Goal: Task Accomplishment & Management: Complete application form

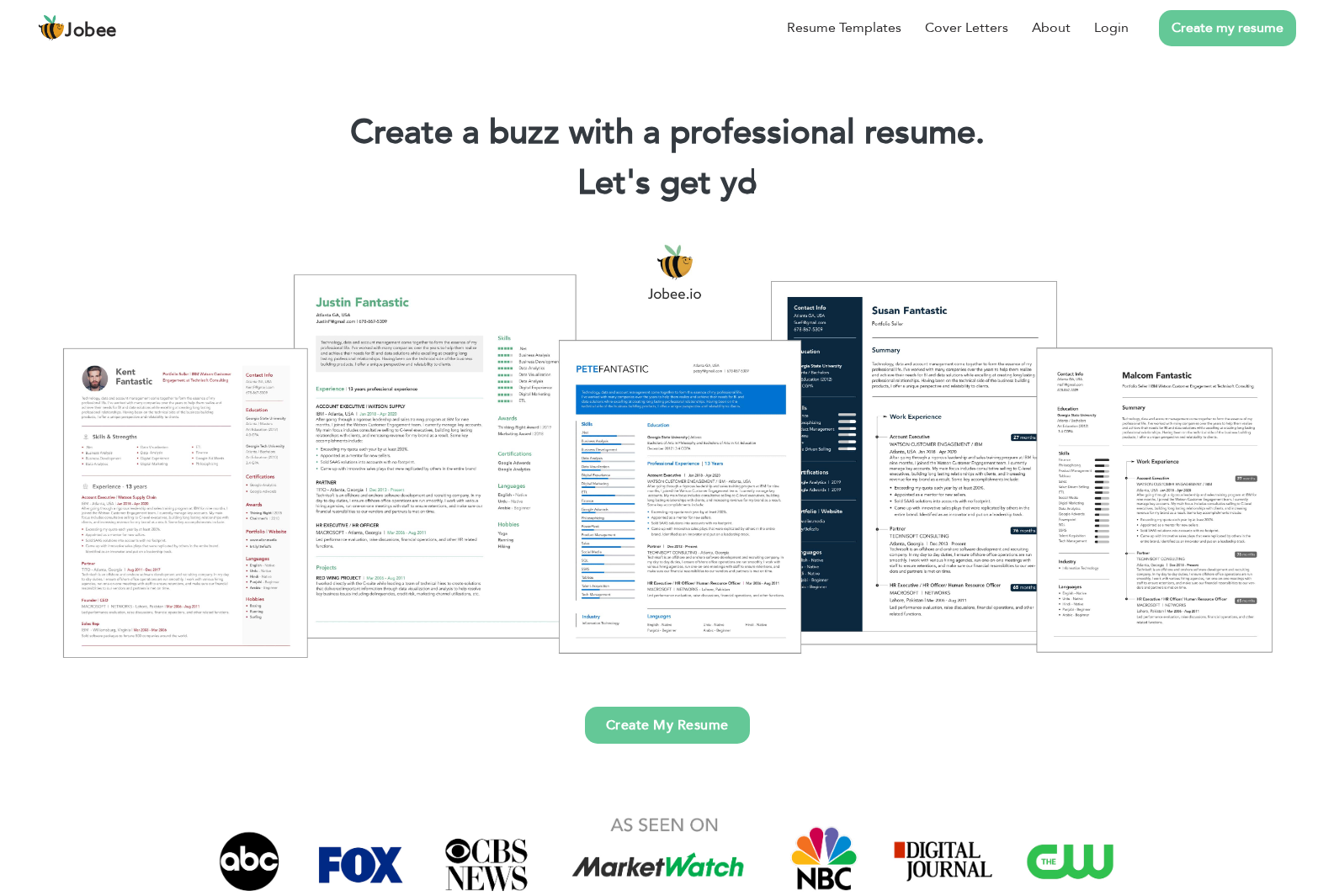
click at [694, 726] on link "Create My Resume" at bounding box center [667, 725] width 165 height 37
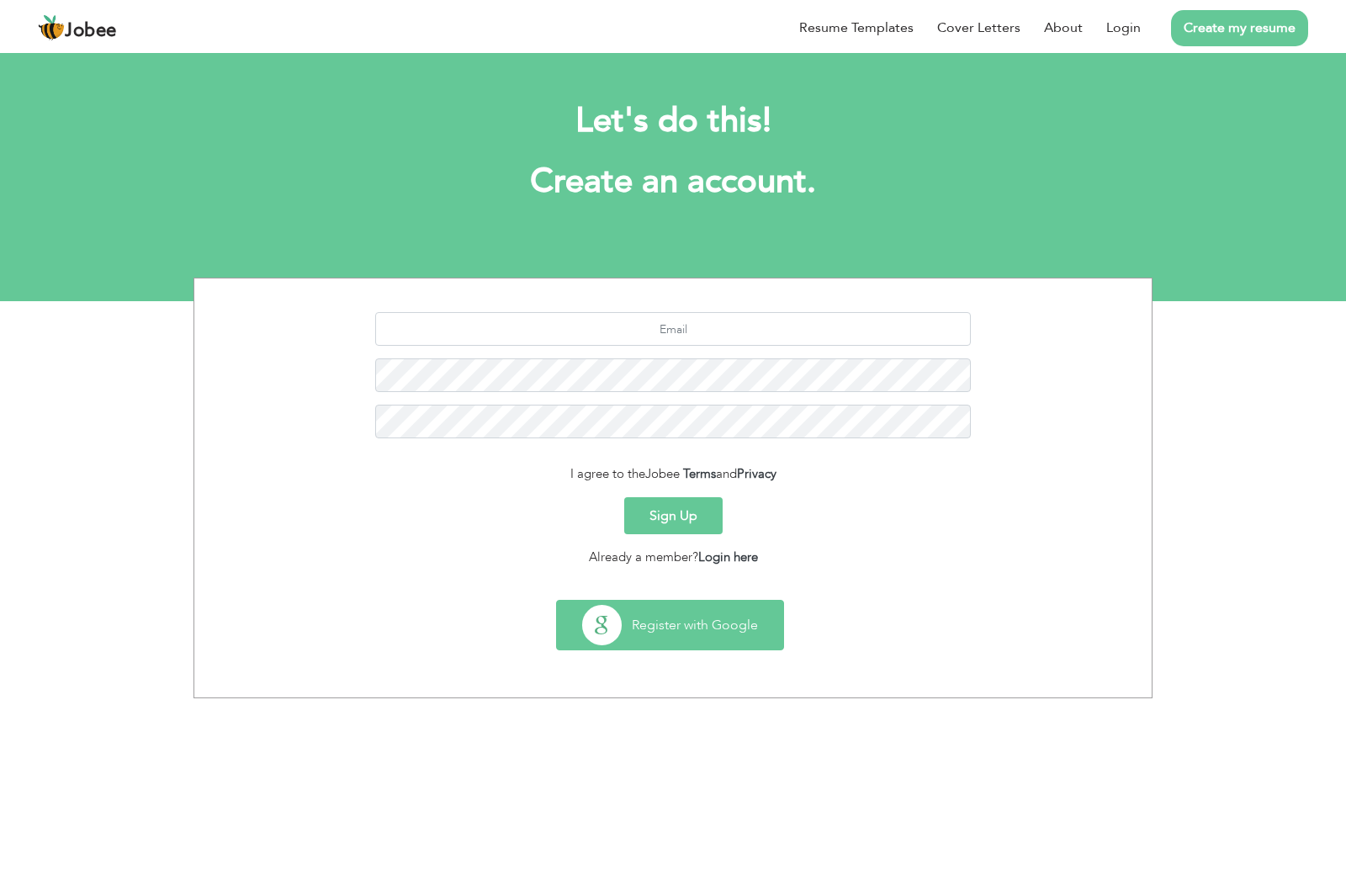
click at [710, 602] on button "Register with Google" at bounding box center [670, 625] width 226 height 49
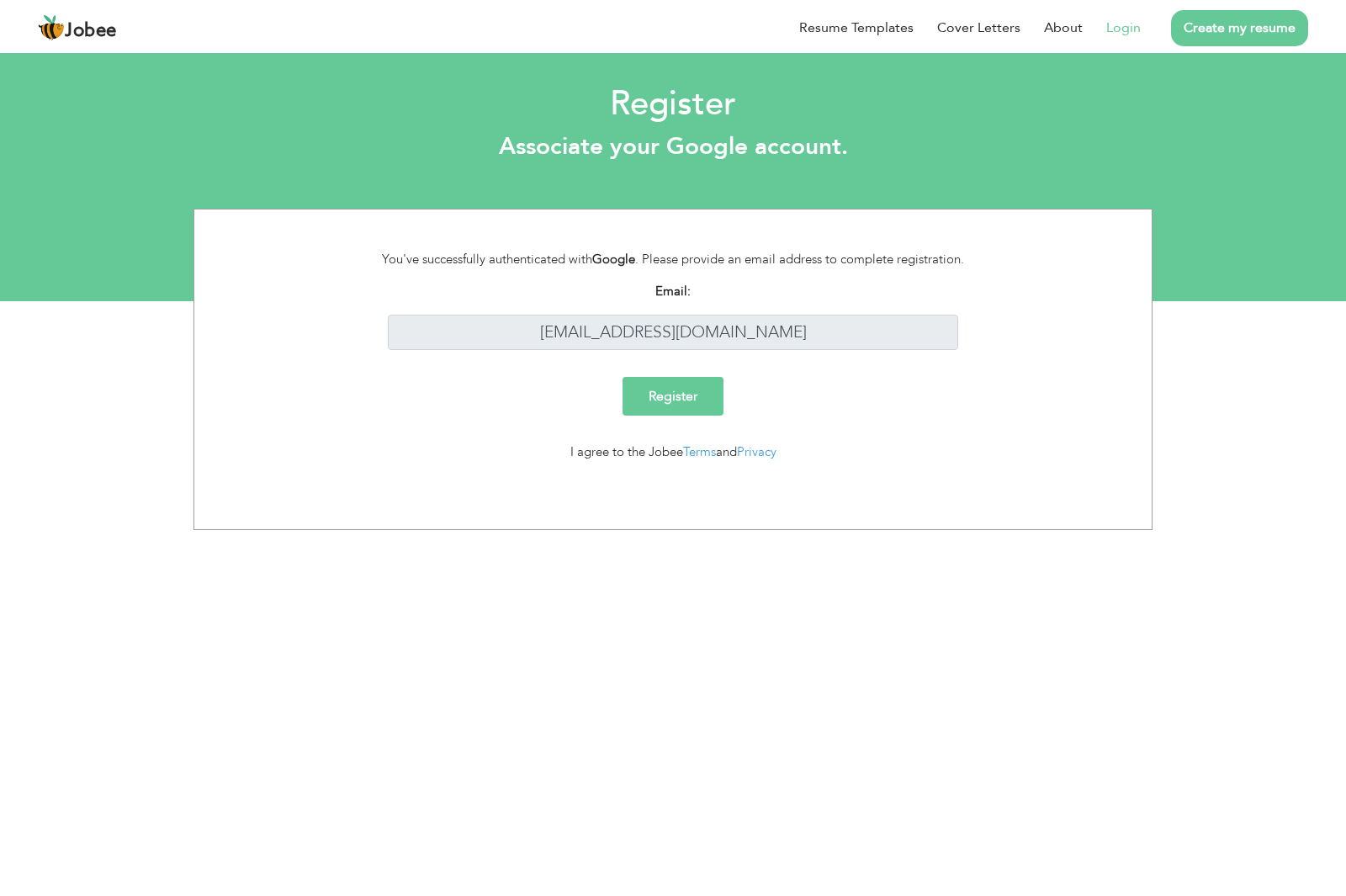
click at [659, 403] on input "Register" at bounding box center [673, 397] width 101 height 39
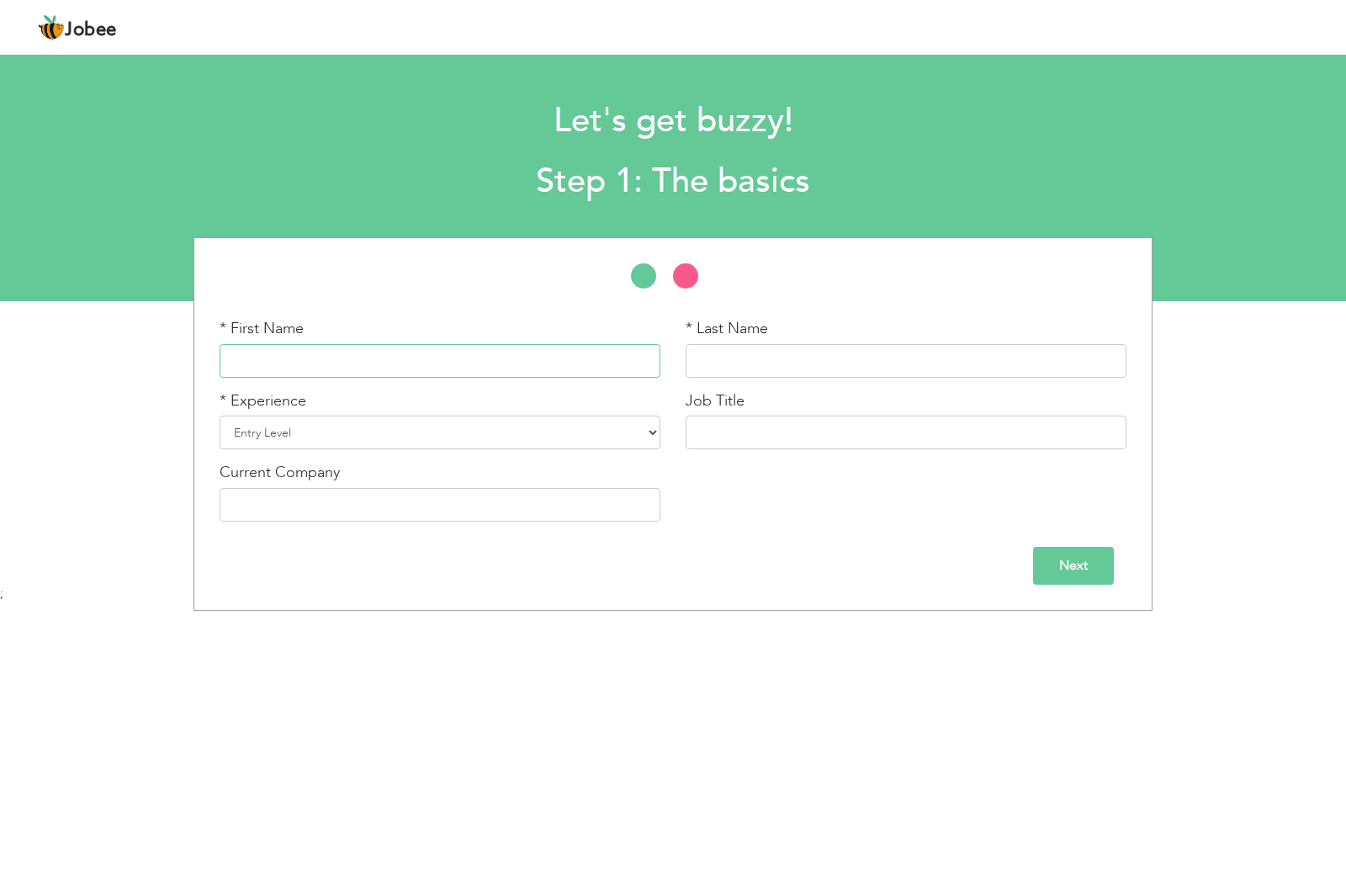
click at [291, 361] on input "text" at bounding box center [439, 361] width 441 height 34
type input "Sahil"
click at [766, 366] on input "text" at bounding box center [906, 361] width 441 height 34
type input "Ali"
drag, startPoint x: 727, startPoint y: 361, endPoint x: 653, endPoint y: 371, distance: 74.7
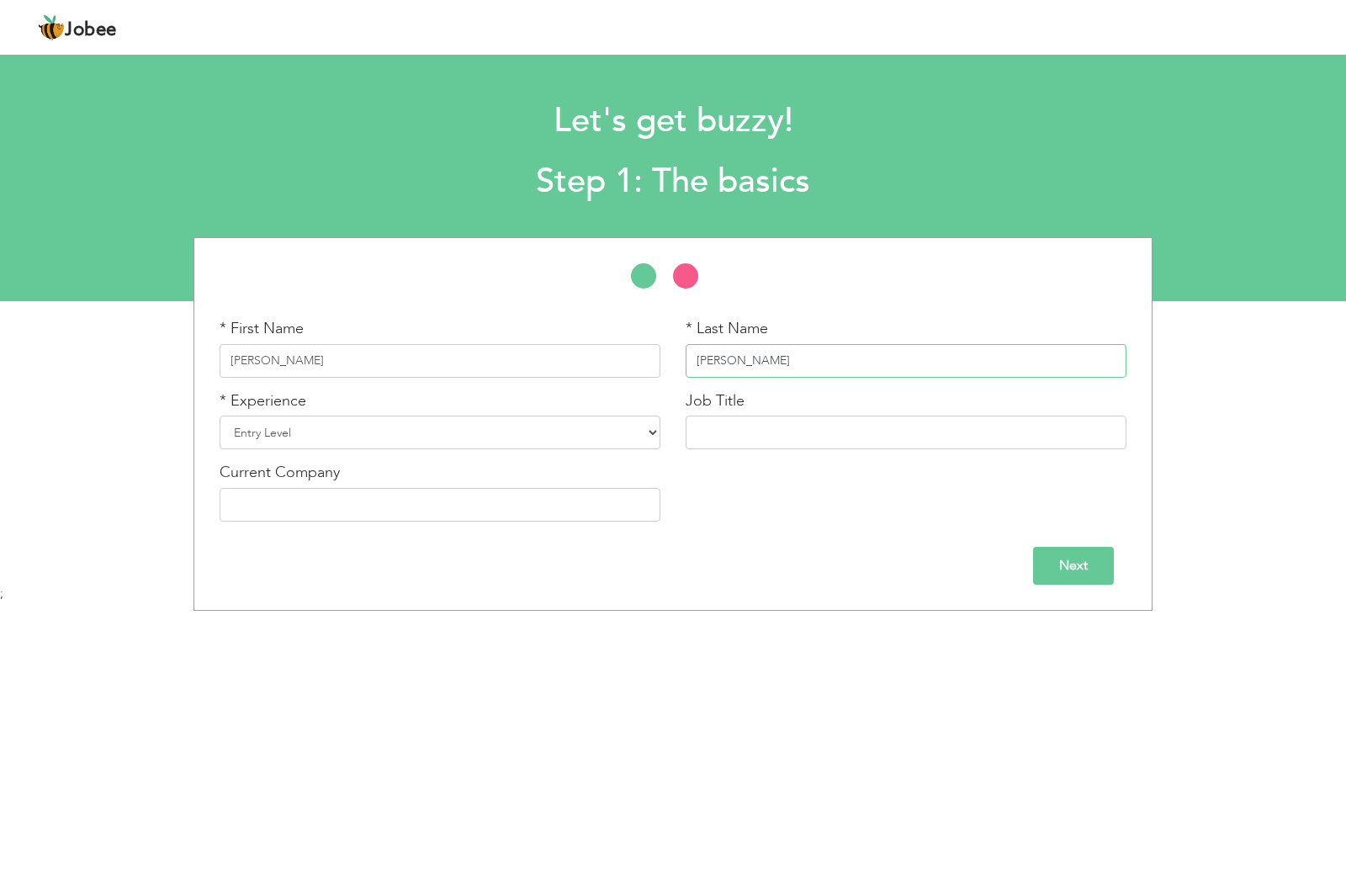
click at [653, 371] on div "* First Name Sahil * Last Name Ali * Experience Entry Level Less than 1 Year 1 …" at bounding box center [673, 426] width 933 height 216
click at [302, 365] on input "Sahil" at bounding box center [439, 361] width 441 height 34
type input "Sahil Ali"
click at [726, 358] on input "text" at bounding box center [906, 361] width 441 height 34
type input "Muhammed Anwar"
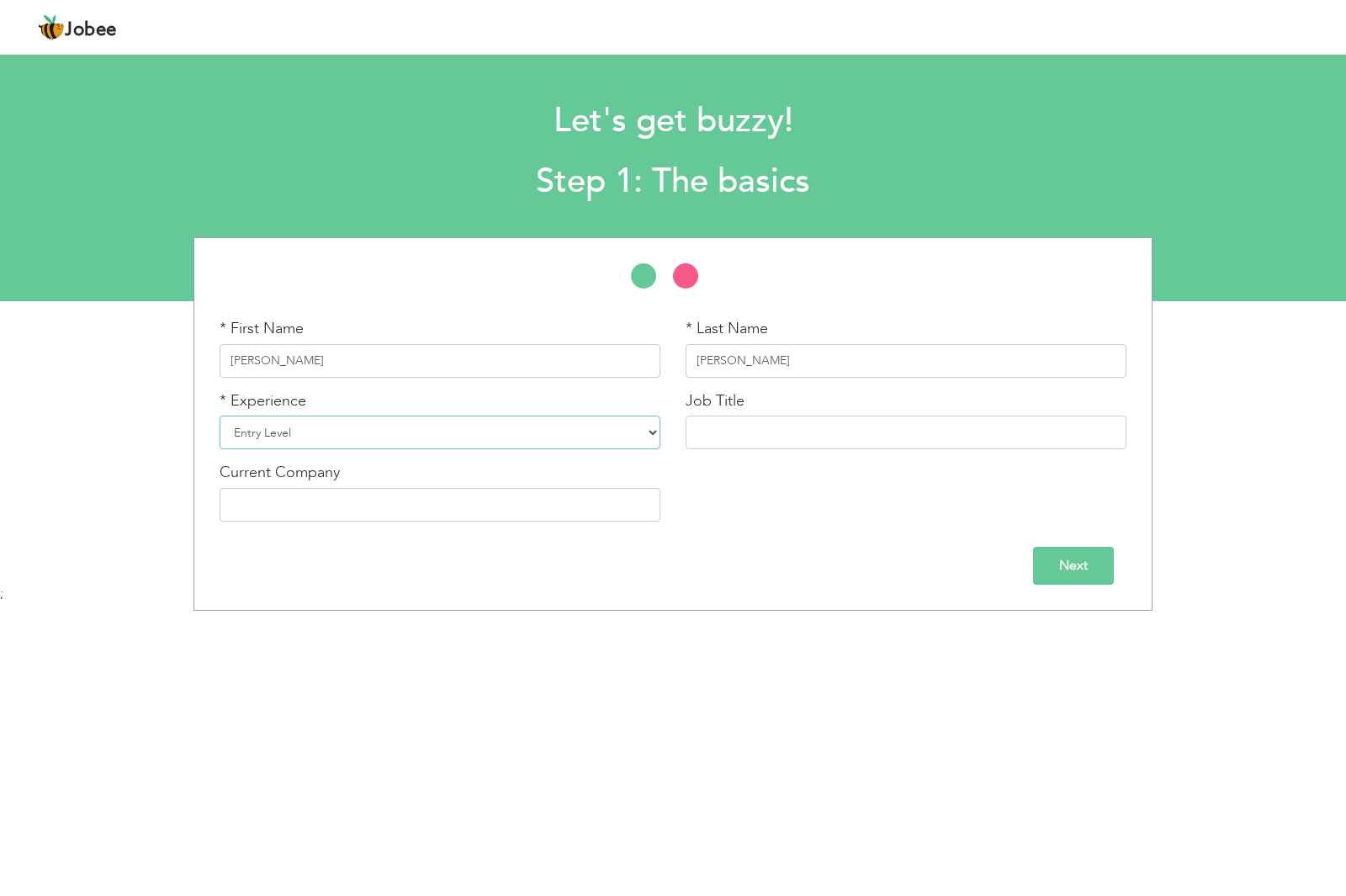
click at [650, 433] on select "Entry Level Less than 1 Year 1 Year 2 Years 3 Years 4 Years 5 Years 6 Years 7 Y…" at bounding box center [439, 432] width 441 height 34
select select "4"
click at [219, 415] on select "Entry Level Less than 1 Year 1 Year 2 Years 3 Years 4 Years 5 Years 6 Years 7 Y…" at bounding box center [439, 432] width 441 height 34
click at [715, 439] on input "text" at bounding box center [906, 432] width 441 height 34
type input "Stiching"
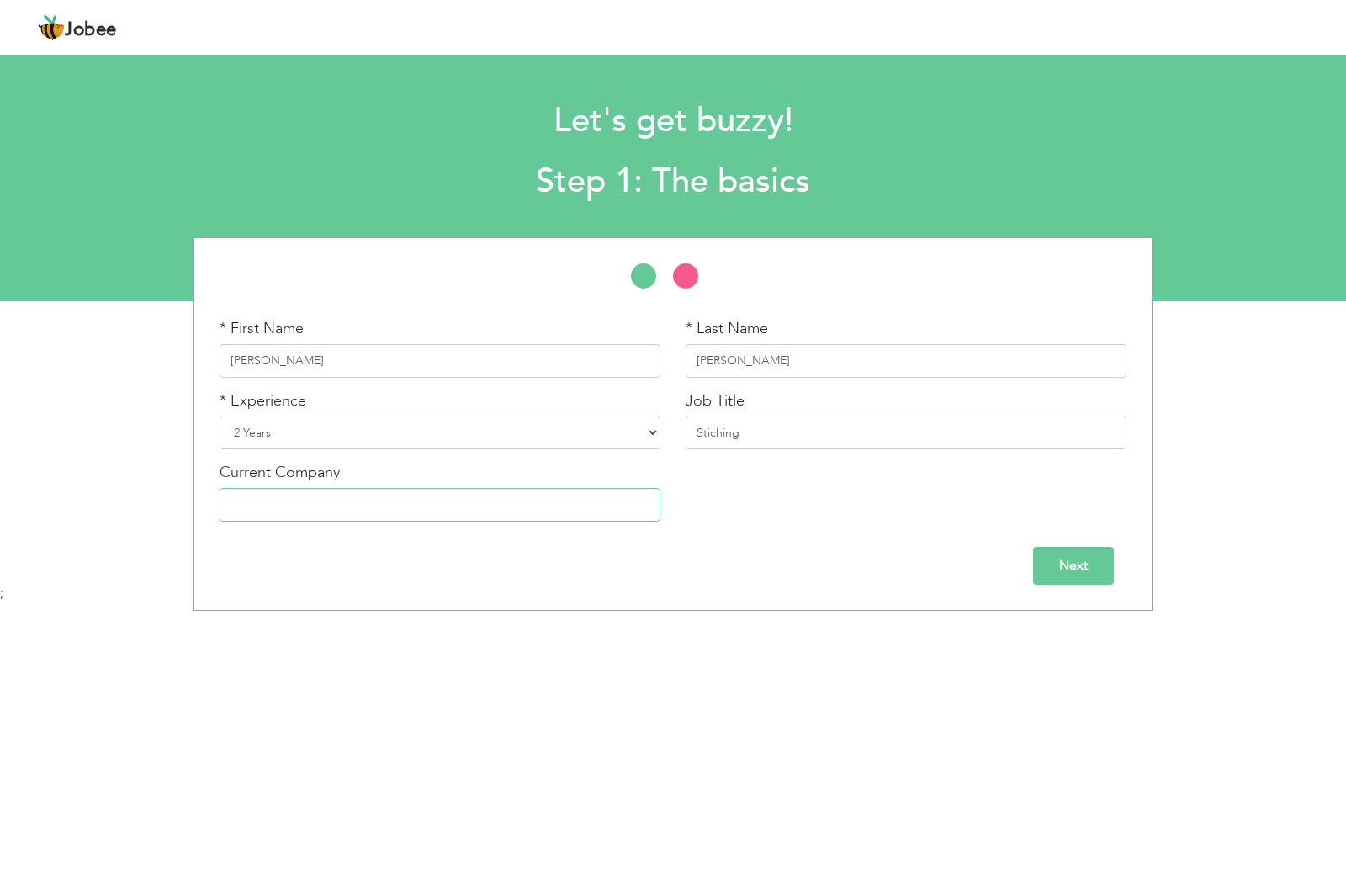
click at [318, 510] on input "text" at bounding box center [439, 505] width 441 height 34
type input "i"
type input "Interlook"
click at [1087, 556] on input "Next" at bounding box center [1073, 565] width 81 height 38
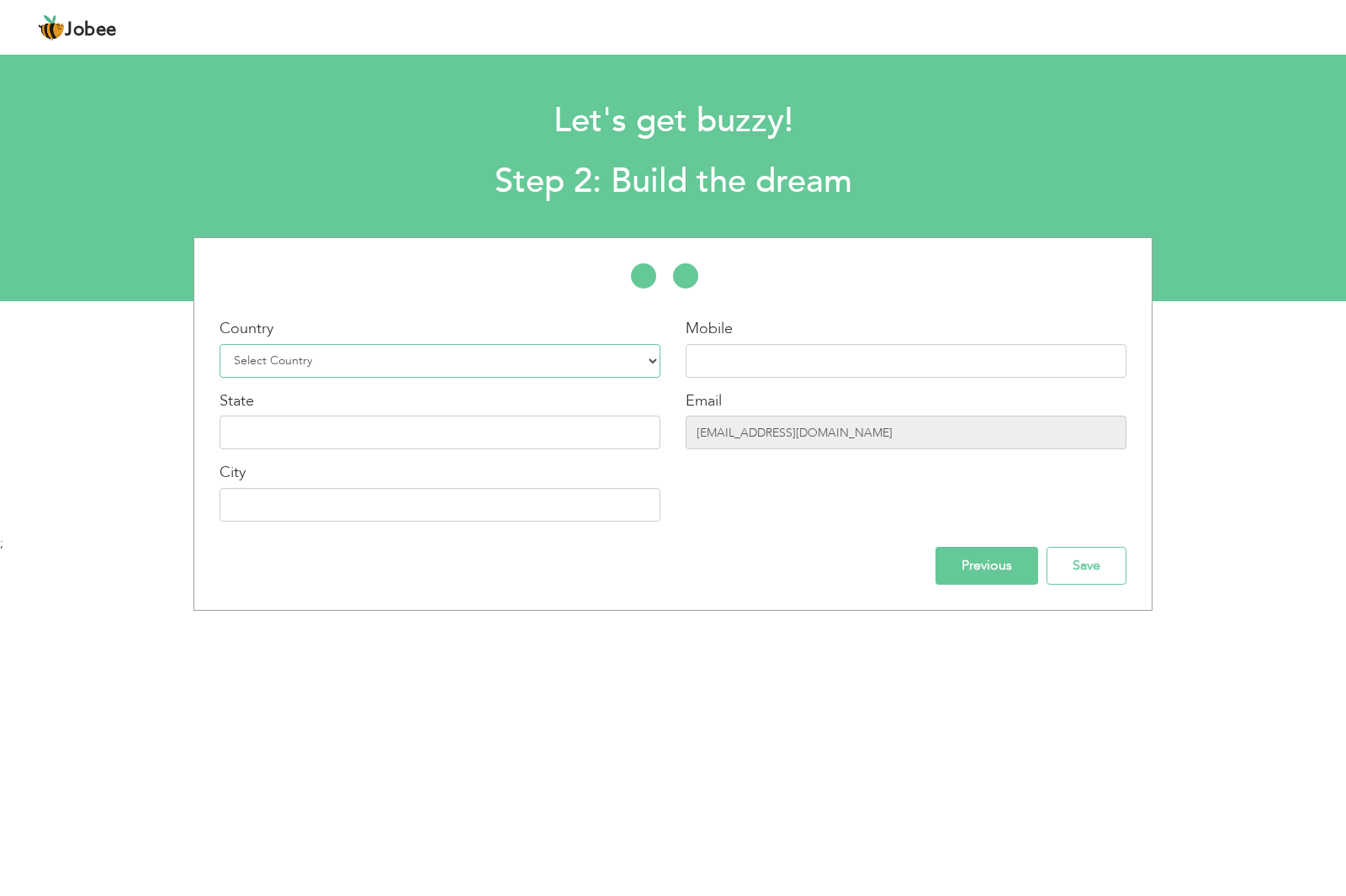
click at [350, 357] on select "Select Country Afghanistan Albania Algeria American Samoa Andorra Angola Anguil…" at bounding box center [439, 361] width 441 height 34
select select "166"
click at [219, 344] on select "Select Country Afghanistan Albania Algeria American Samoa Andorra Angola Anguil…" at bounding box center [439, 361] width 441 height 34
click at [713, 365] on input "text" at bounding box center [906, 361] width 441 height 34
click at [906, 439] on input "muzamilhussain123412345@gmail.com" at bounding box center [906, 432] width 441 height 34
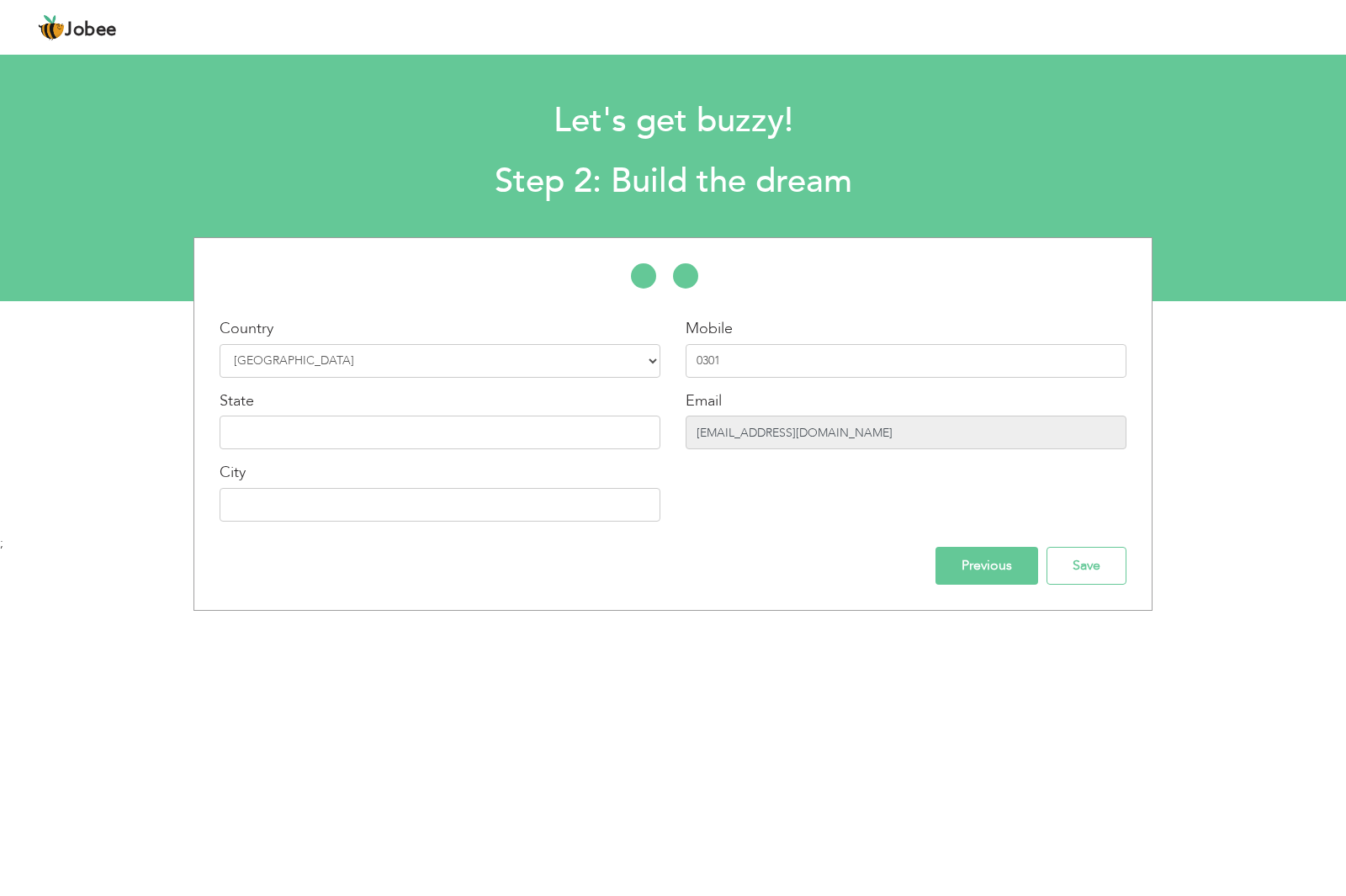
drag, startPoint x: 908, startPoint y: 430, endPoint x: 687, endPoint y: 431, distance: 221.0
click at [687, 431] on input "muzamilhussain123412345@gmail.com" at bounding box center [906, 432] width 441 height 34
click at [738, 365] on input "0301" at bounding box center [906, 361] width 441 height 34
type input "0301-4488161"
click at [284, 432] on input "text" at bounding box center [439, 432] width 441 height 34
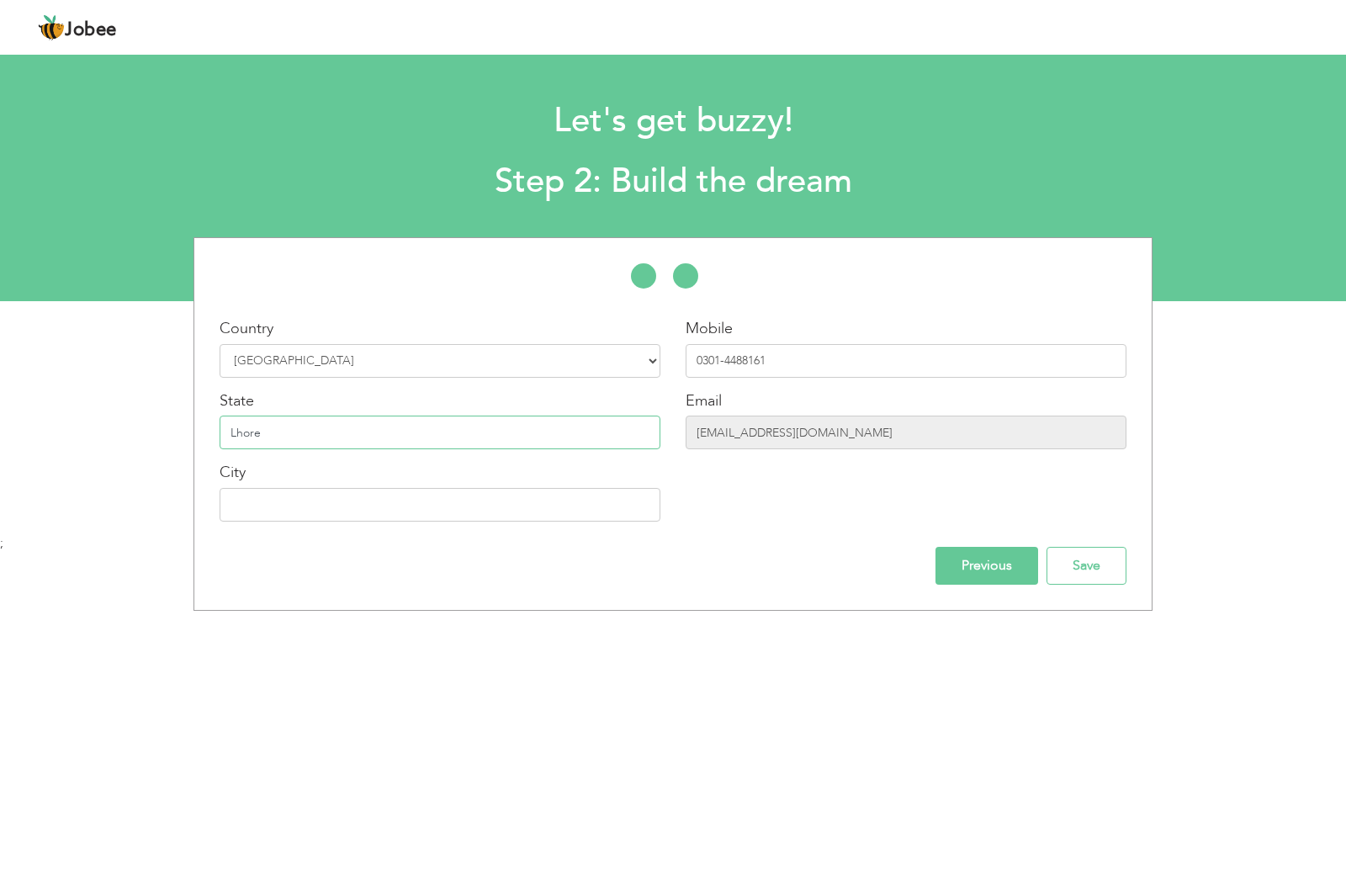
click at [281, 420] on input "Lhore" at bounding box center [439, 432] width 441 height 34
click at [234, 428] on input "Lhore" at bounding box center [439, 432] width 441 height 34
type input "[GEOGRAPHIC_DATA]"
click at [300, 481] on div "City" at bounding box center [439, 491] width 441 height 59
click at [300, 496] on input "text" at bounding box center [439, 505] width 441 height 34
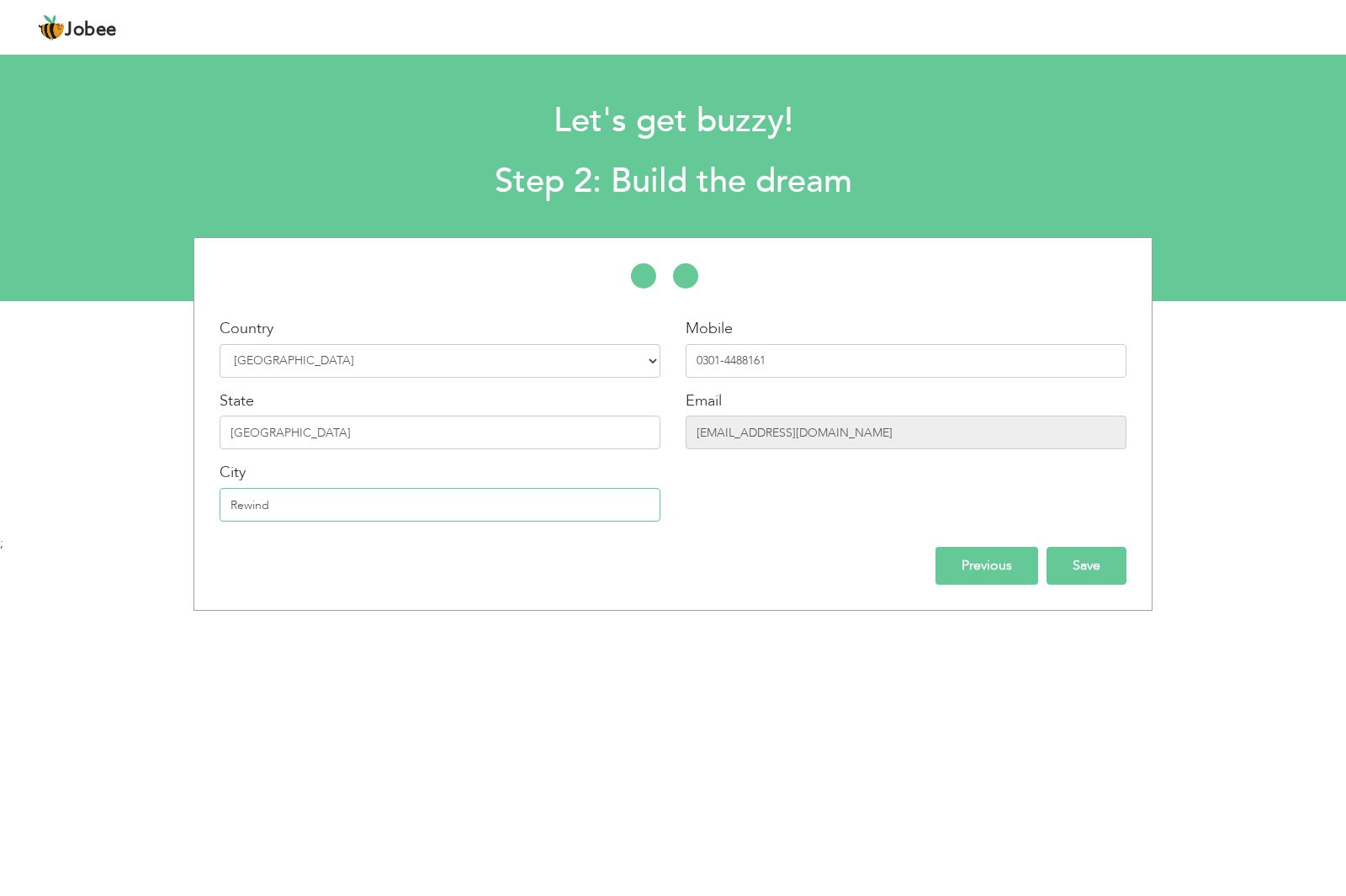
type input "Rewind"
click at [1101, 570] on input "Save" at bounding box center [1087, 565] width 80 height 38
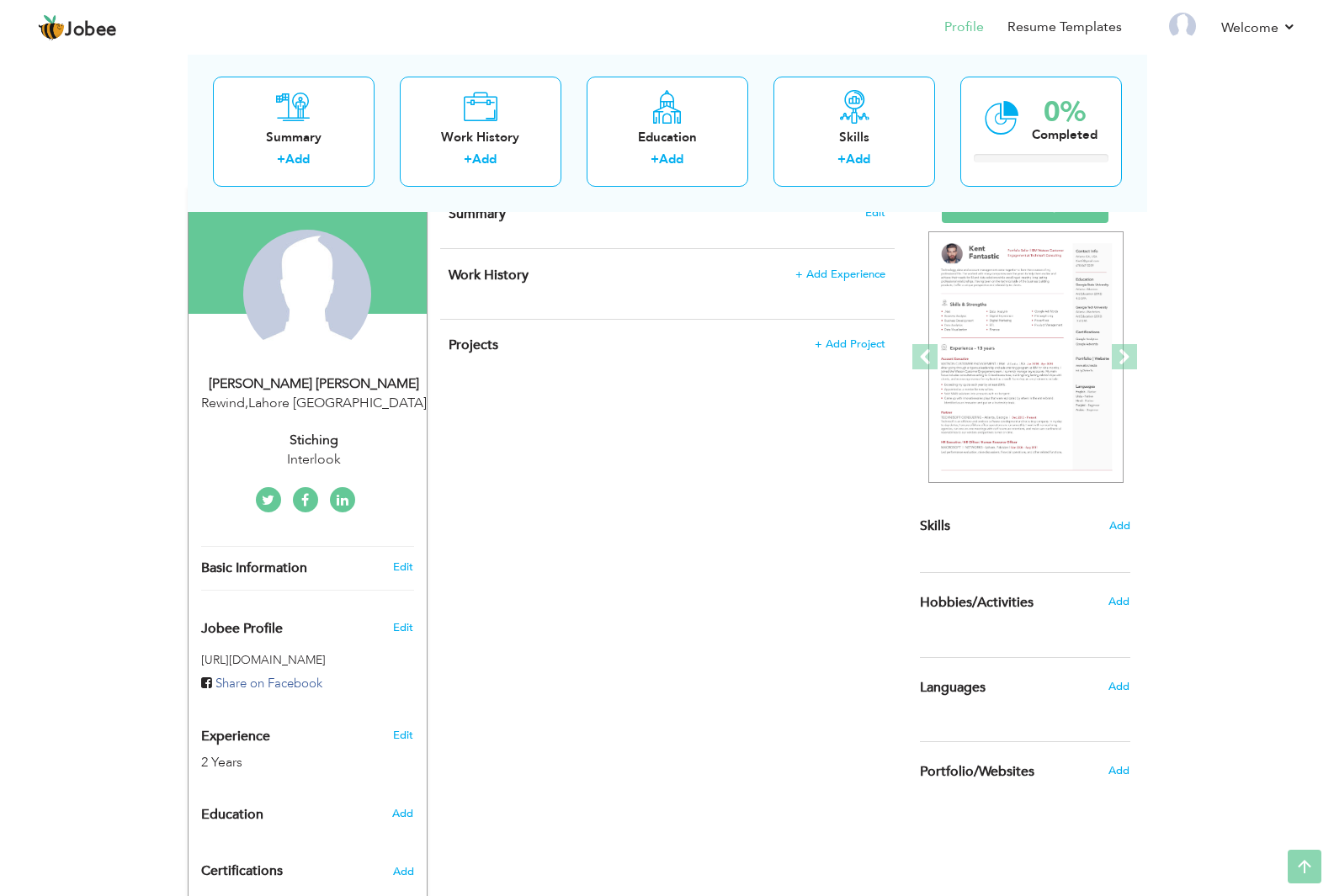
scroll to position [41, 0]
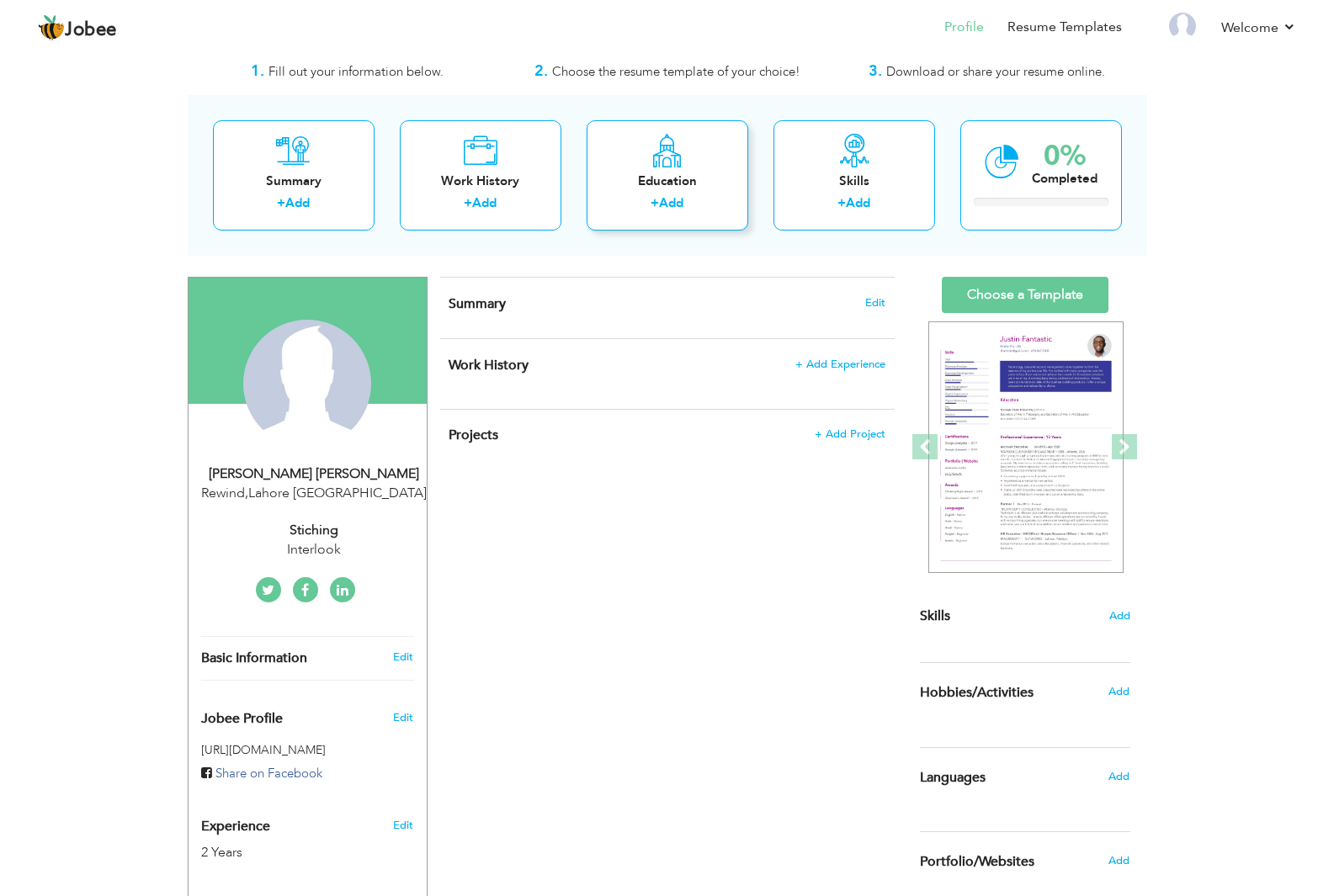
click at [688, 195] on div "+ Add" at bounding box center [667, 205] width 135 height 22
radio input "true"
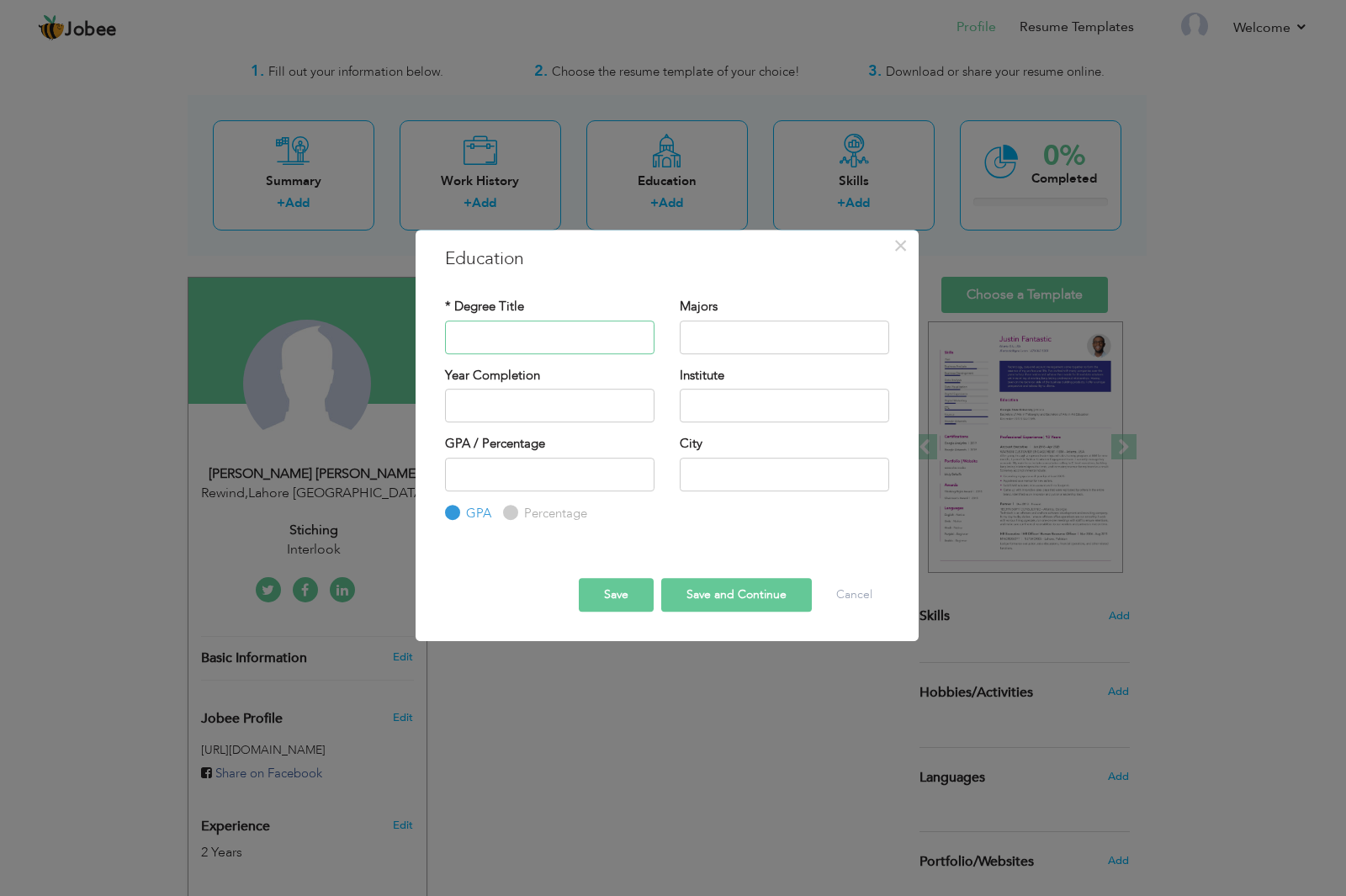
click at [520, 336] on input "text" at bounding box center [550, 337] width 209 height 34
type input "m"
type input "Middle"
click at [705, 328] on input "text" at bounding box center [784, 337] width 209 height 34
click at [523, 412] on input "text" at bounding box center [550, 405] width 209 height 34
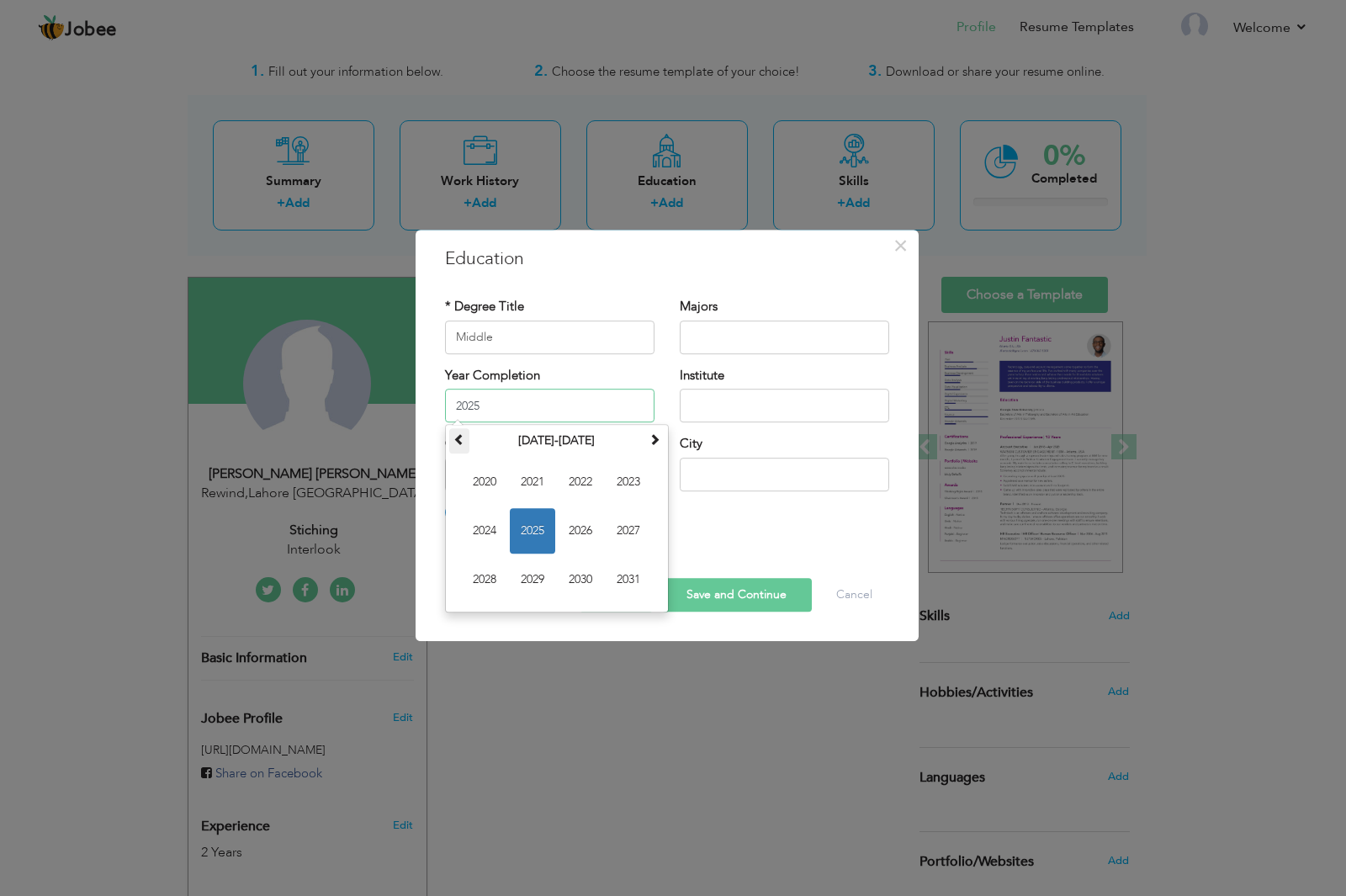
click at [454, 437] on span at bounding box center [459, 438] width 12 height 12
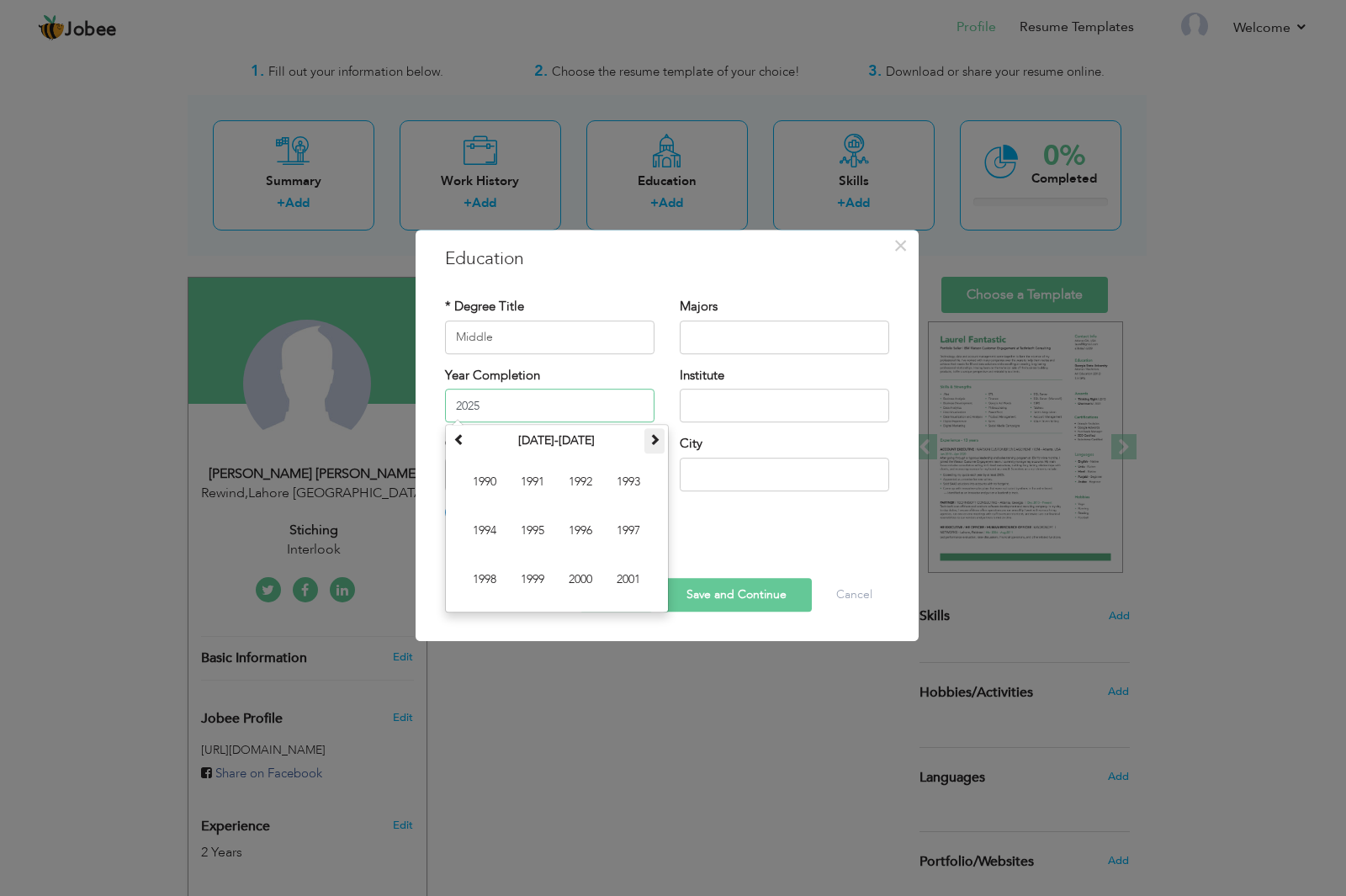
click at [652, 437] on span at bounding box center [654, 438] width 12 height 12
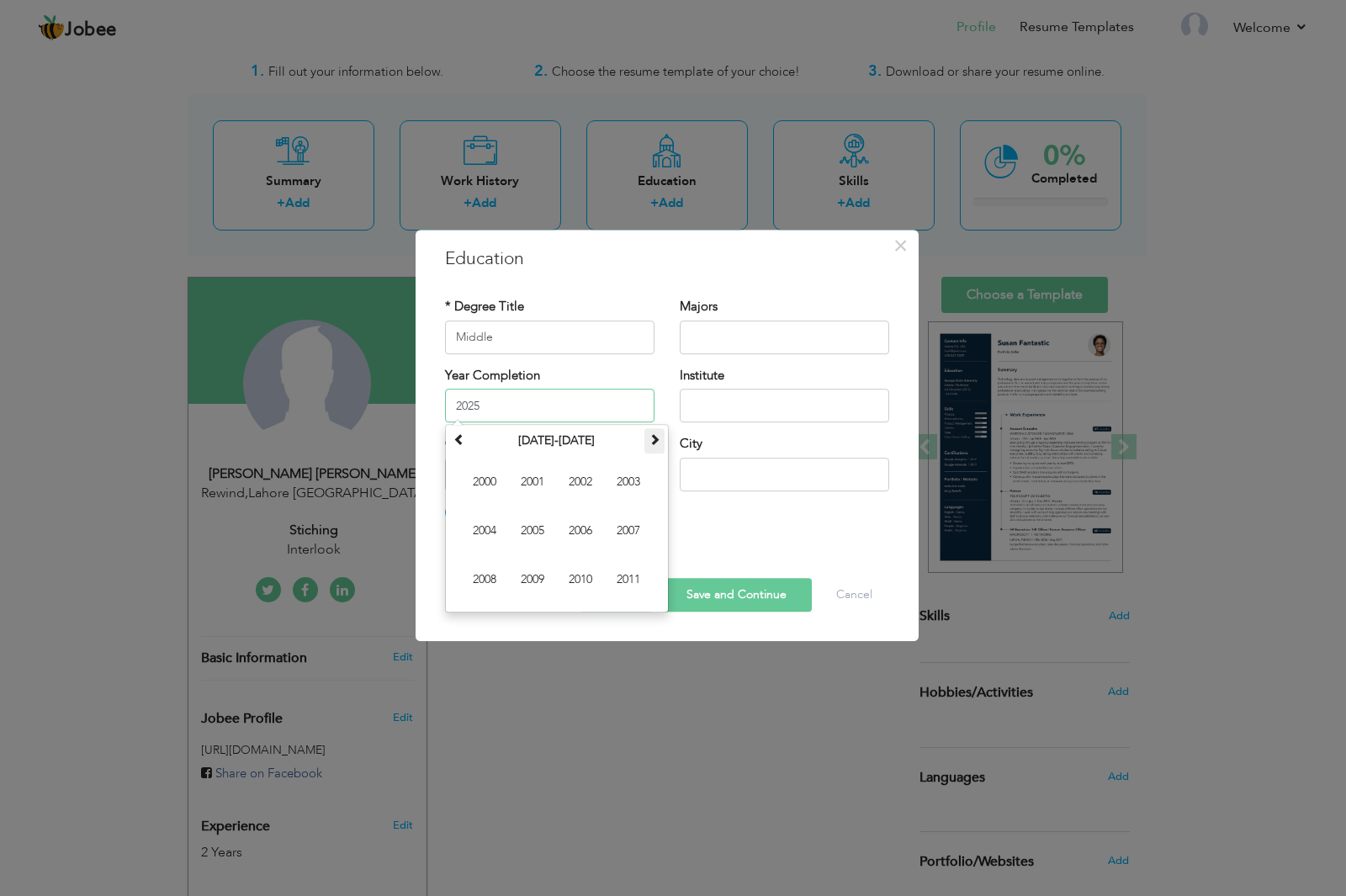
click at [649, 439] on span at bounding box center [654, 438] width 12 height 12
click at [654, 442] on span at bounding box center [654, 438] width 12 height 12
click at [460, 442] on span at bounding box center [459, 438] width 12 height 12
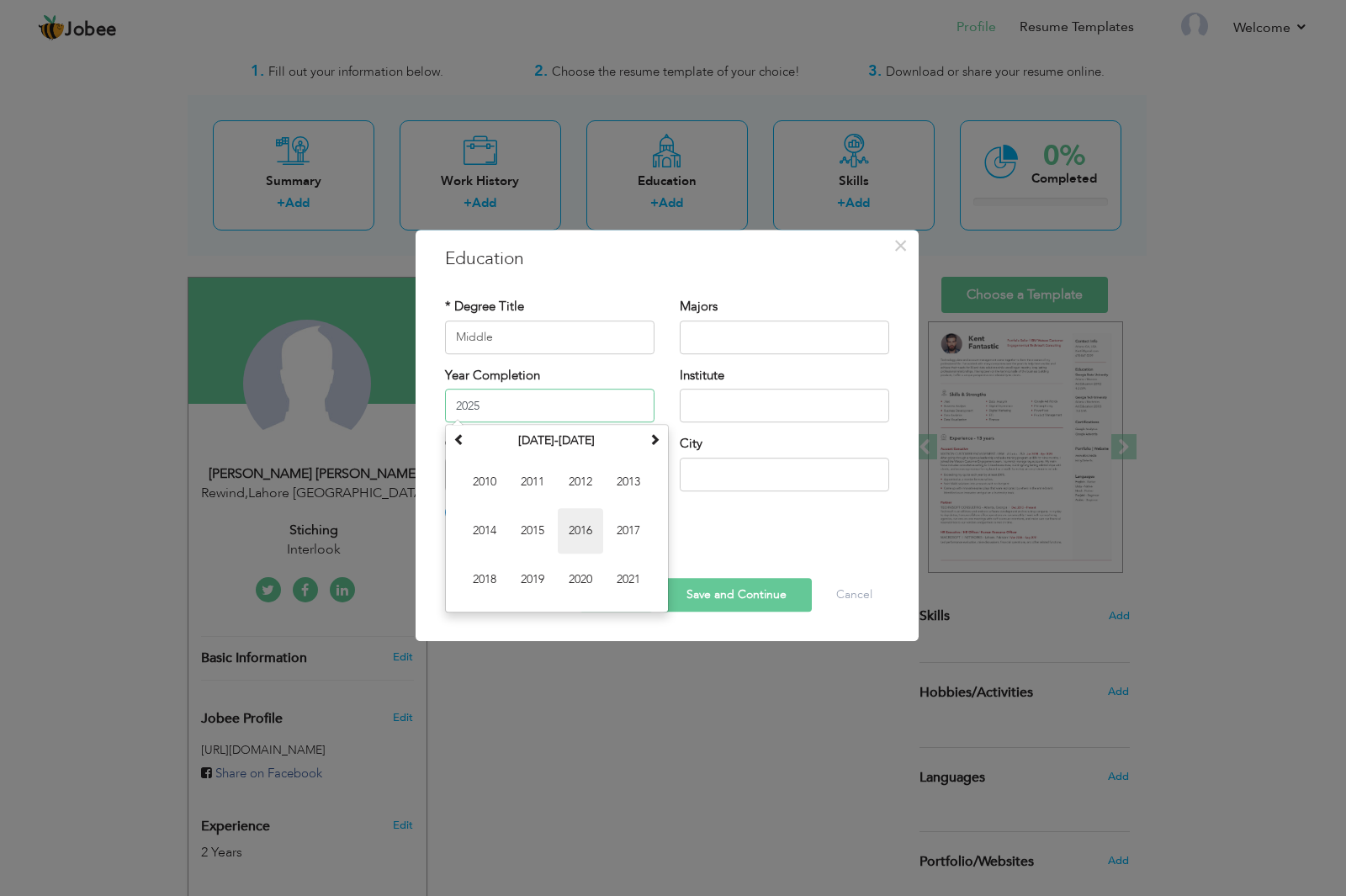
click at [574, 530] on span "2016" at bounding box center [580, 531] width 45 height 45
type input "2016"
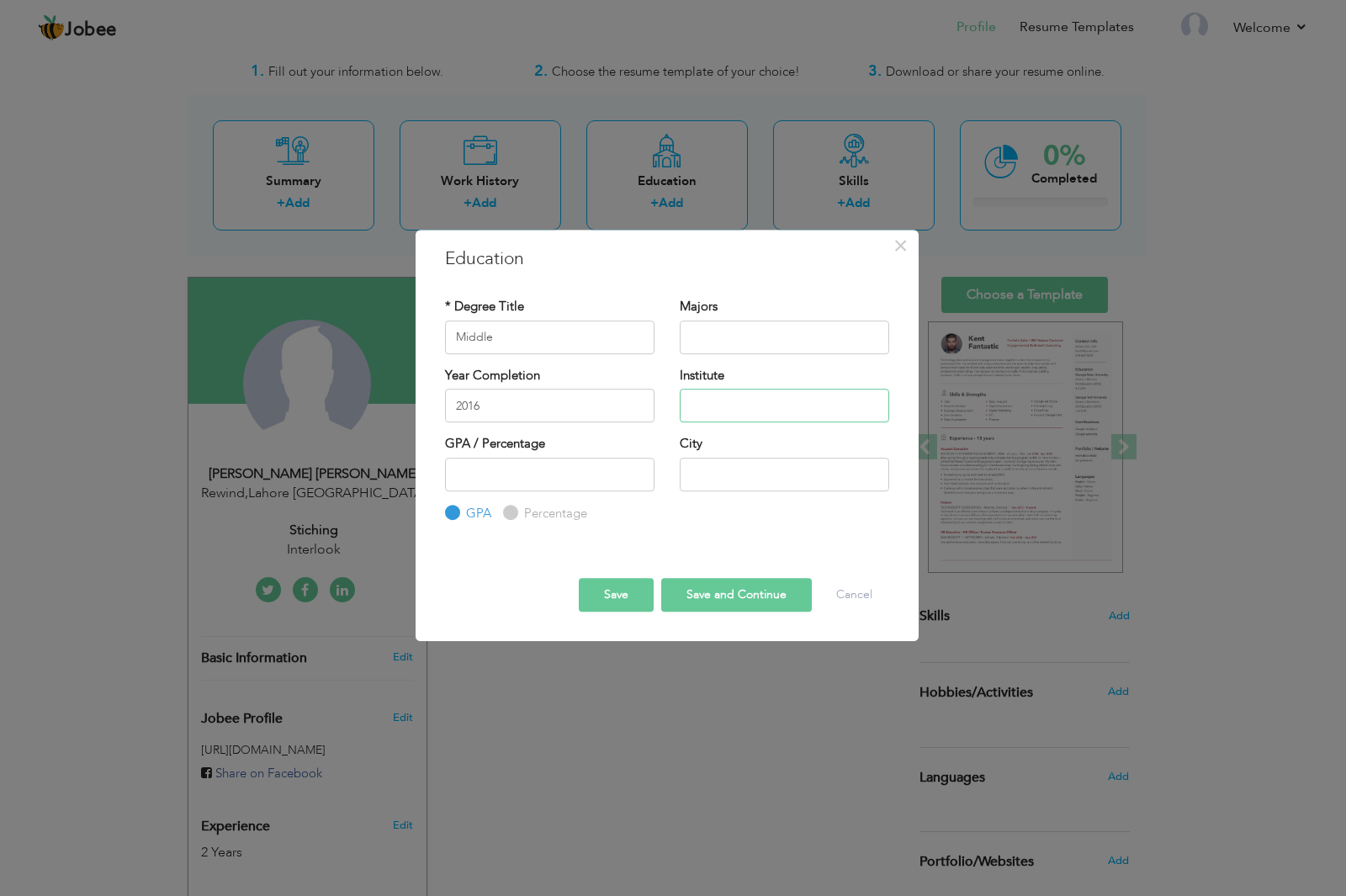
click at [725, 414] on input "text" at bounding box center [784, 405] width 209 height 34
type input "[GEOGRAPHIC_DATA]"
click at [697, 471] on input "text" at bounding box center [784, 475] width 209 height 34
type input "Rawind"
drag, startPoint x: 755, startPoint y: 535, endPoint x: 760, endPoint y: 515, distance: 20.6
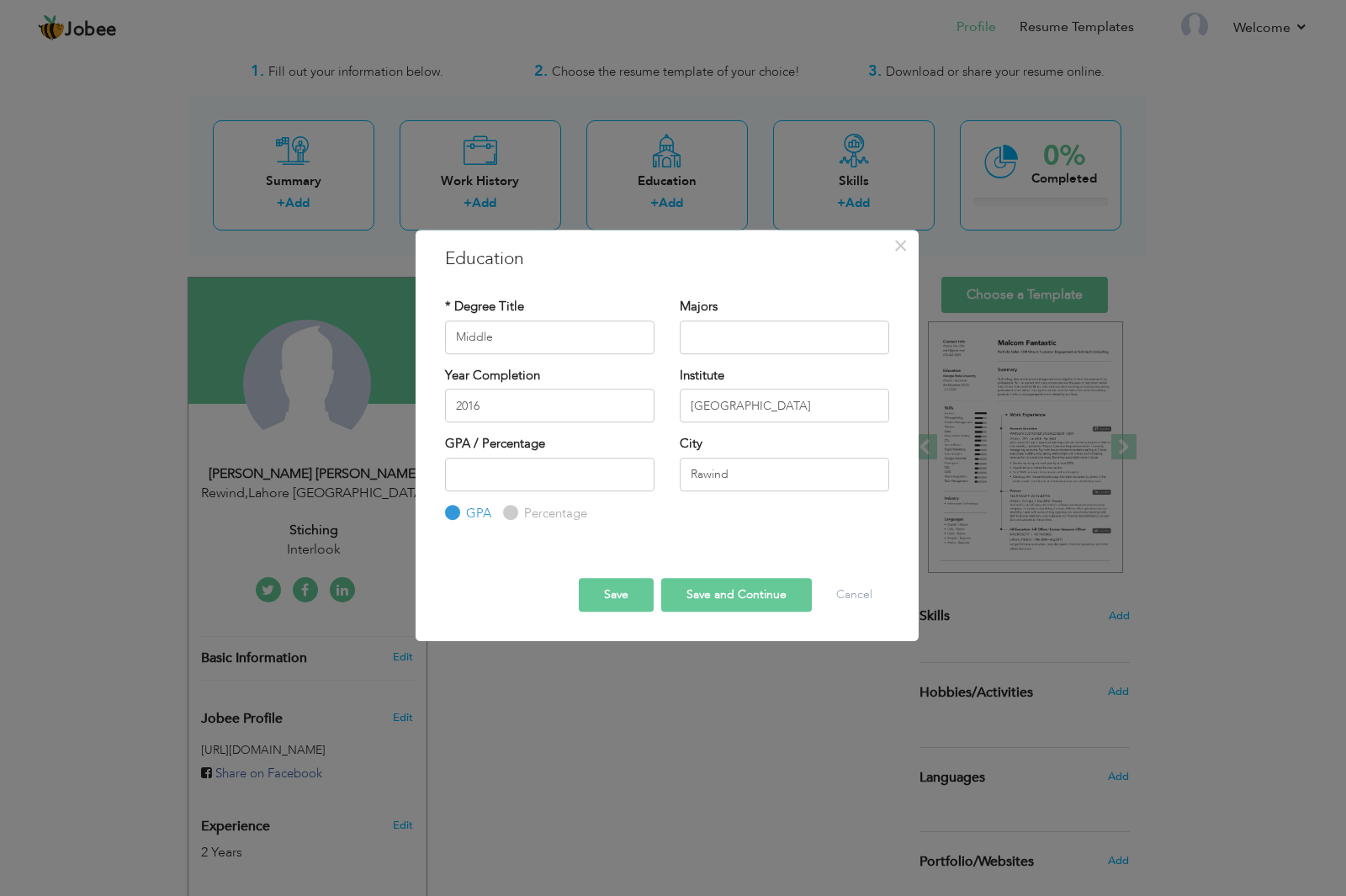
click at [760, 515] on div "* Degree Title Middle Majors Year Completion 2016" at bounding box center [666, 410] width 469 height 251
click at [685, 593] on button "Save and Continue" at bounding box center [736, 594] width 151 height 34
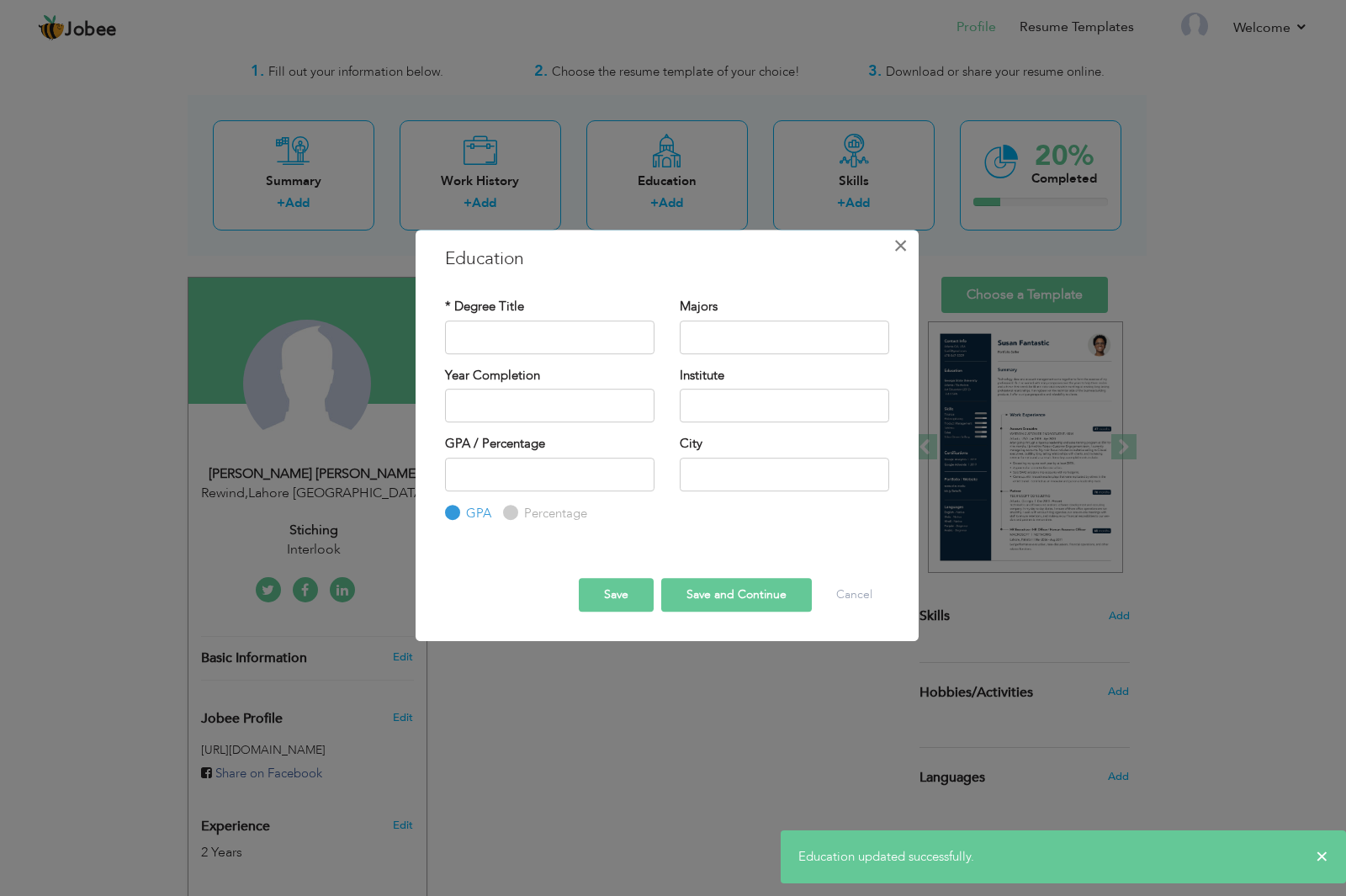
click at [902, 242] on span "×" at bounding box center [901, 246] width 14 height 30
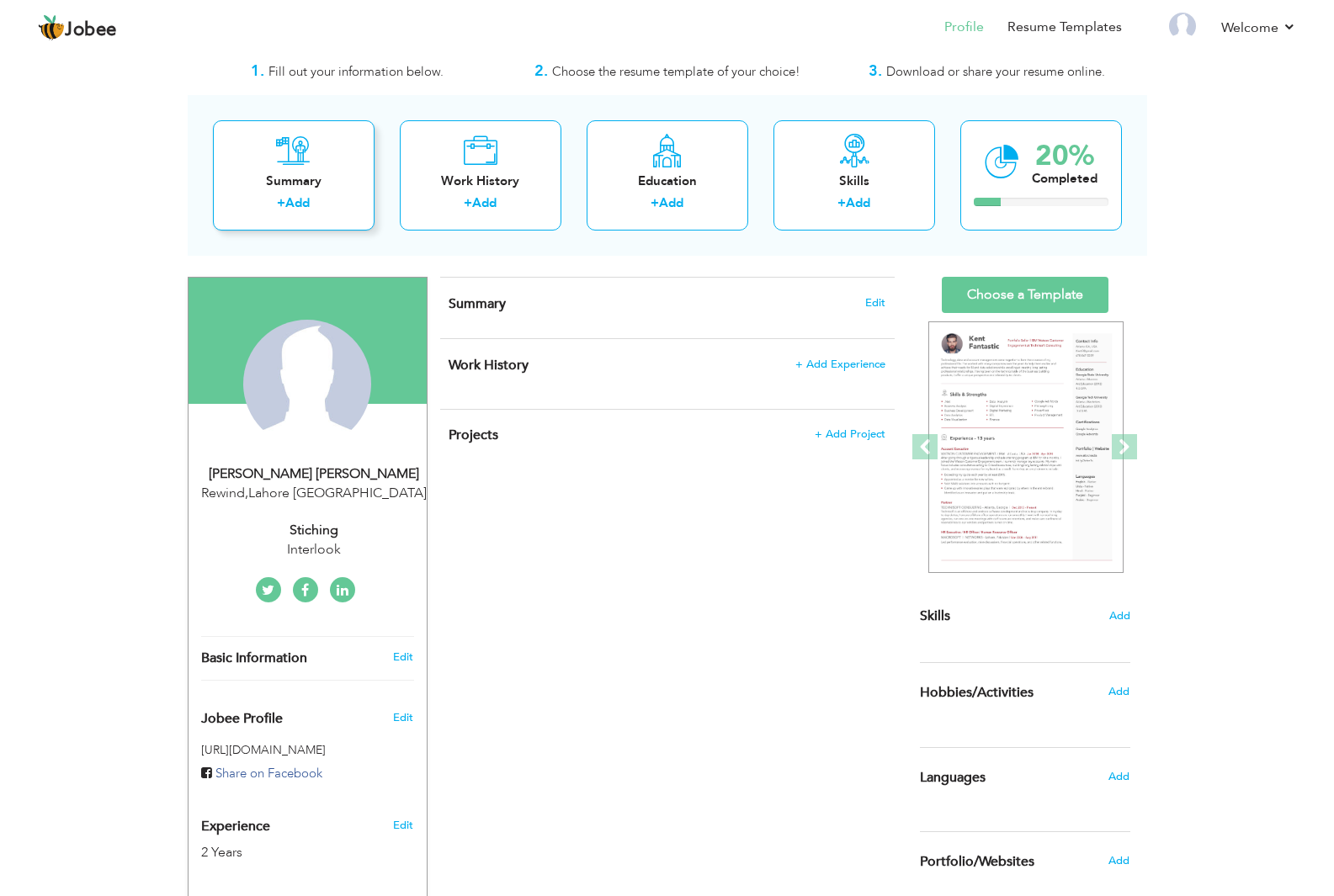
click at [304, 186] on div "Summary" at bounding box center [294, 181] width 135 height 18
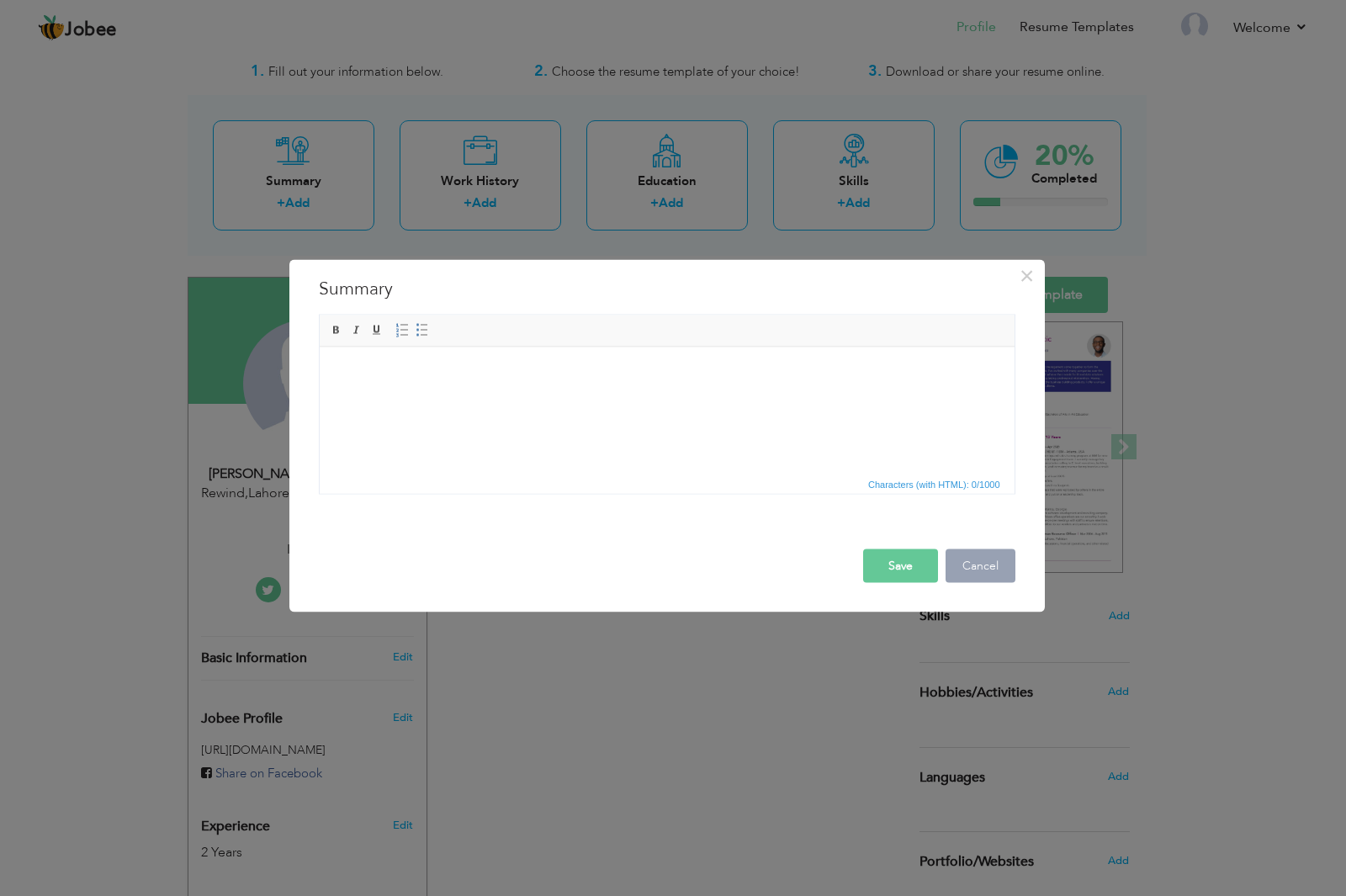
click at [965, 560] on button "Cancel" at bounding box center [980, 565] width 70 height 34
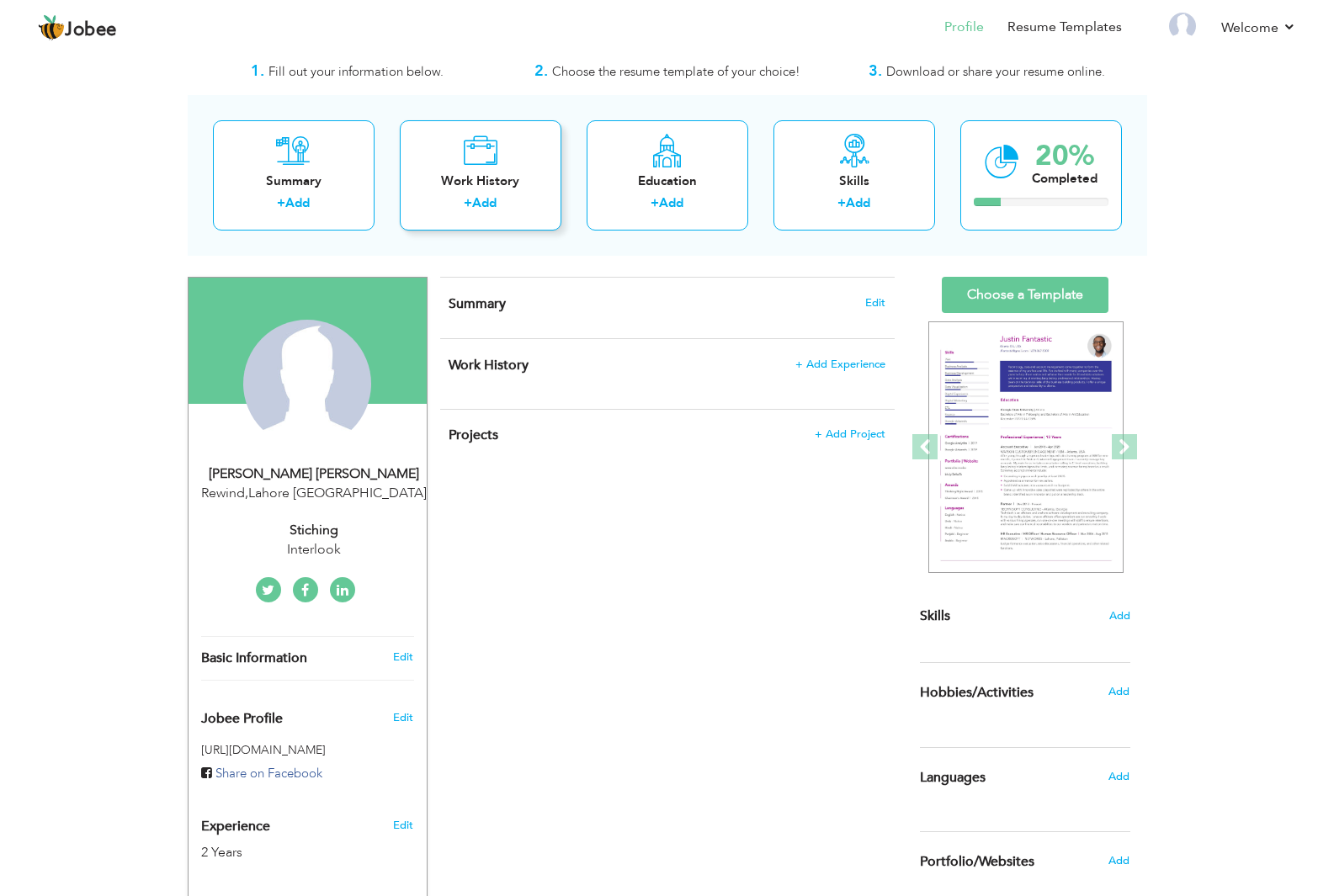
click at [485, 187] on div "Work History" at bounding box center [481, 181] width 135 height 18
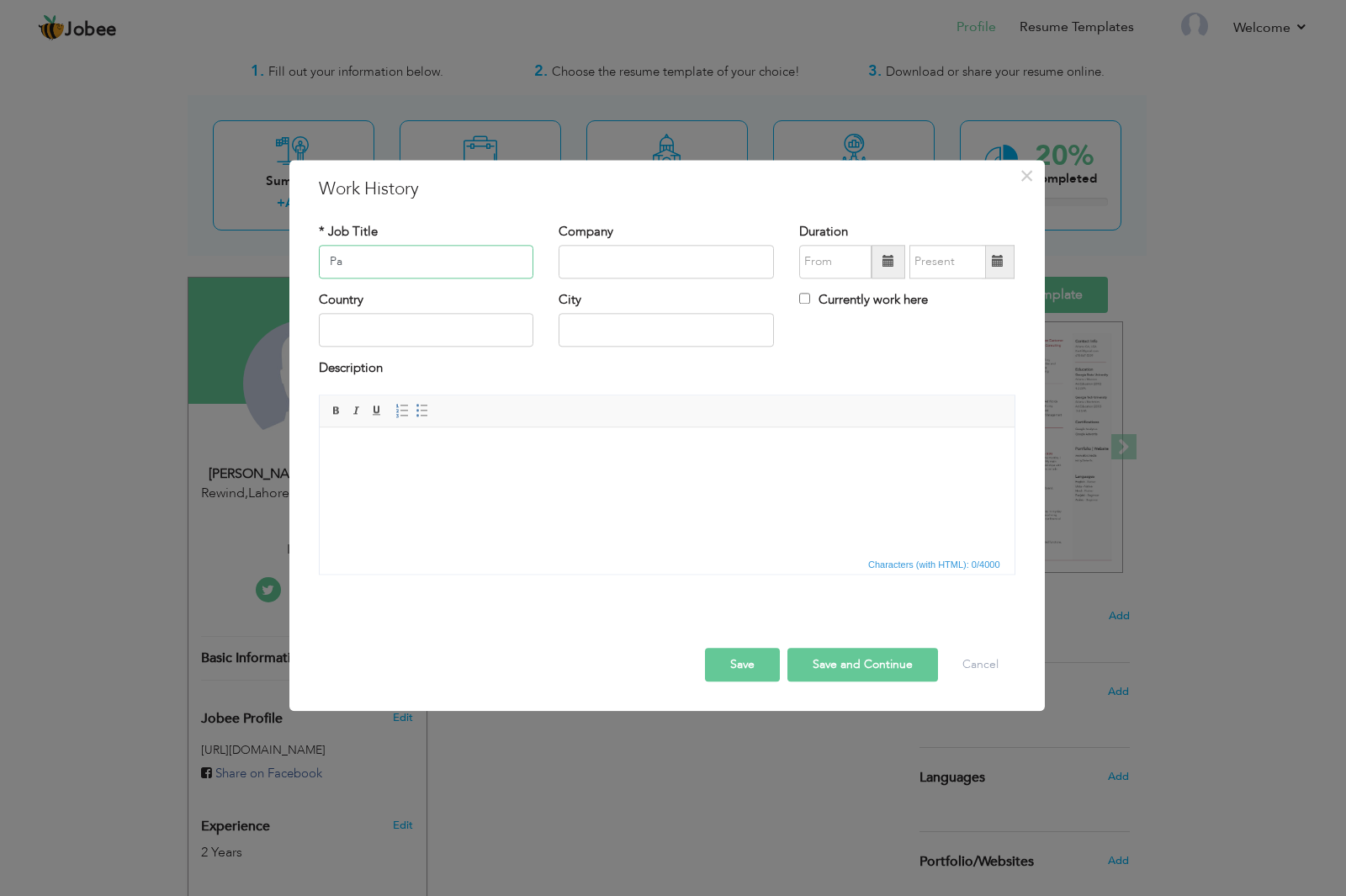
type input "P"
type input "Helper"
click at [583, 271] on input "text" at bounding box center [666, 262] width 216 height 34
type input "Haier"
click at [459, 333] on input "text" at bounding box center [426, 331] width 216 height 34
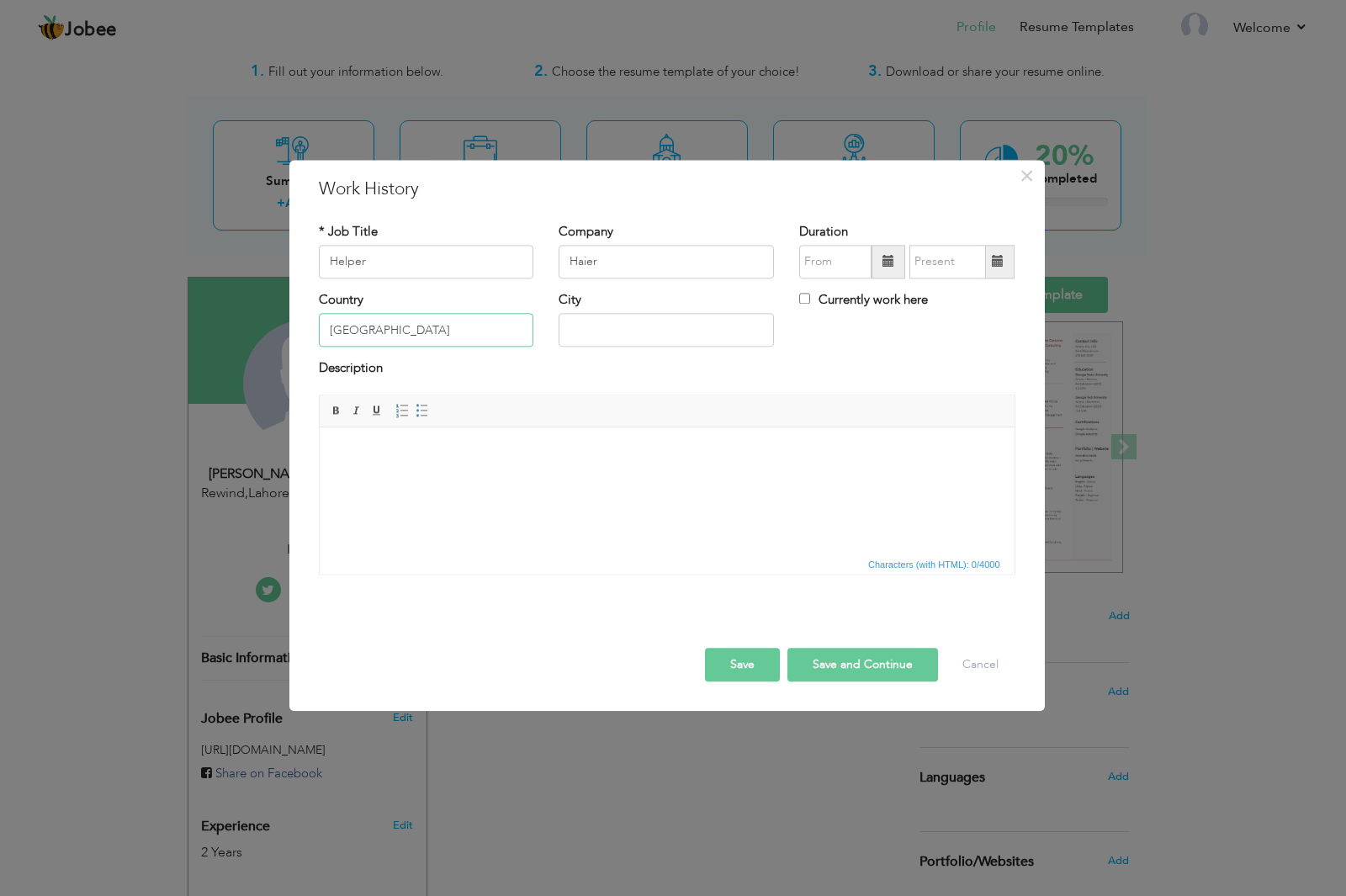
type input "[GEOGRAPHIC_DATA]"
click at [602, 329] on input "text" at bounding box center [666, 331] width 216 height 34
type input "Pajiya"
click at [371, 448] on body at bounding box center [665, 453] width 661 height 18
click at [883, 264] on span at bounding box center [888, 261] width 12 height 12
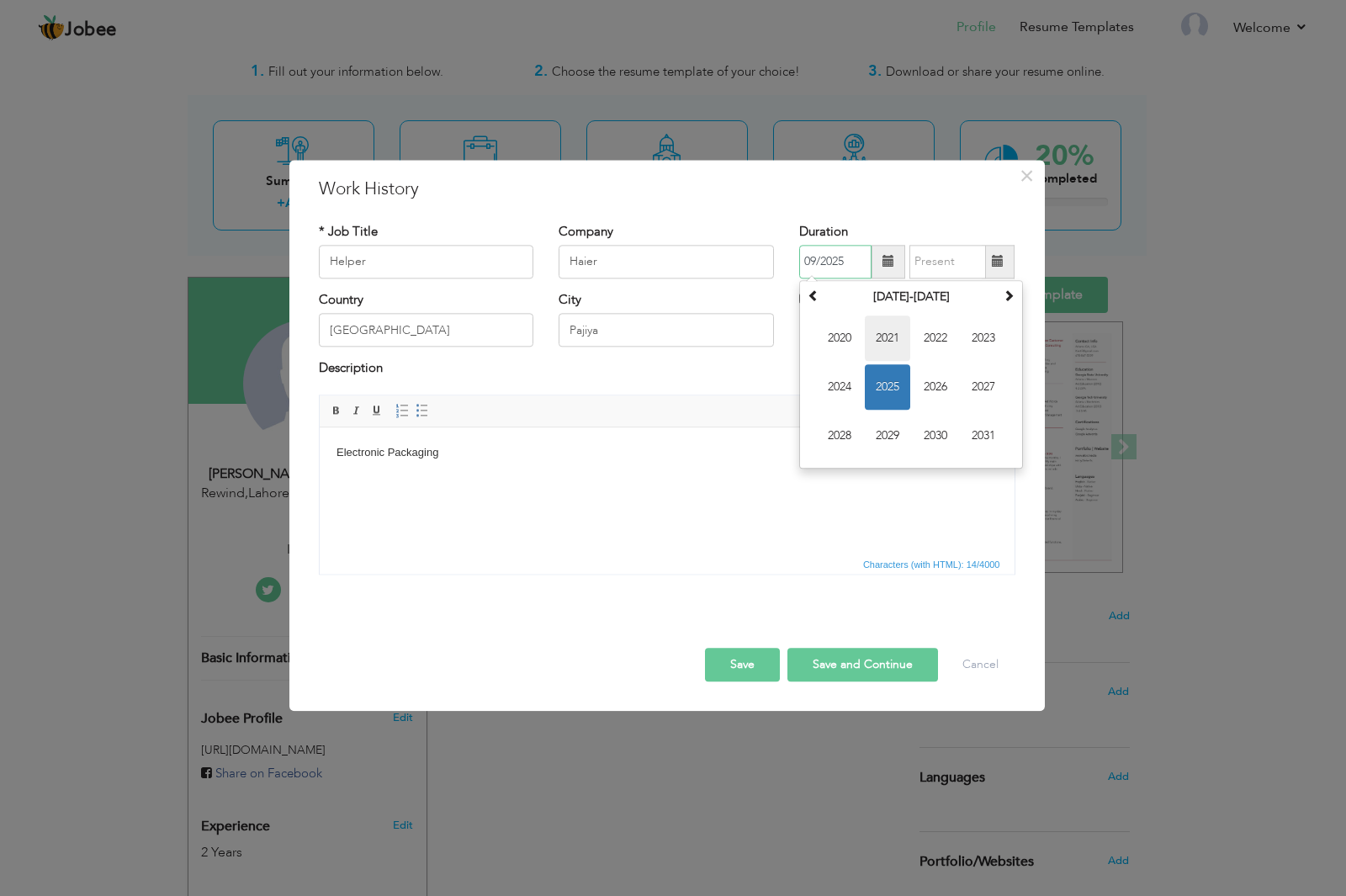
click at [884, 333] on span "2021" at bounding box center [887, 338] width 45 height 45
click at [974, 340] on span "Apr" at bounding box center [983, 338] width 45 height 45
type input "04/2021"
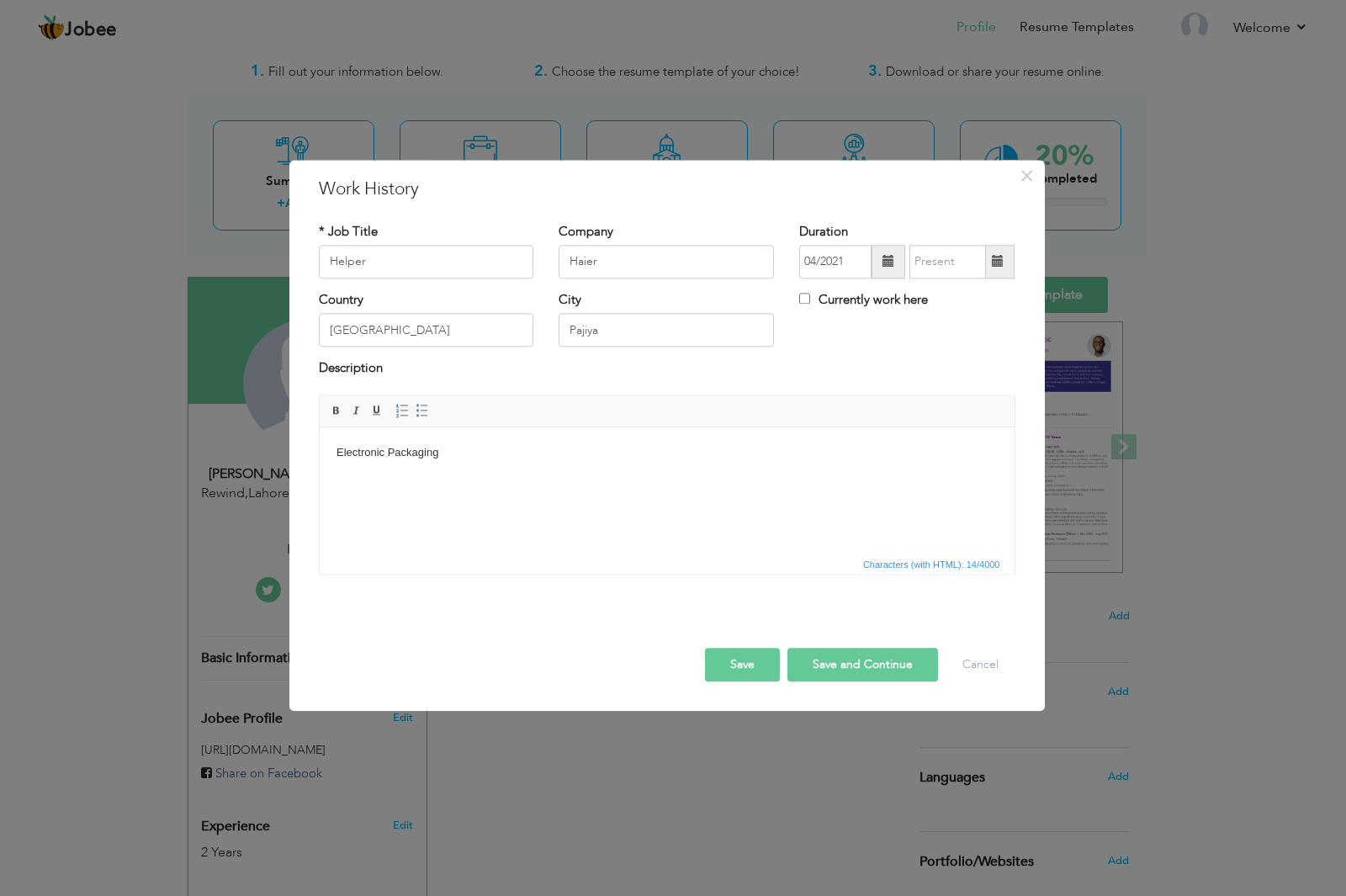
click at [992, 263] on span at bounding box center [997, 261] width 12 height 12
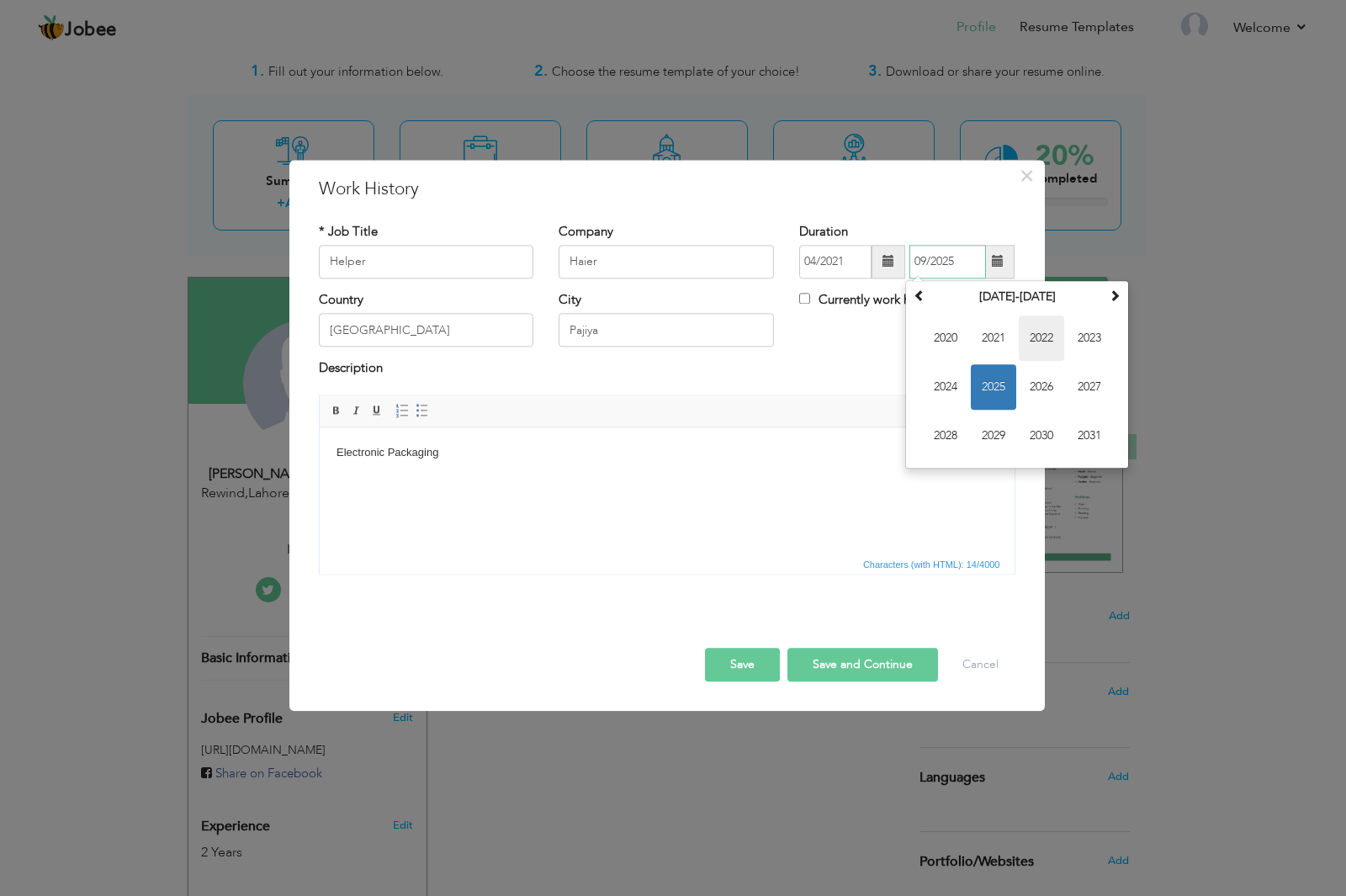
click at [1047, 340] on span "2022" at bounding box center [1041, 338] width 45 height 45
click at [1001, 388] on span "Jun" at bounding box center [993, 387] width 45 height 45
type input "06/2022"
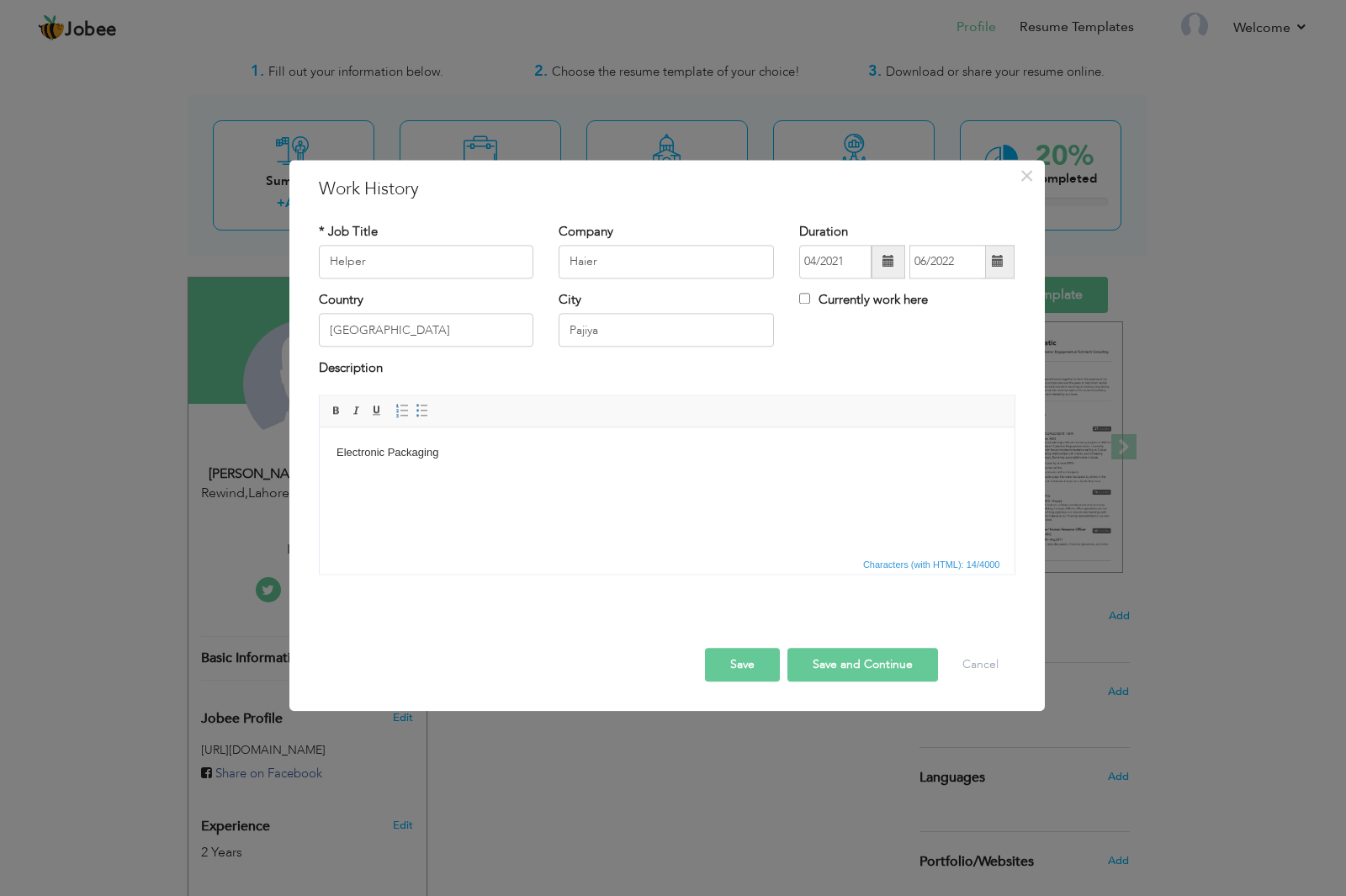
click at [861, 672] on button "Save and Continue" at bounding box center [862, 664] width 151 height 34
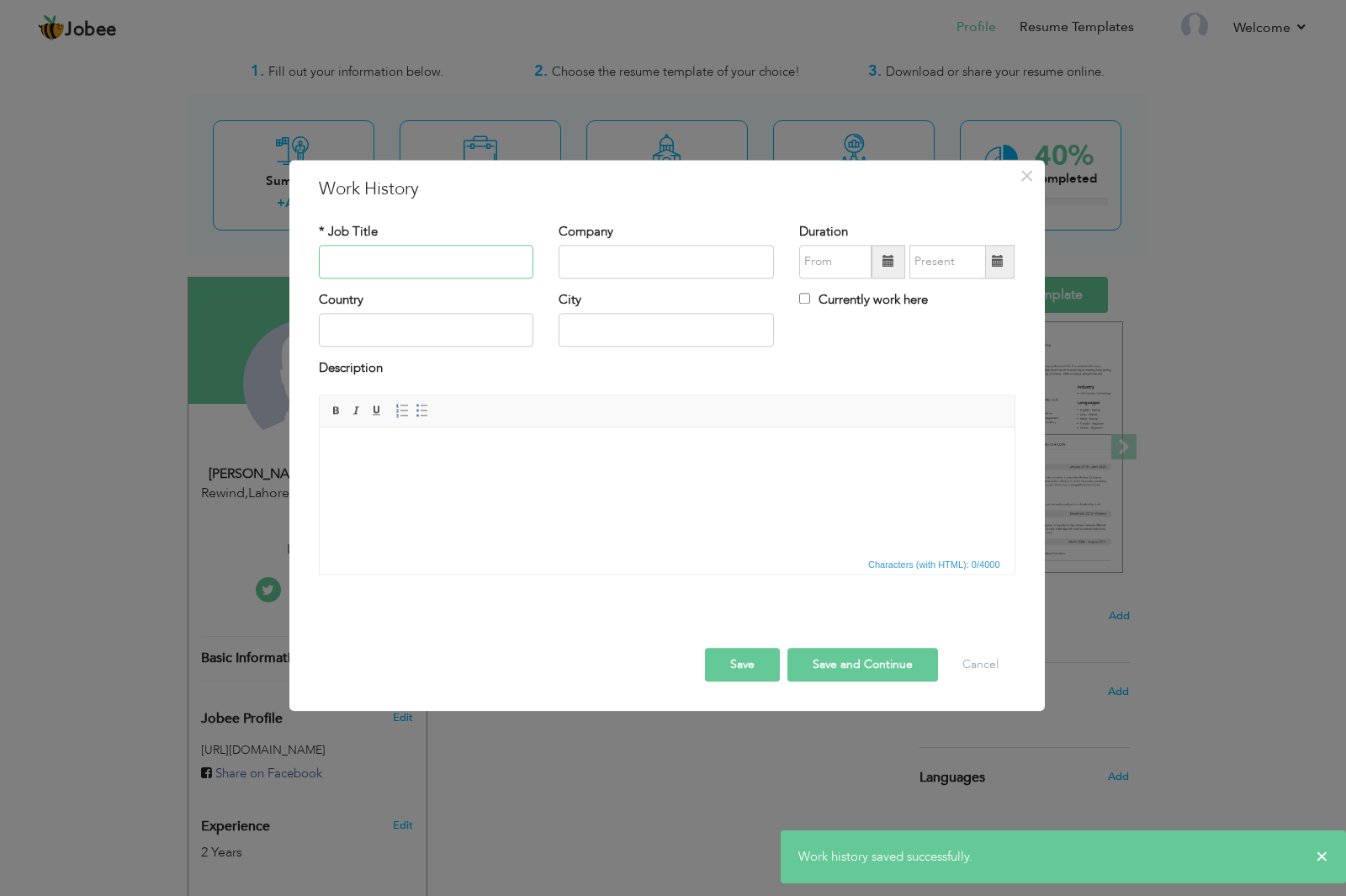
click at [396, 267] on input "text" at bounding box center [426, 262] width 216 height 34
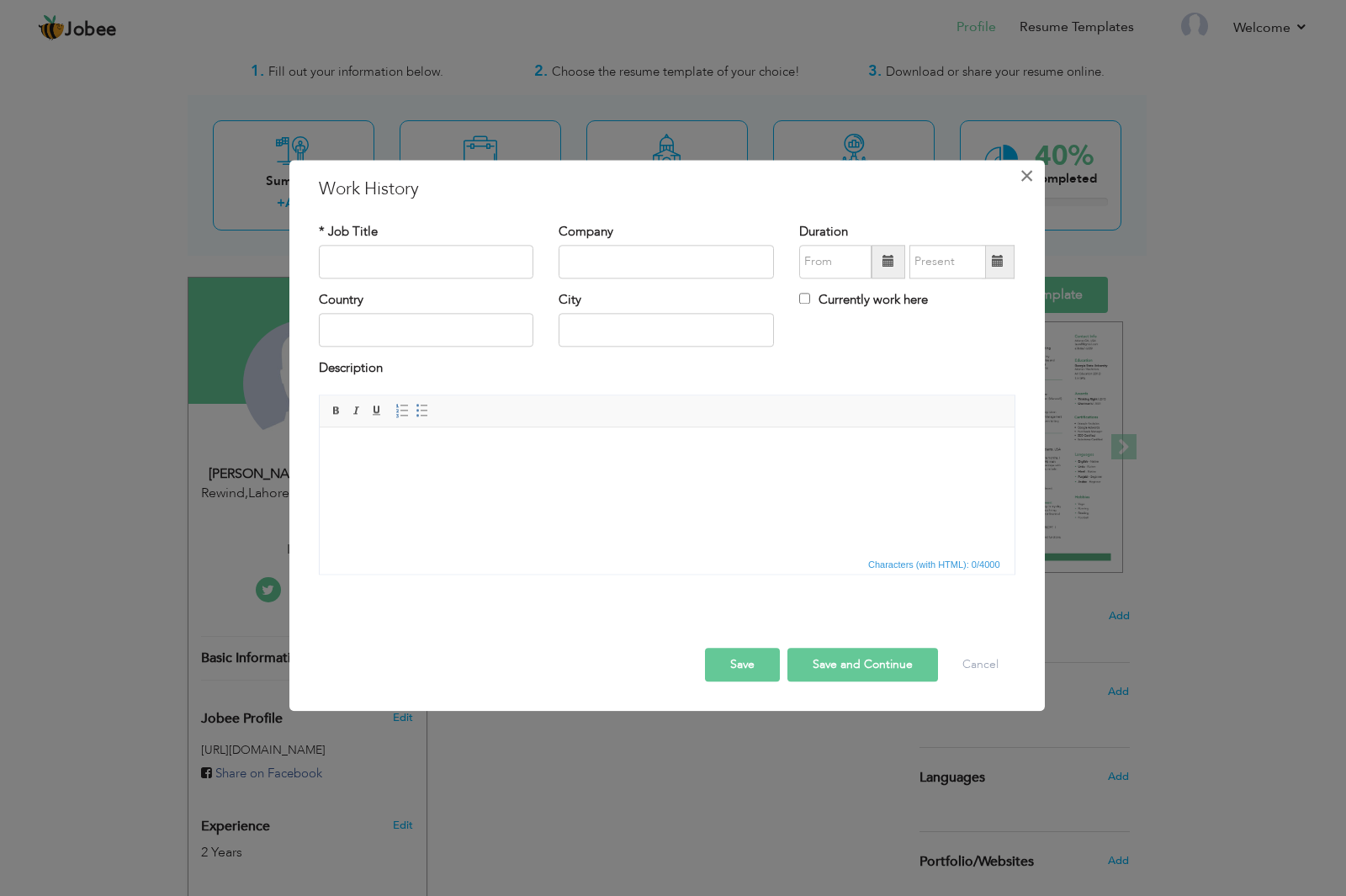
click at [1021, 178] on span "×" at bounding box center [1027, 176] width 14 height 30
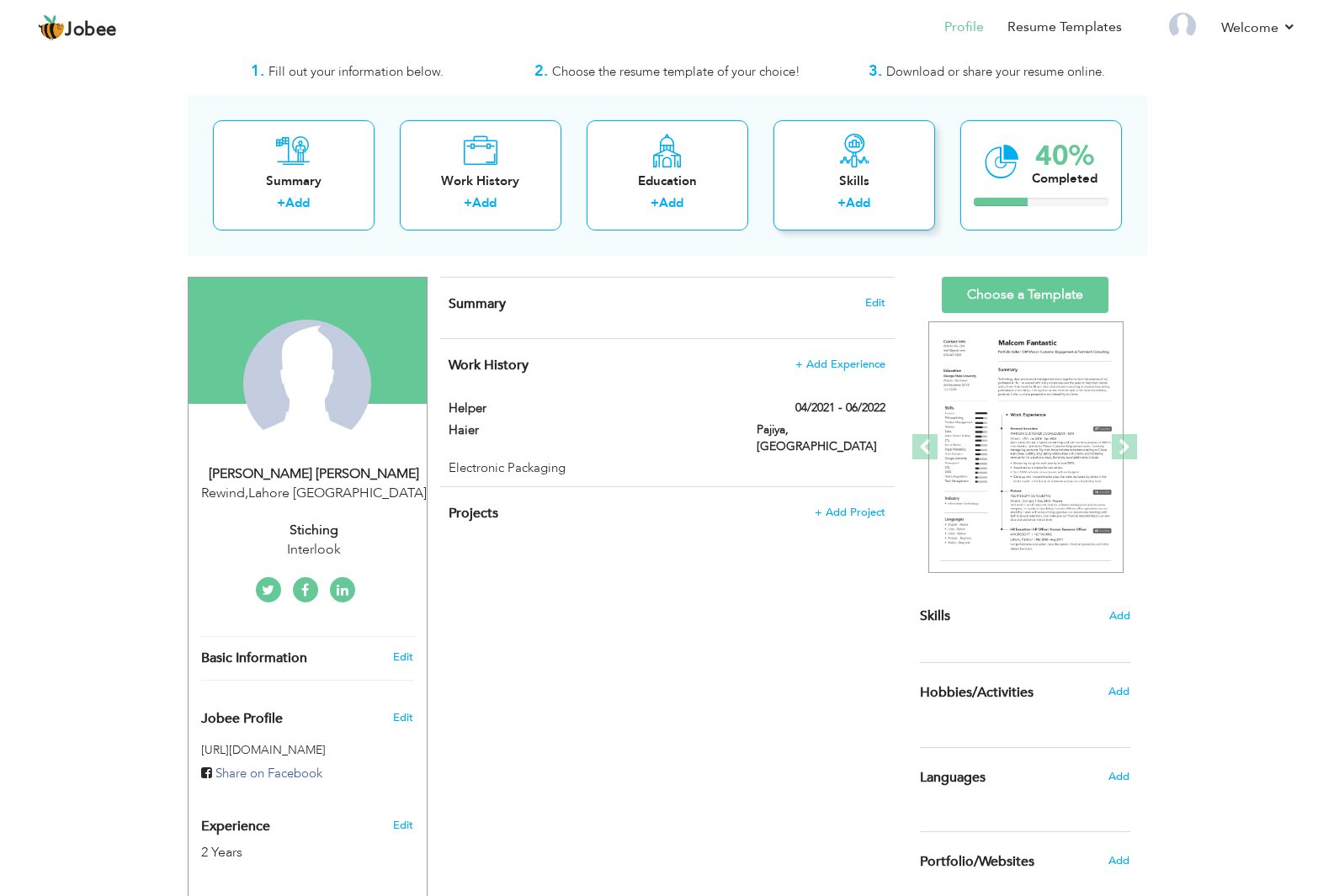
click at [843, 187] on div "Skills" at bounding box center [855, 181] width 135 height 18
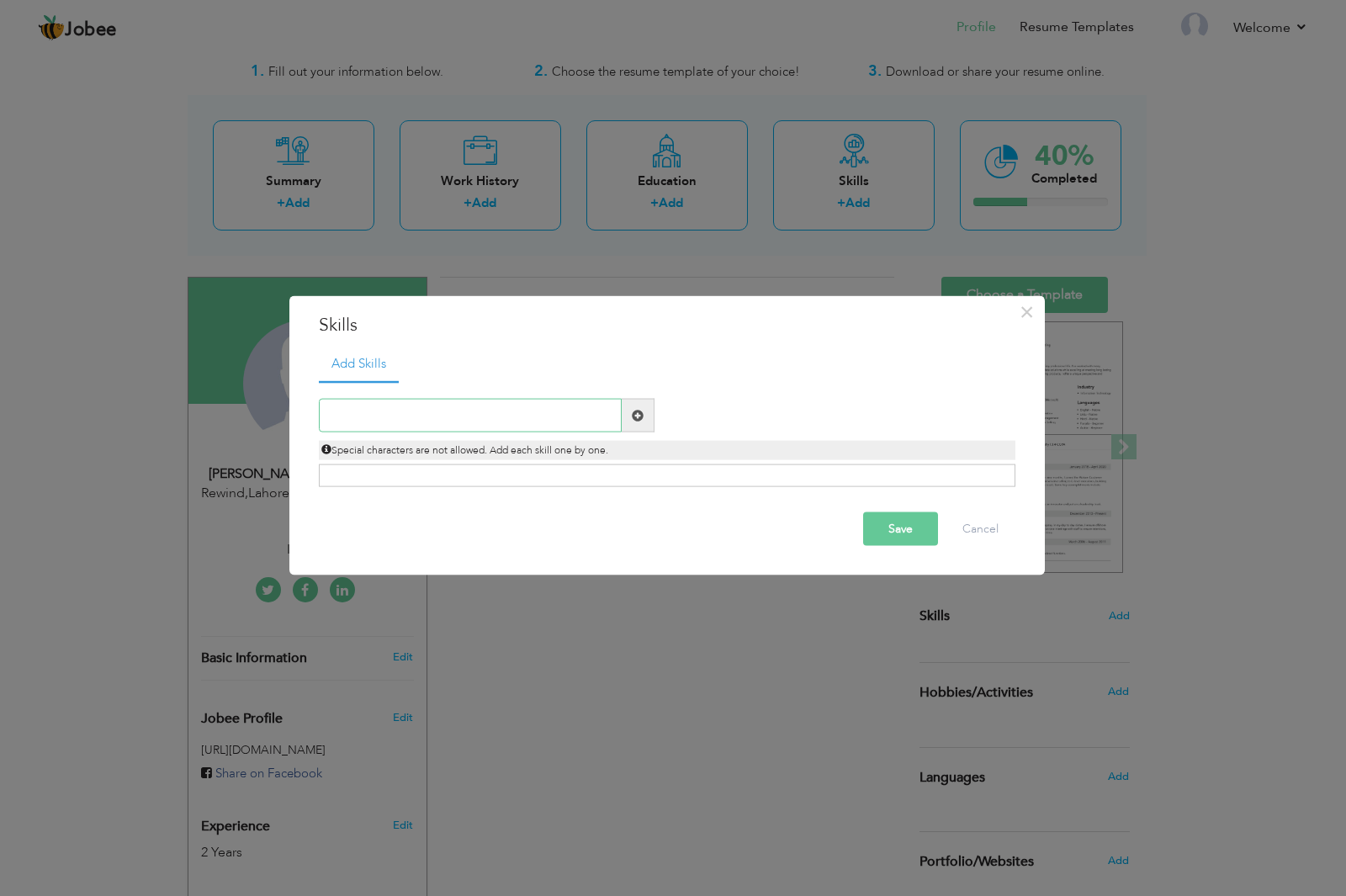
click at [421, 420] on input "text" at bounding box center [469, 415] width 303 height 34
click at [1028, 315] on span "×" at bounding box center [1027, 311] width 14 height 30
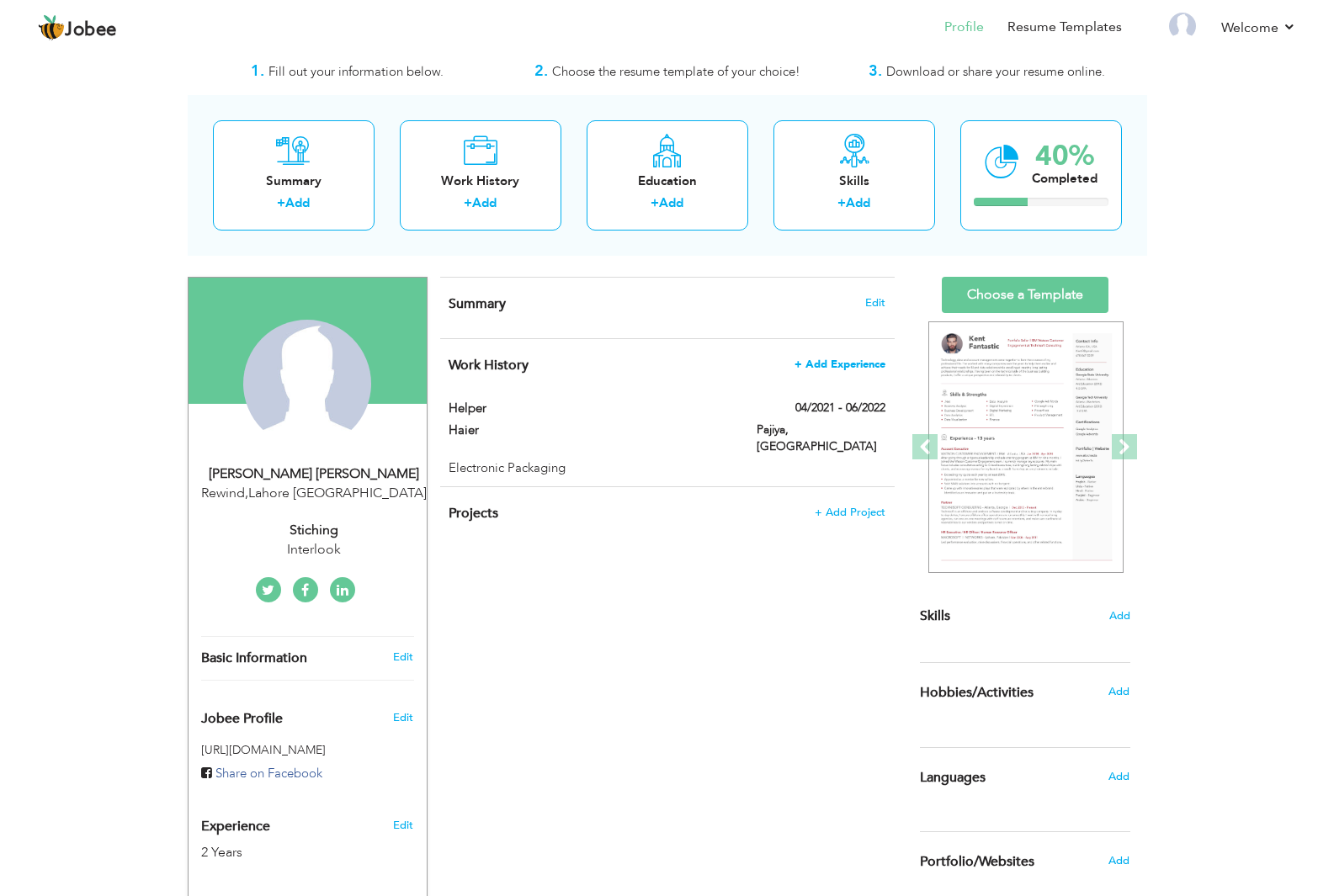
click at [856, 360] on span "+ Add Experience" at bounding box center [840, 364] width 91 height 12
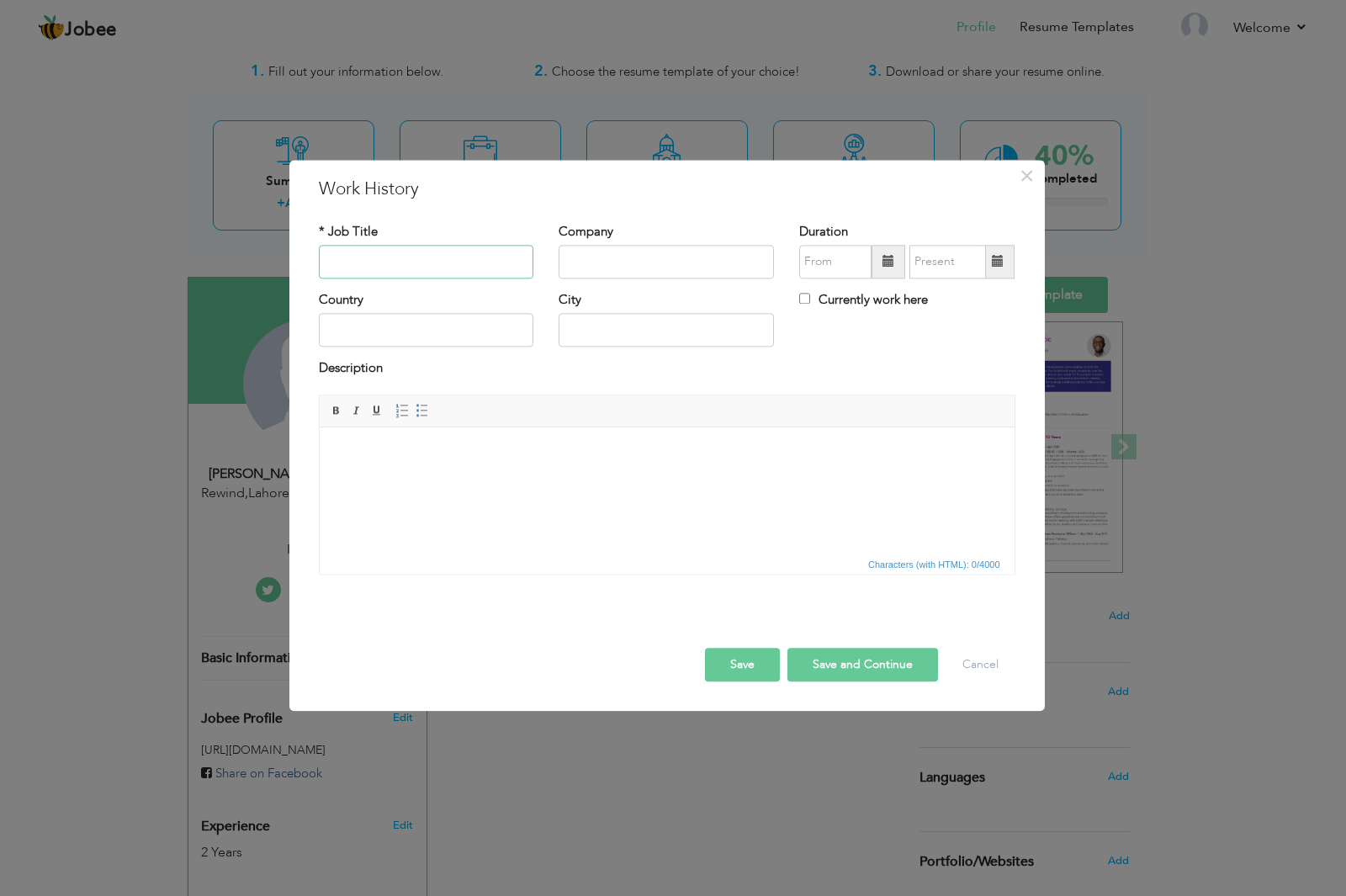
click at [382, 266] on input "text" at bounding box center [426, 262] width 216 height 34
click at [354, 258] on input "text" at bounding box center [426, 262] width 216 height 34
type input "Machine Operater"
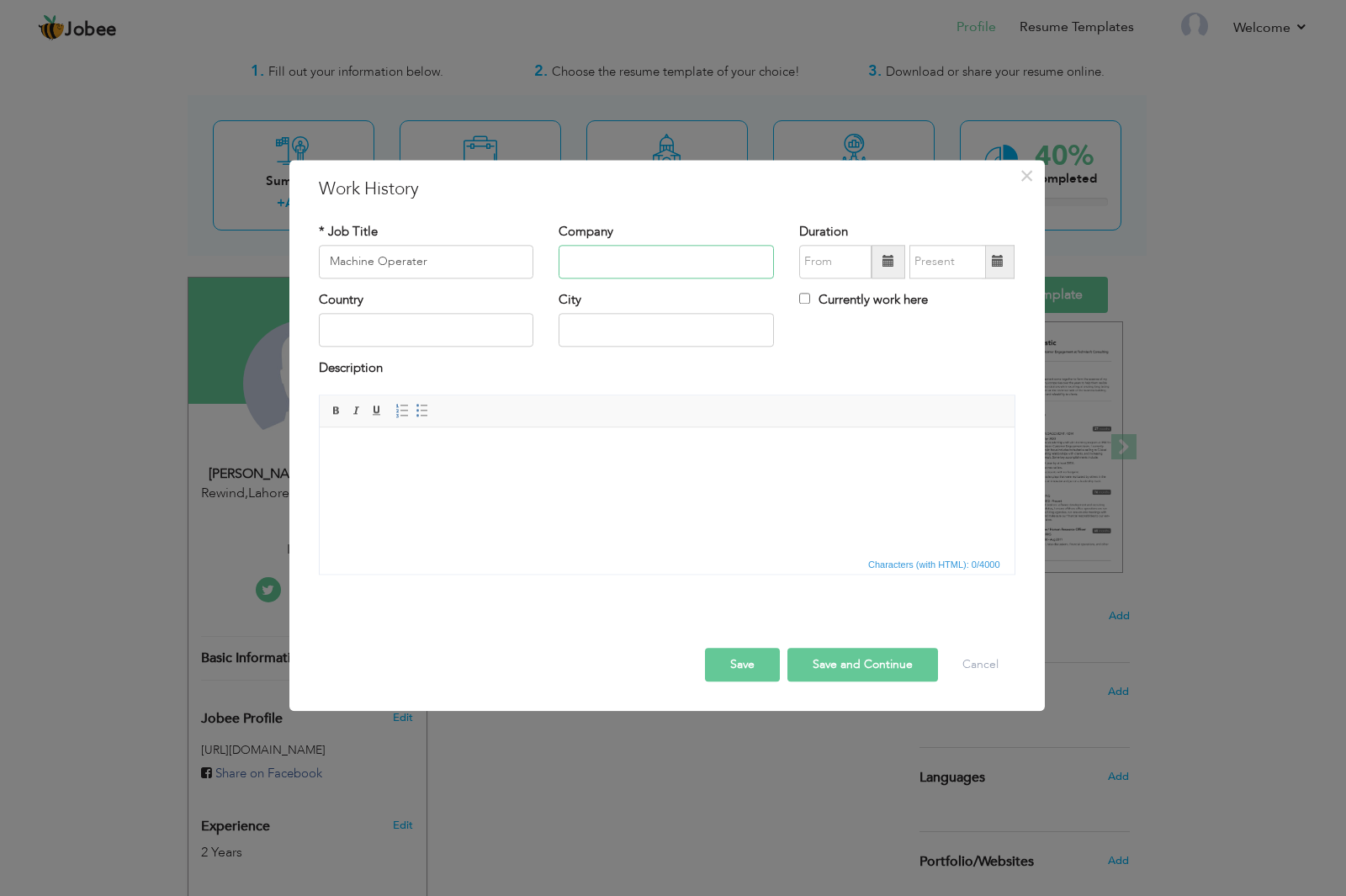
click at [592, 262] on input "text" at bounding box center [666, 262] width 216 height 34
type input "outfitters"
click at [421, 326] on input "text" at bounding box center [426, 331] width 216 height 34
type input "[GEOGRAPHIC_DATA]"
drag, startPoint x: 590, startPoint y: 333, endPoint x: 342, endPoint y: 8, distance: 408.8
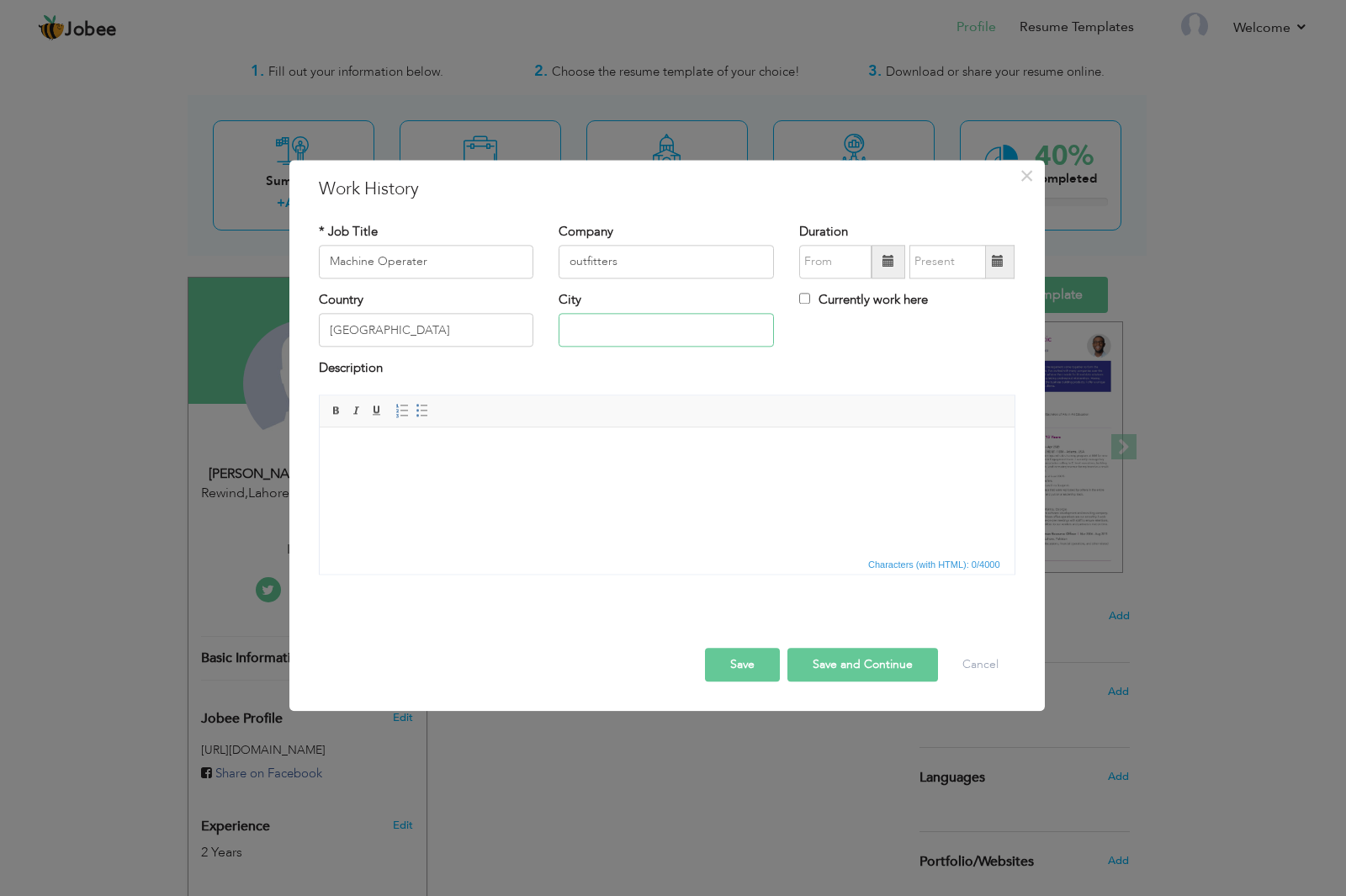
click at [590, 333] on input "text" at bounding box center [666, 331] width 216 height 34
type input "L"
type input "R"
type input "[GEOGRAPHIC_DATA]"
click at [879, 271] on span at bounding box center [888, 262] width 34 height 34
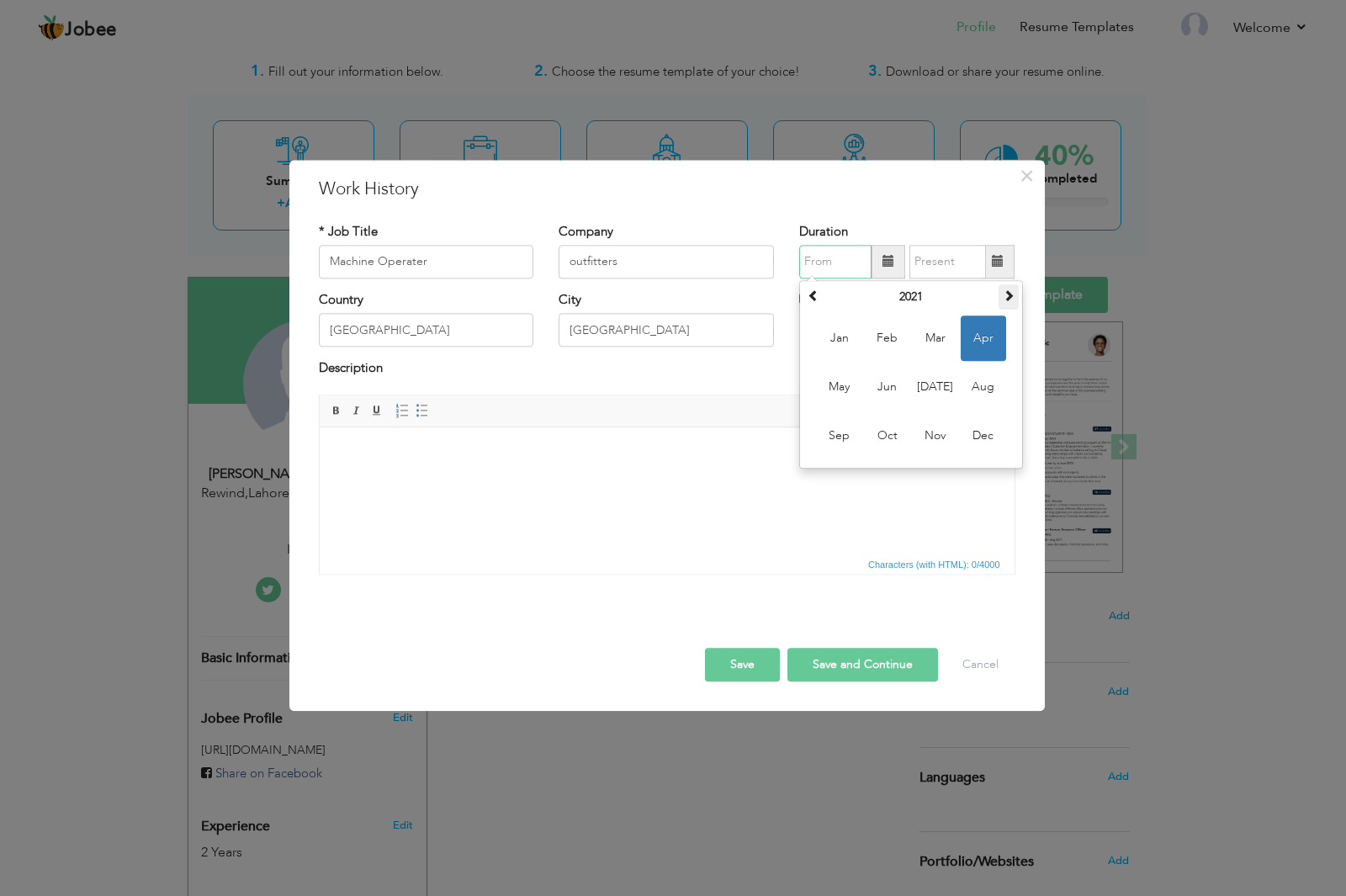
click at [1011, 296] on span at bounding box center [1008, 295] width 12 height 12
click at [947, 384] on span "[DATE]" at bounding box center [935, 387] width 45 height 45
type input "07/2022"
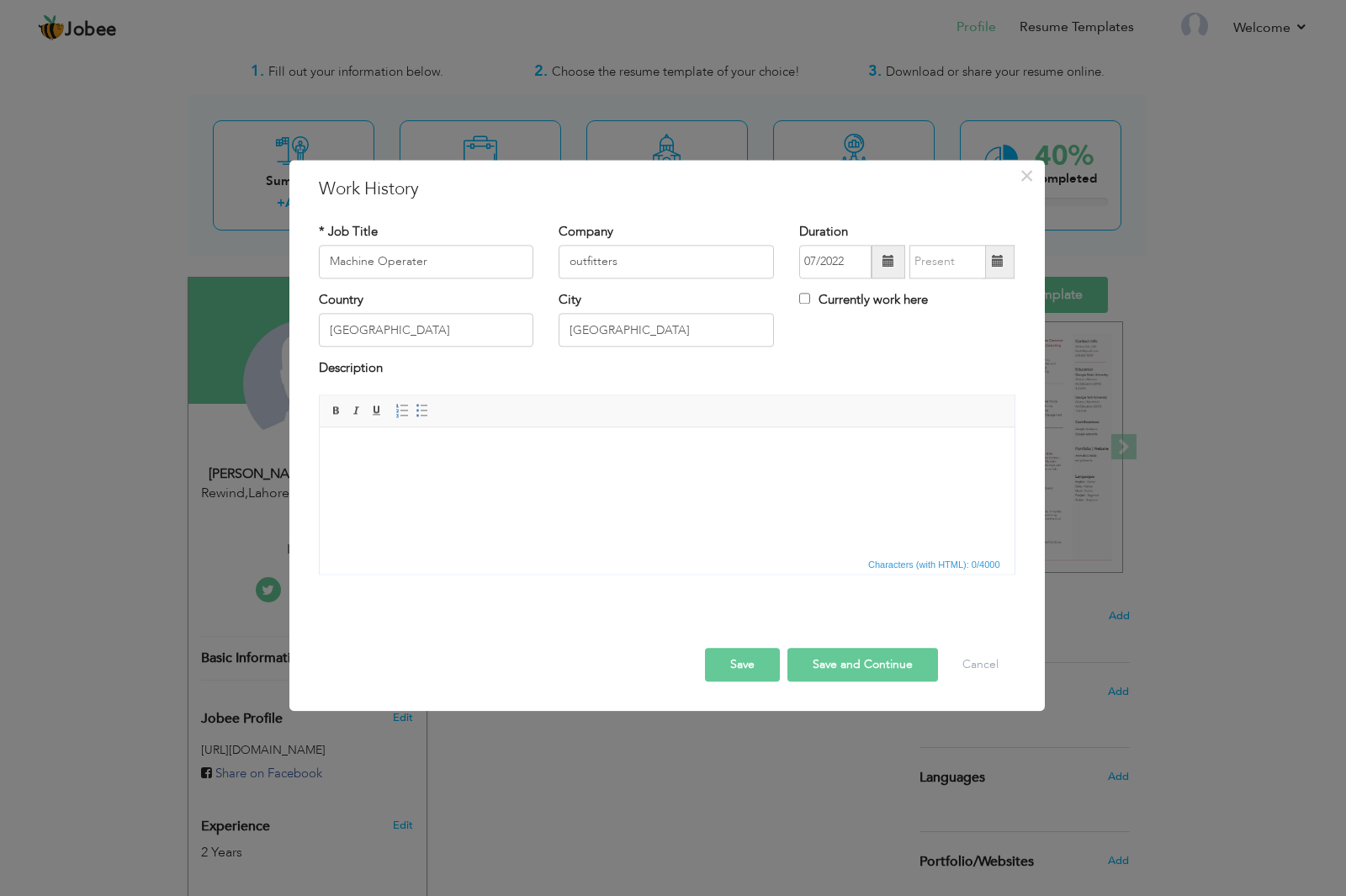
click at [995, 263] on span at bounding box center [997, 261] width 12 height 12
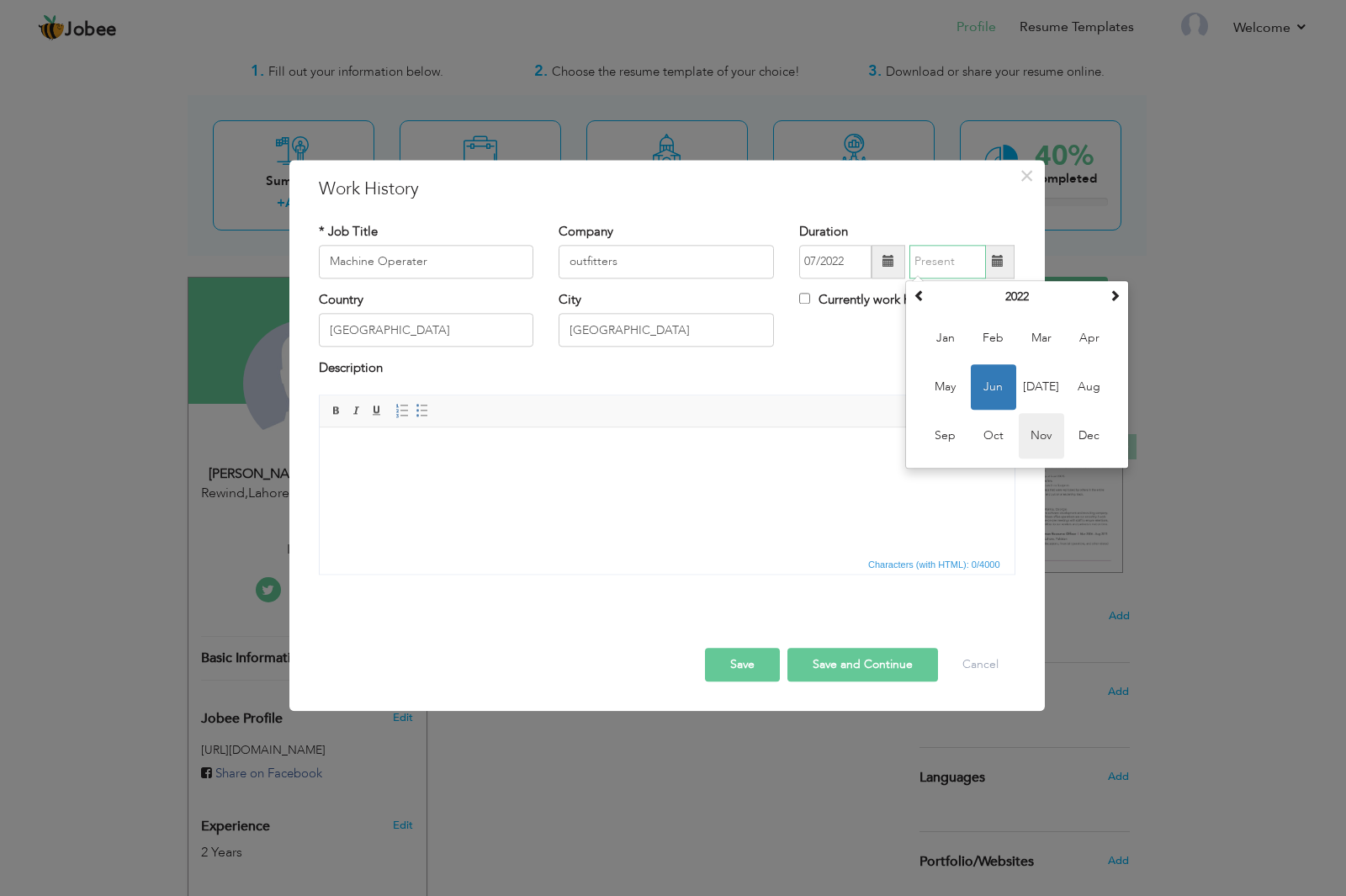
click at [1031, 436] on span "Nov" at bounding box center [1041, 436] width 45 height 45
type input "11/2022"
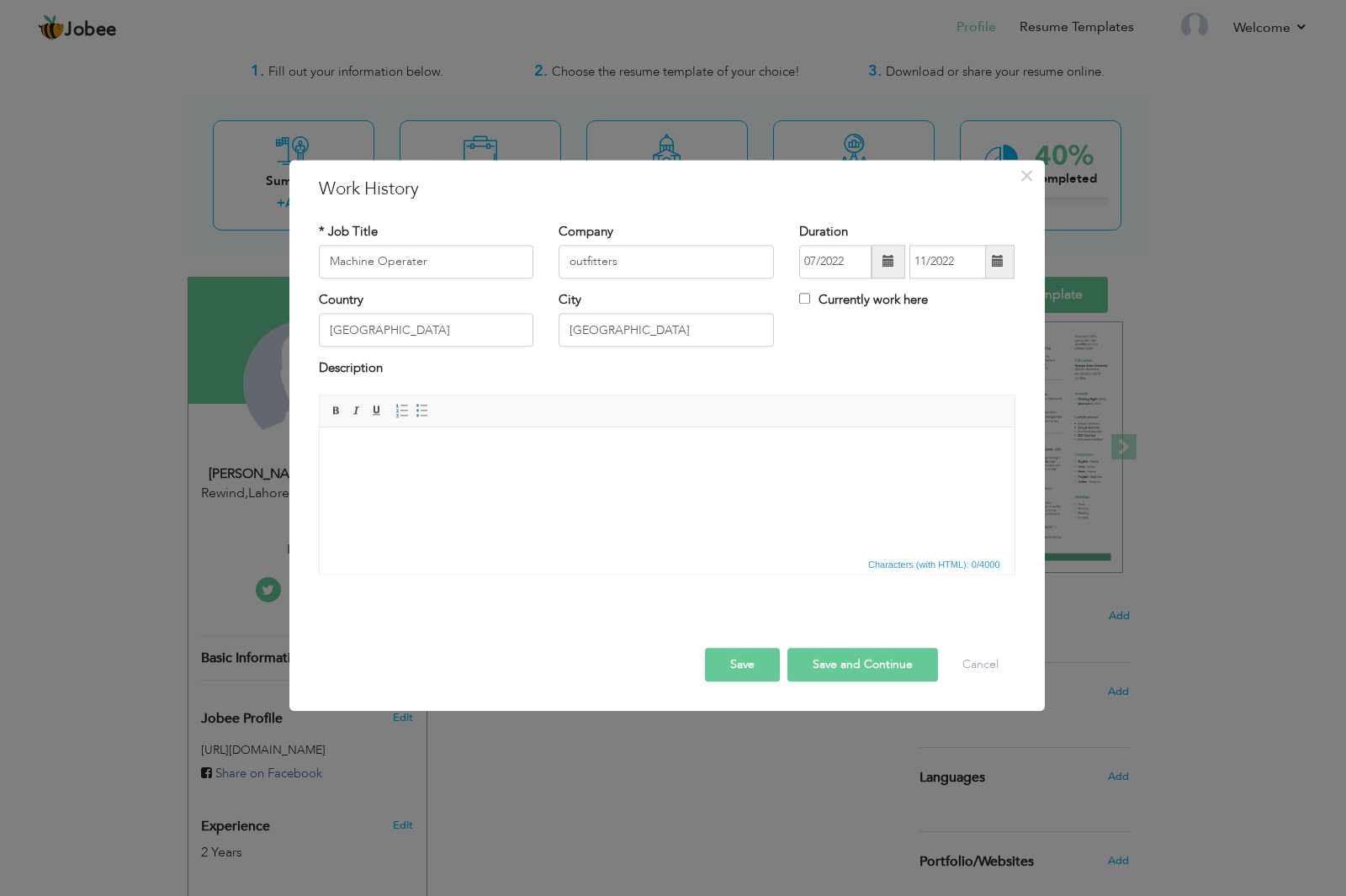
click at [462, 453] on body at bounding box center [665, 453] width 661 height 18
click at [854, 657] on button "Save and Continue" at bounding box center [862, 664] width 151 height 34
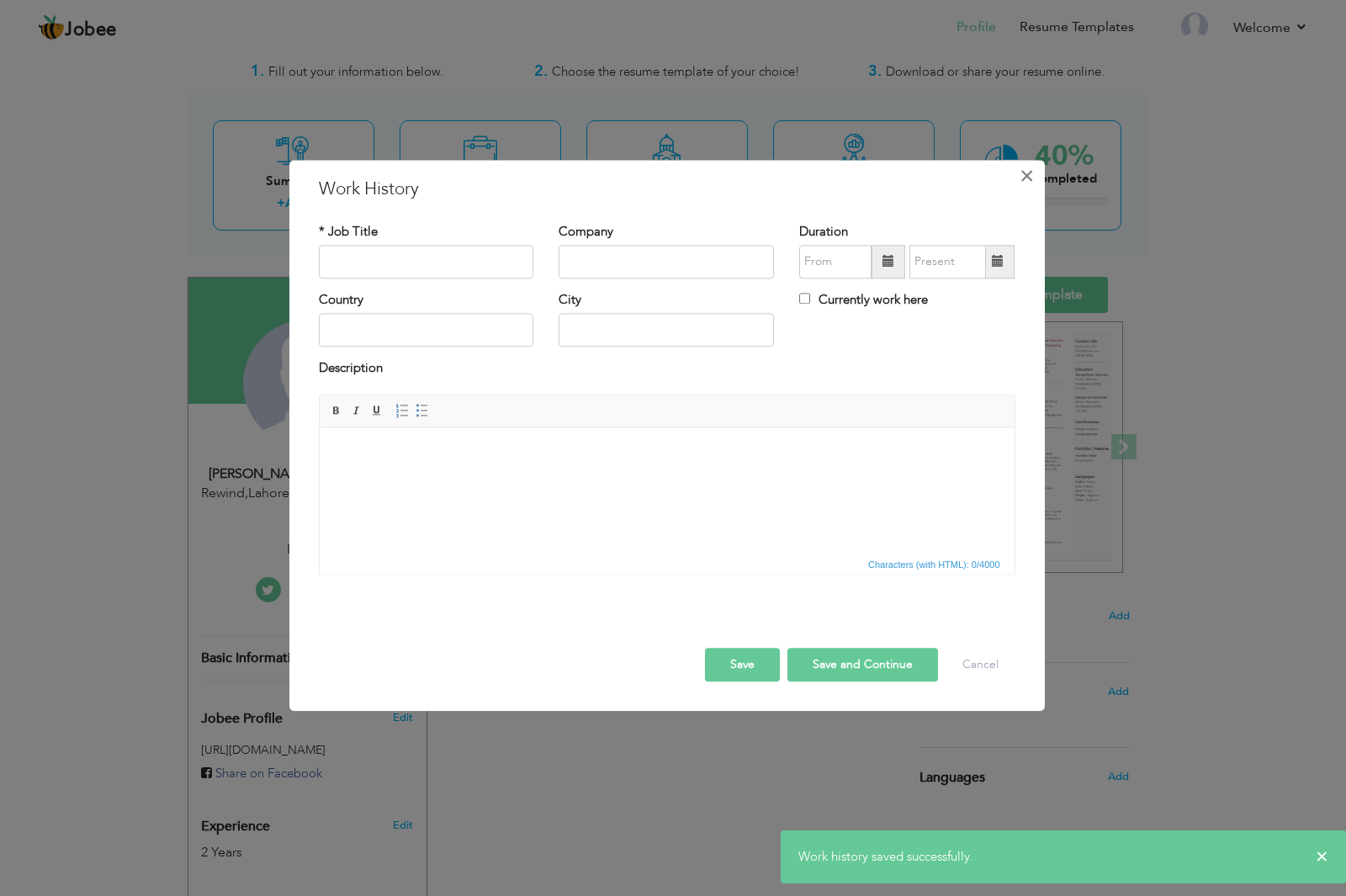
click at [1029, 169] on span "×" at bounding box center [1027, 176] width 14 height 30
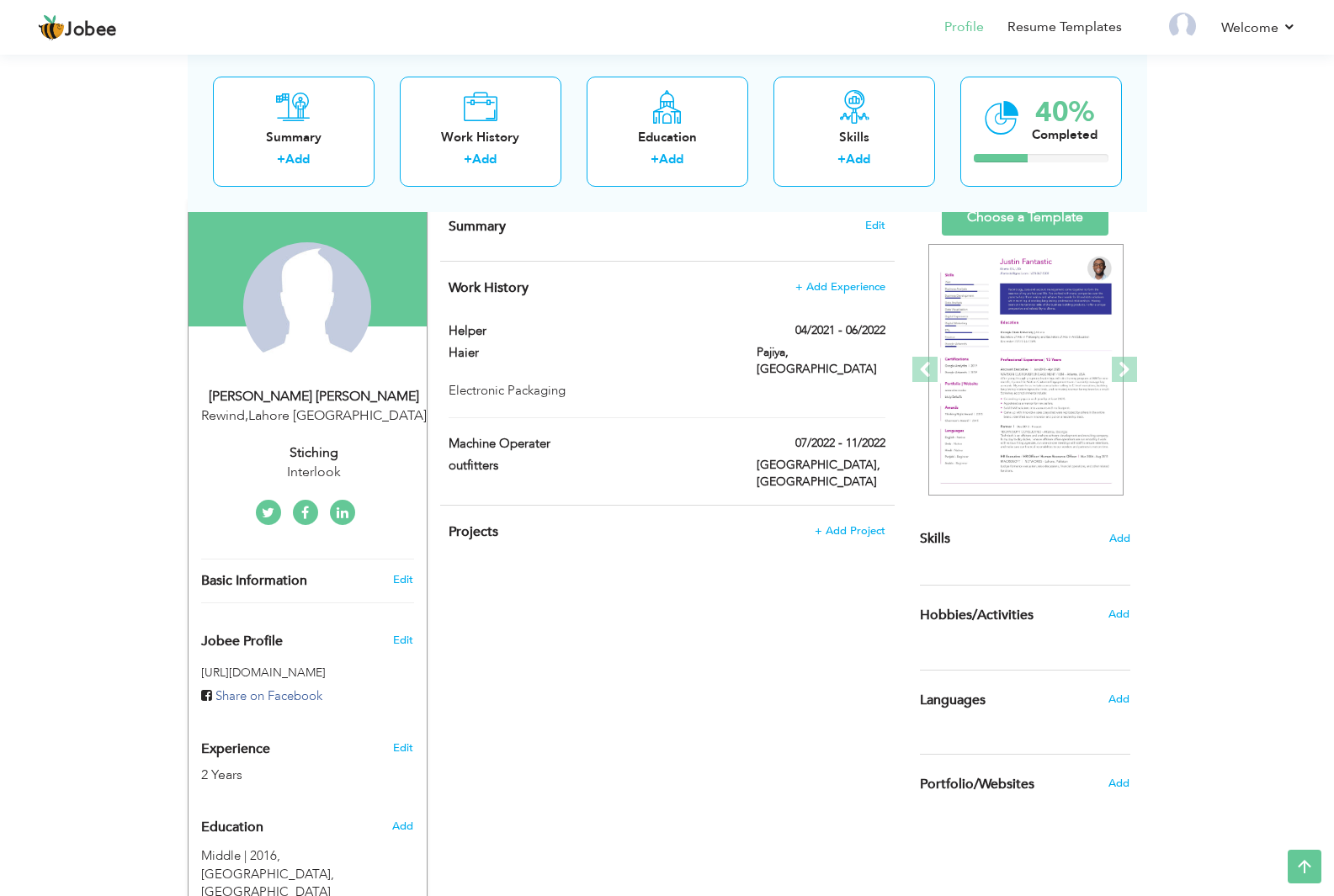
scroll to position [81, 0]
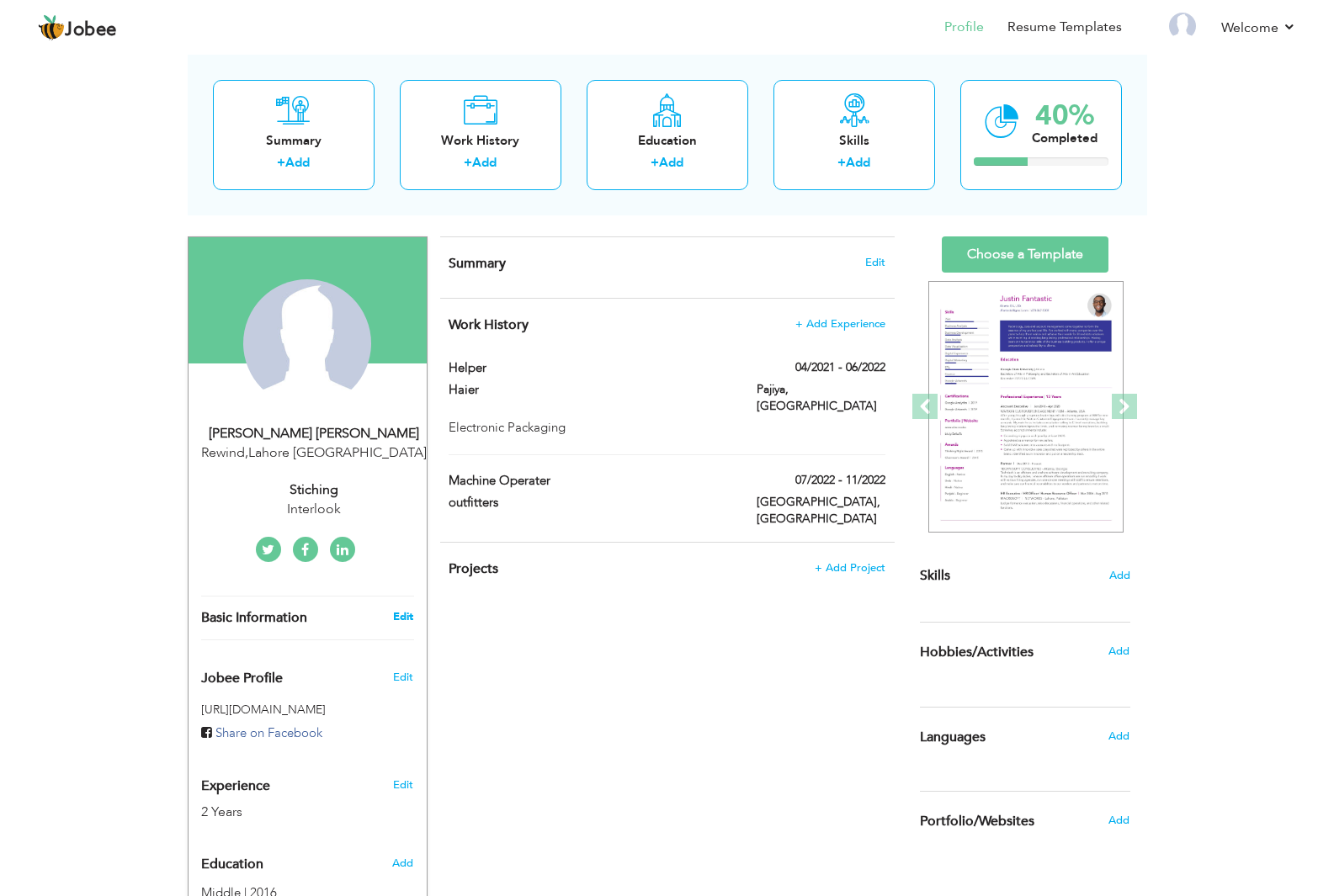
click at [402, 616] on link "Edit" at bounding box center [403, 616] width 20 height 15
type input "[PERSON_NAME]"
type input "0301-4488161"
select select "number:166"
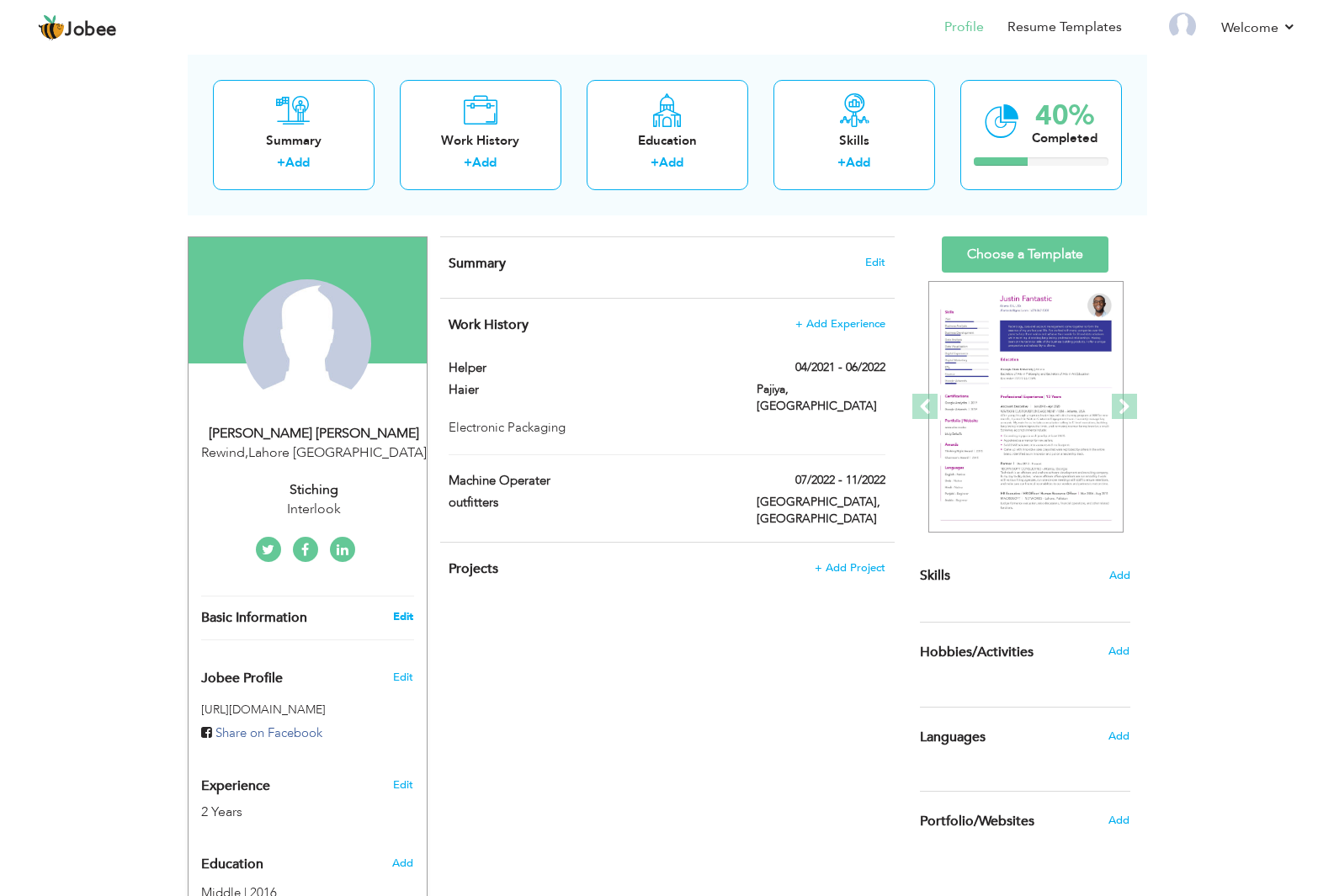
type input "[GEOGRAPHIC_DATA]"
type input "Rewind"
select select "number:4"
type input "Interlook"
type input "Stiching"
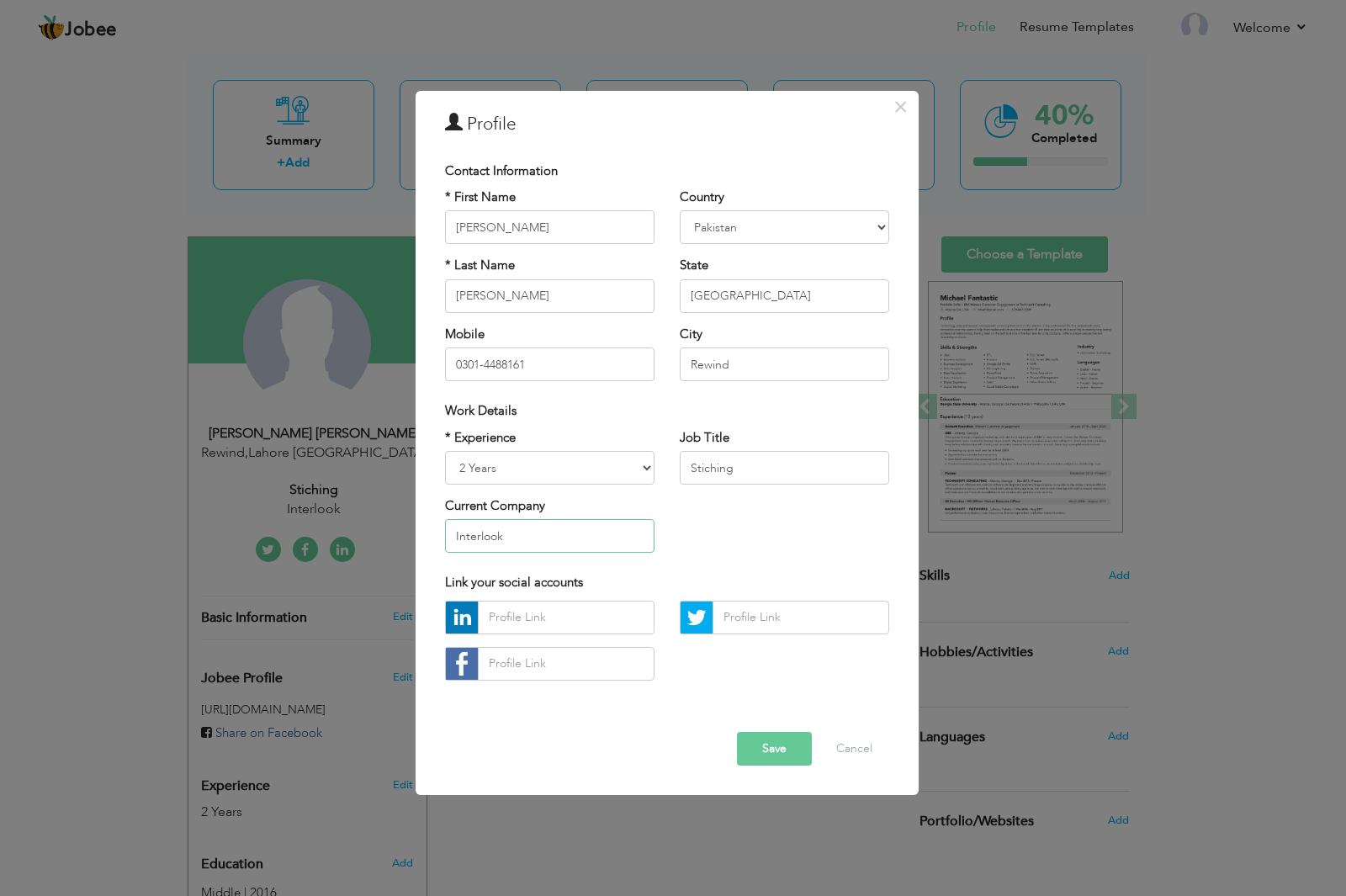
click at [514, 538] on input "Interlook" at bounding box center [550, 536] width 209 height 34
type input "Interloop"
click at [772, 754] on button "Save" at bounding box center [775, 749] width 75 height 34
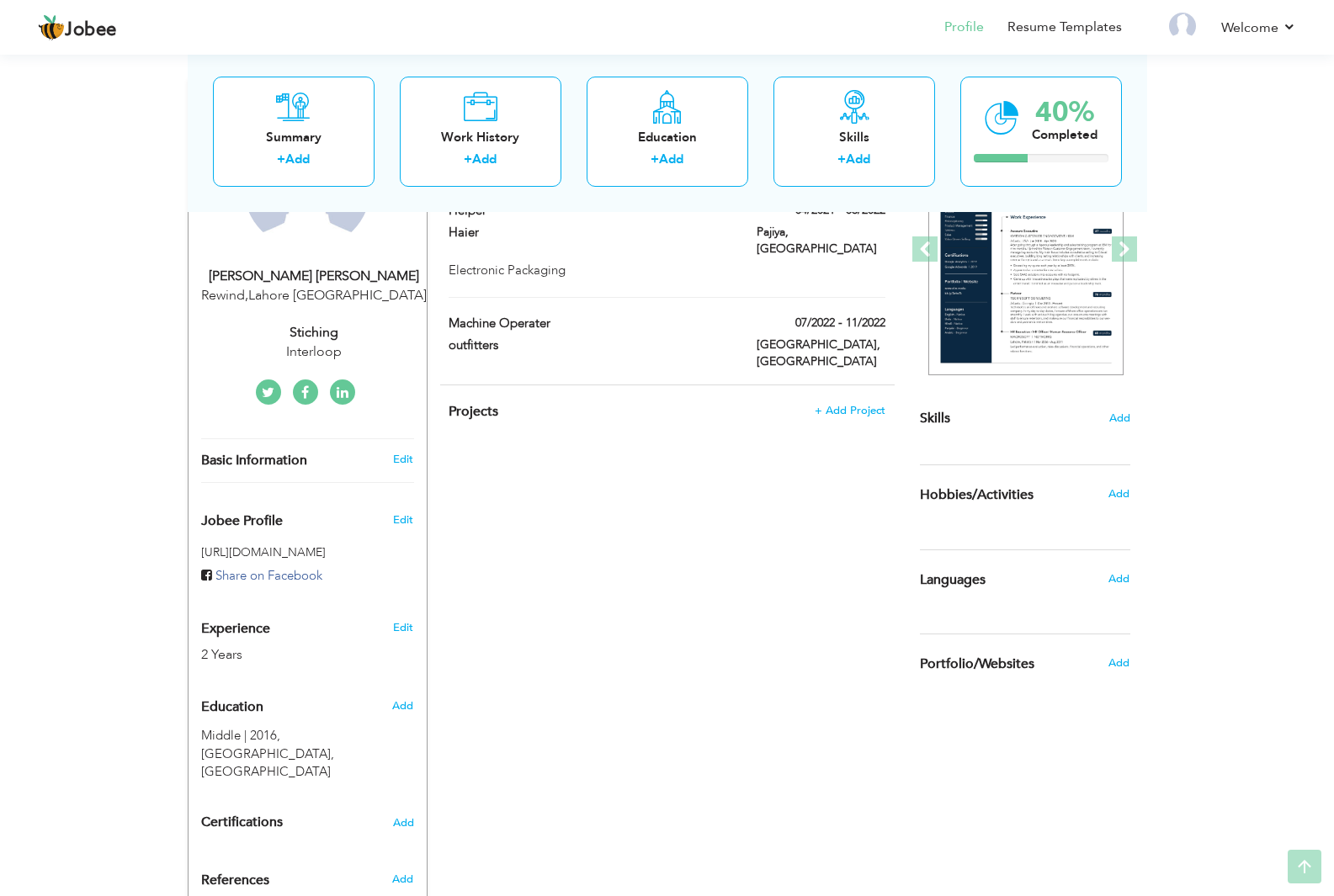
scroll to position [249, 0]
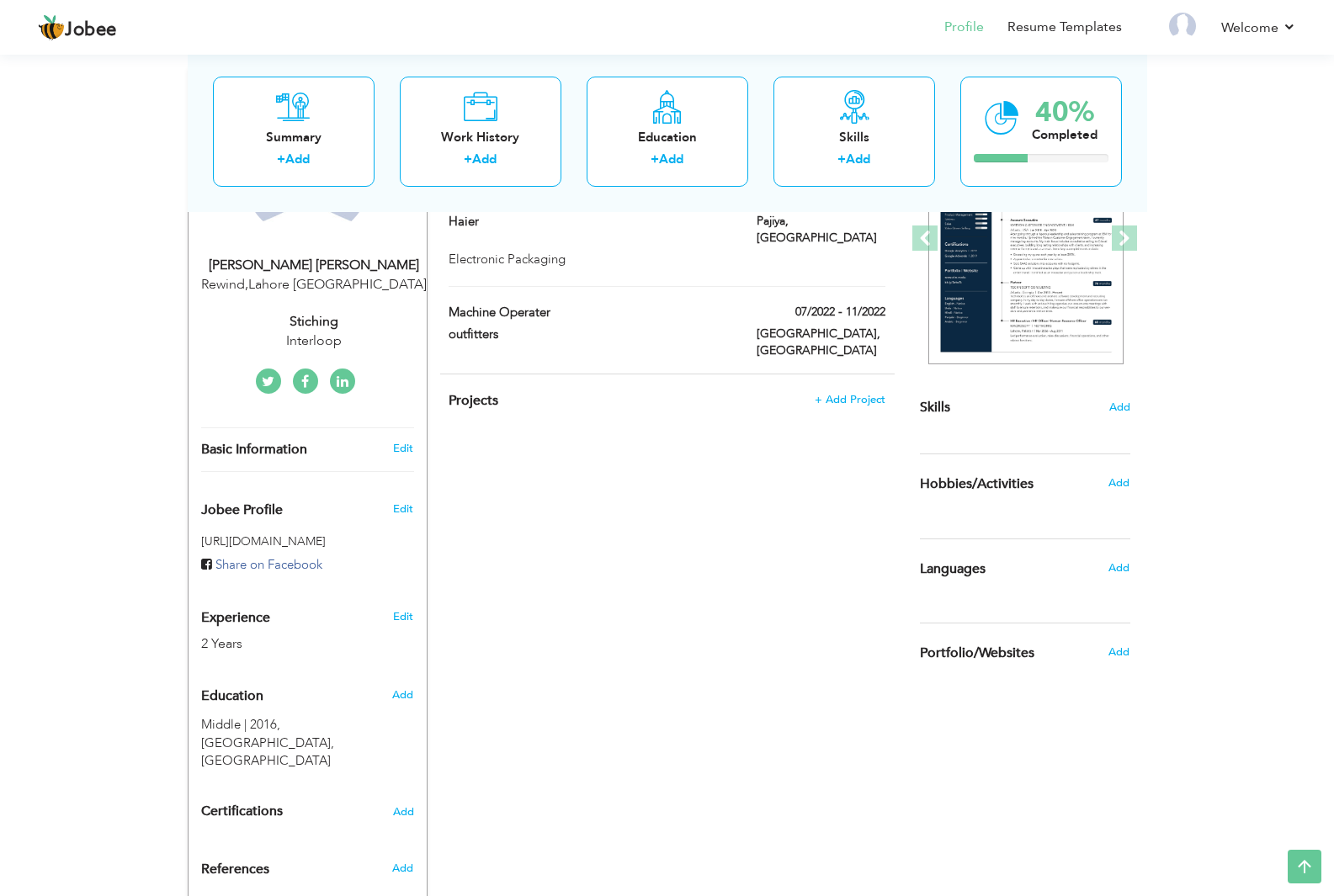
click at [220, 693] on span "Education" at bounding box center [233, 696] width 62 height 15
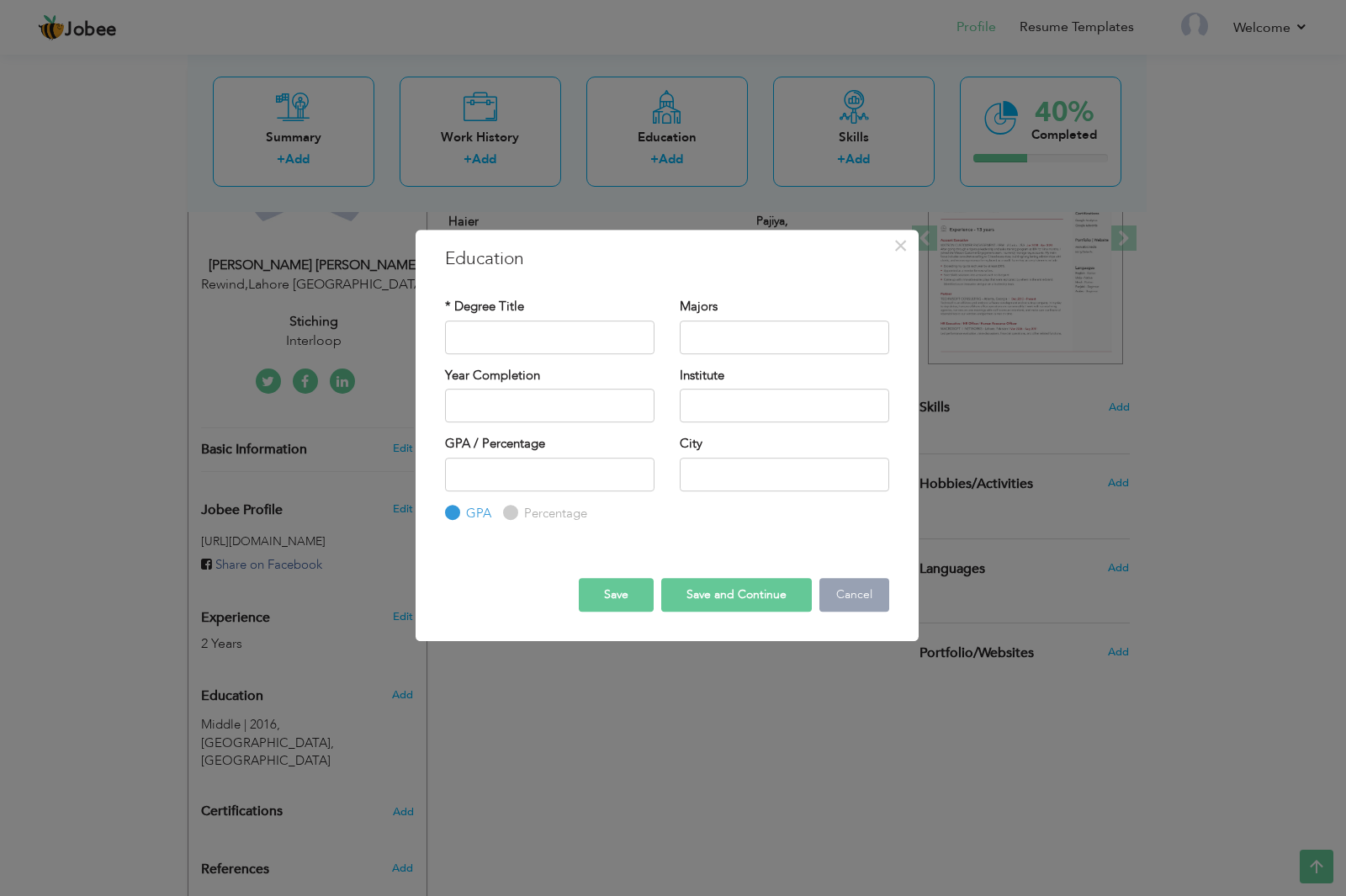
click at [872, 596] on button "Cancel" at bounding box center [854, 594] width 70 height 34
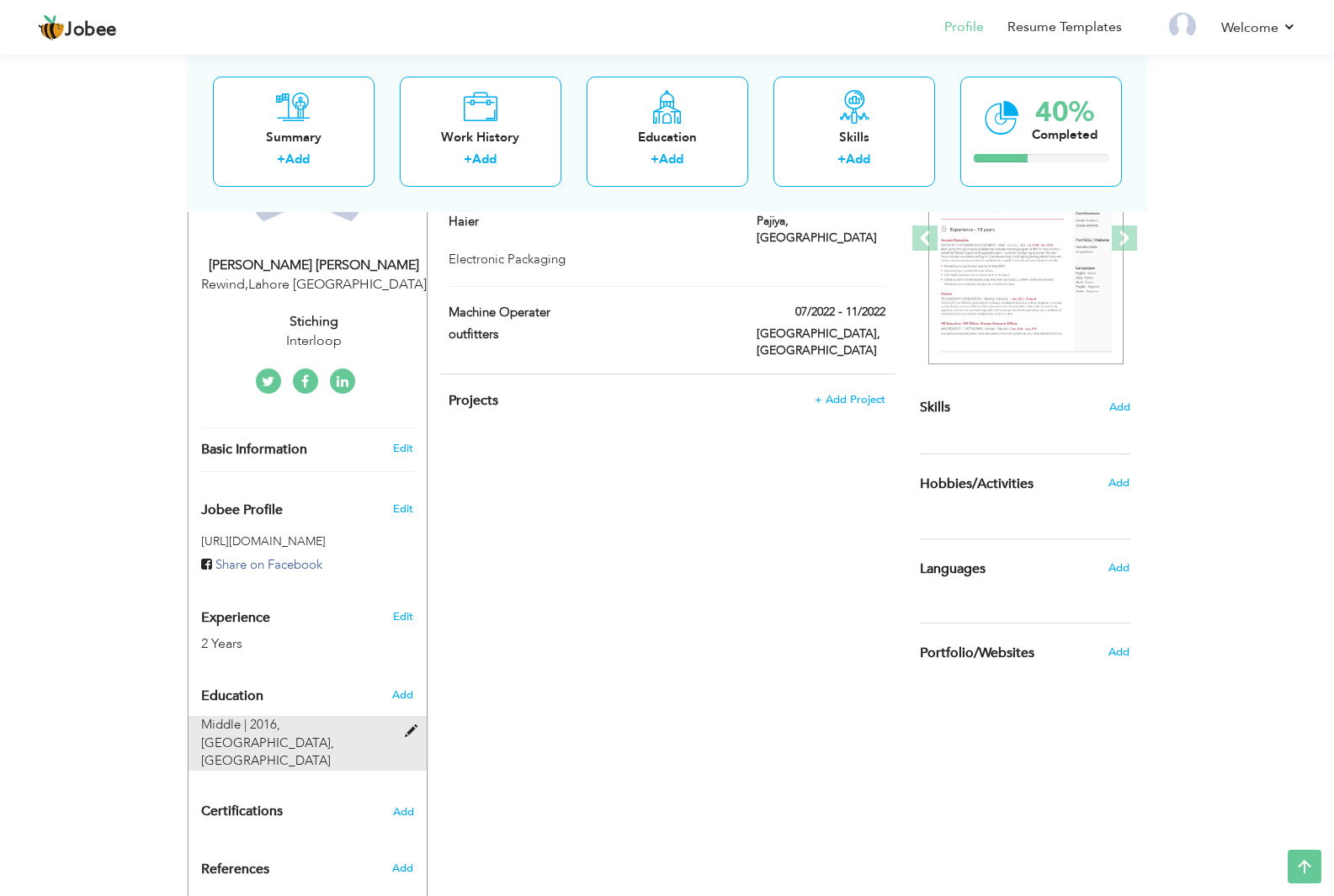
click at [294, 735] on span "[GEOGRAPHIC_DATA], [GEOGRAPHIC_DATA]" at bounding box center [268, 751] width 133 height 35
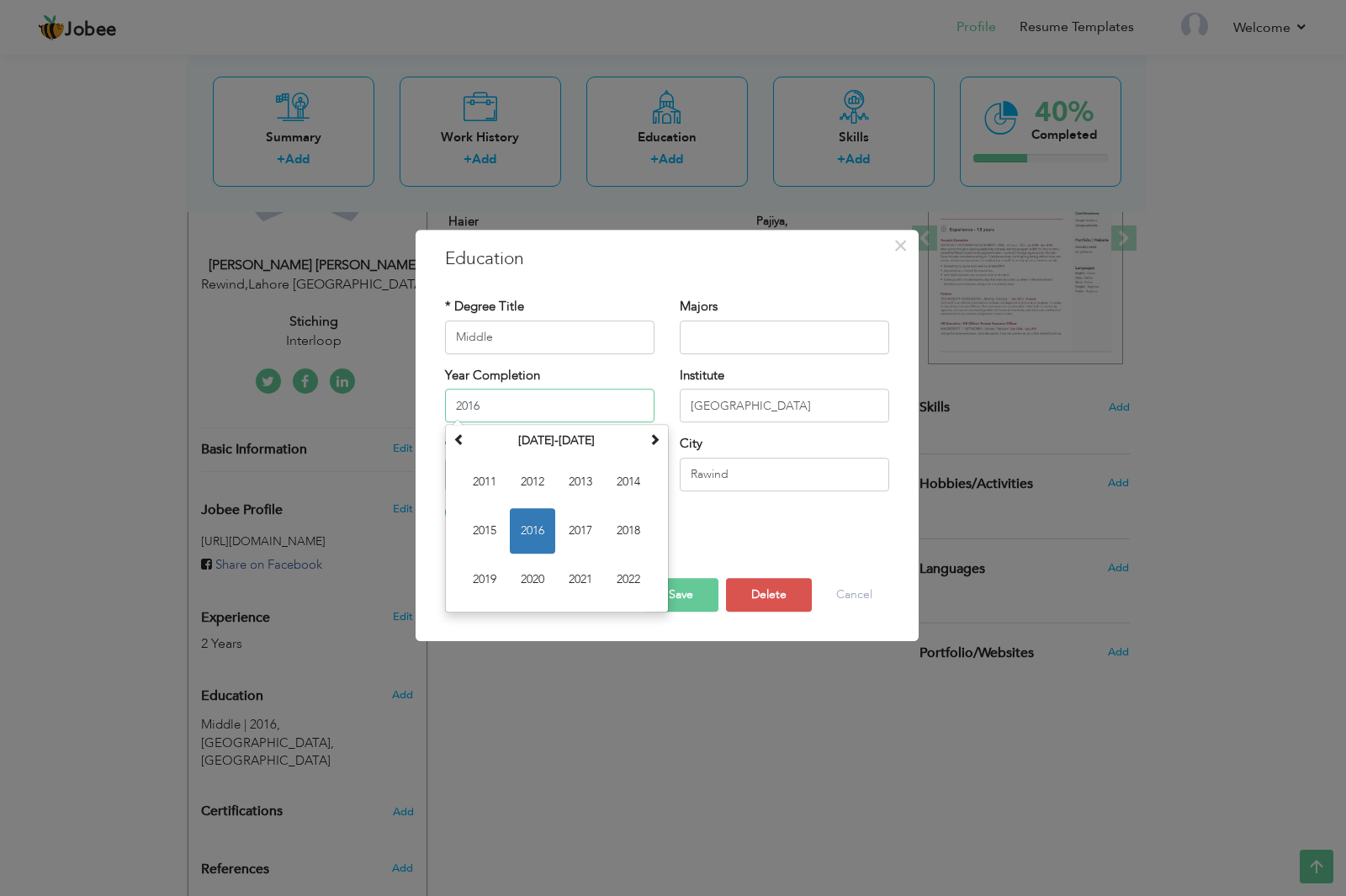
drag, startPoint x: 497, startPoint y: 410, endPoint x: 508, endPoint y: 410, distance: 11.0
click at [499, 410] on input "2016" at bounding box center [550, 405] width 209 height 34
click at [470, 439] on th "[DATE]-[DATE]" at bounding box center [556, 441] width 175 height 25
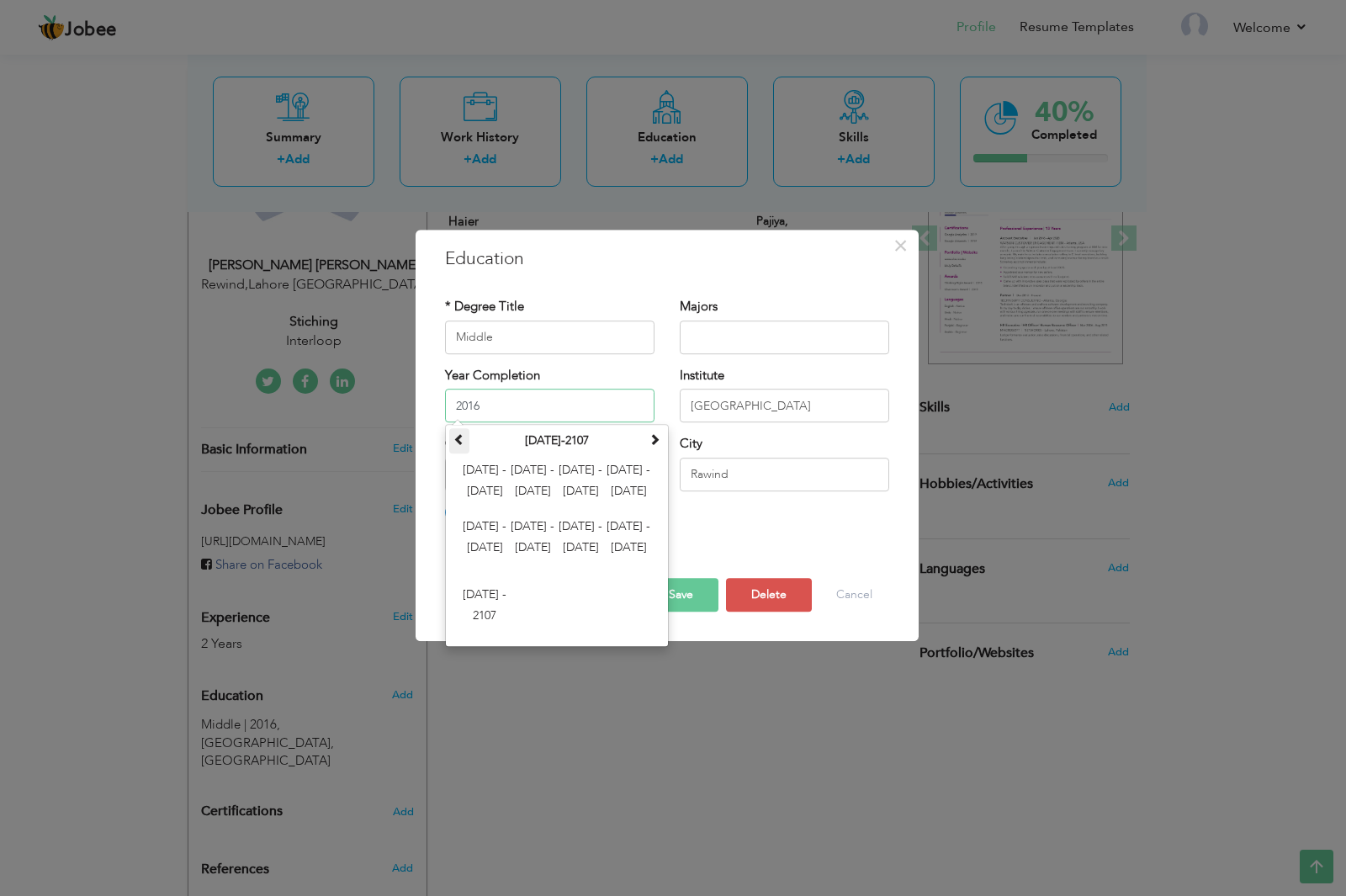
click at [459, 442] on span at bounding box center [459, 438] width 12 height 12
click at [484, 438] on th "[DATE]-[DATE]" at bounding box center [556, 441] width 175 height 25
click at [641, 438] on th "[DATE]-[DATE]" at bounding box center [556, 441] width 175 height 25
click at [649, 438] on span at bounding box center [654, 438] width 12 height 12
click at [490, 468] on span "[DATE] - [DATE]" at bounding box center [484, 482] width 45 height 45
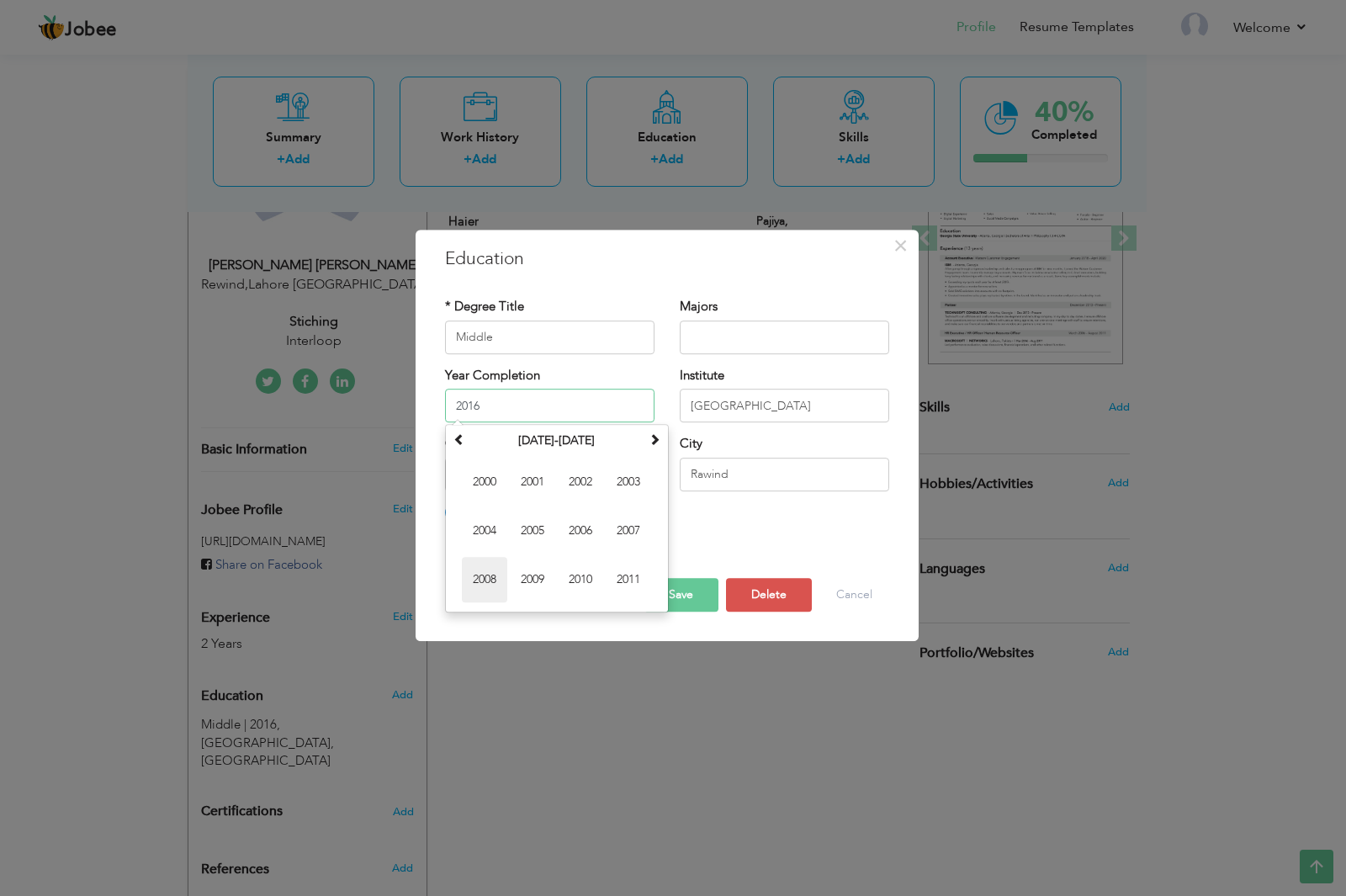
click at [483, 570] on span "2008" at bounding box center [484, 579] width 45 height 45
type input "2008"
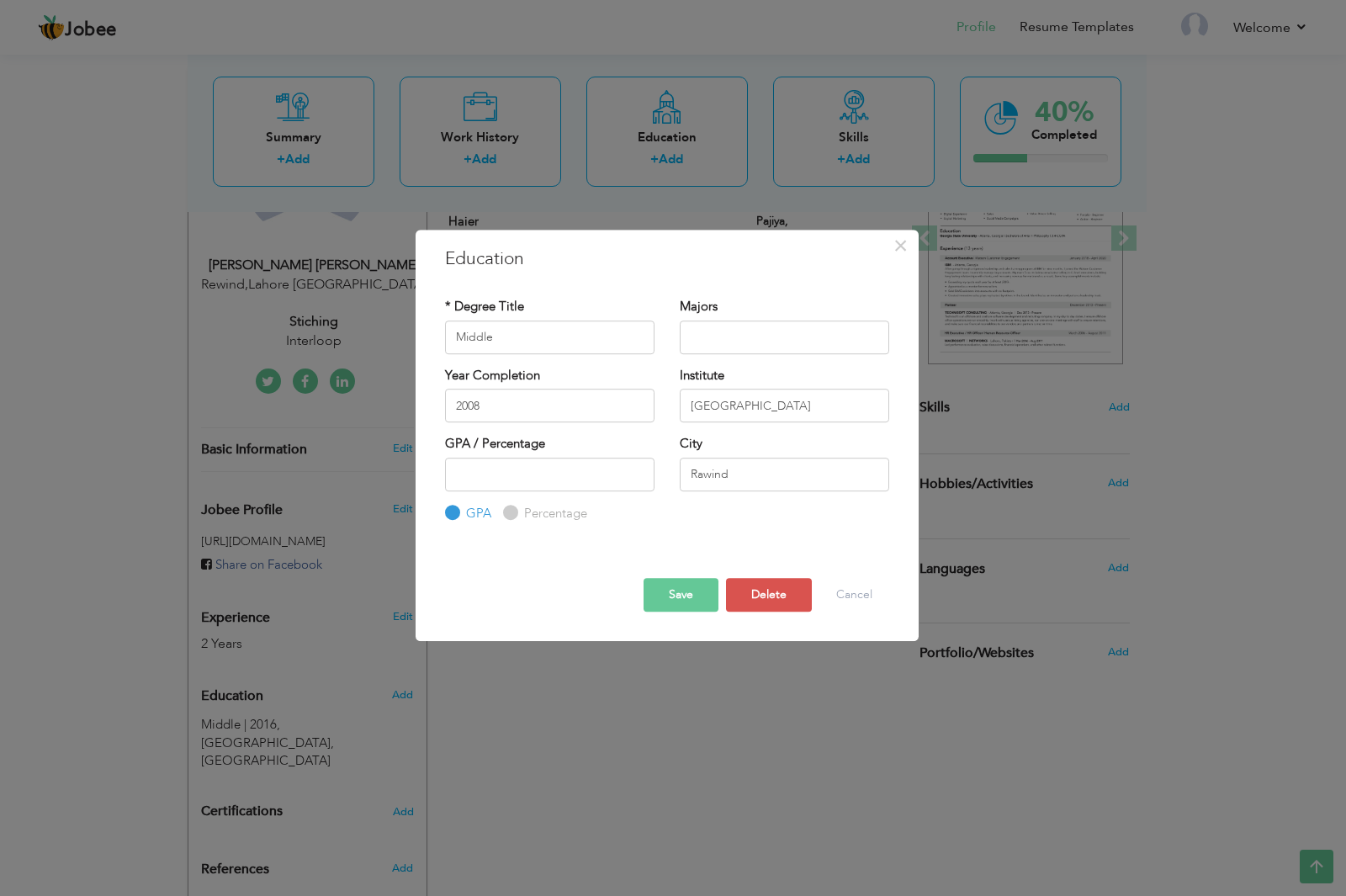
click at [667, 594] on button "Save" at bounding box center [681, 594] width 75 height 34
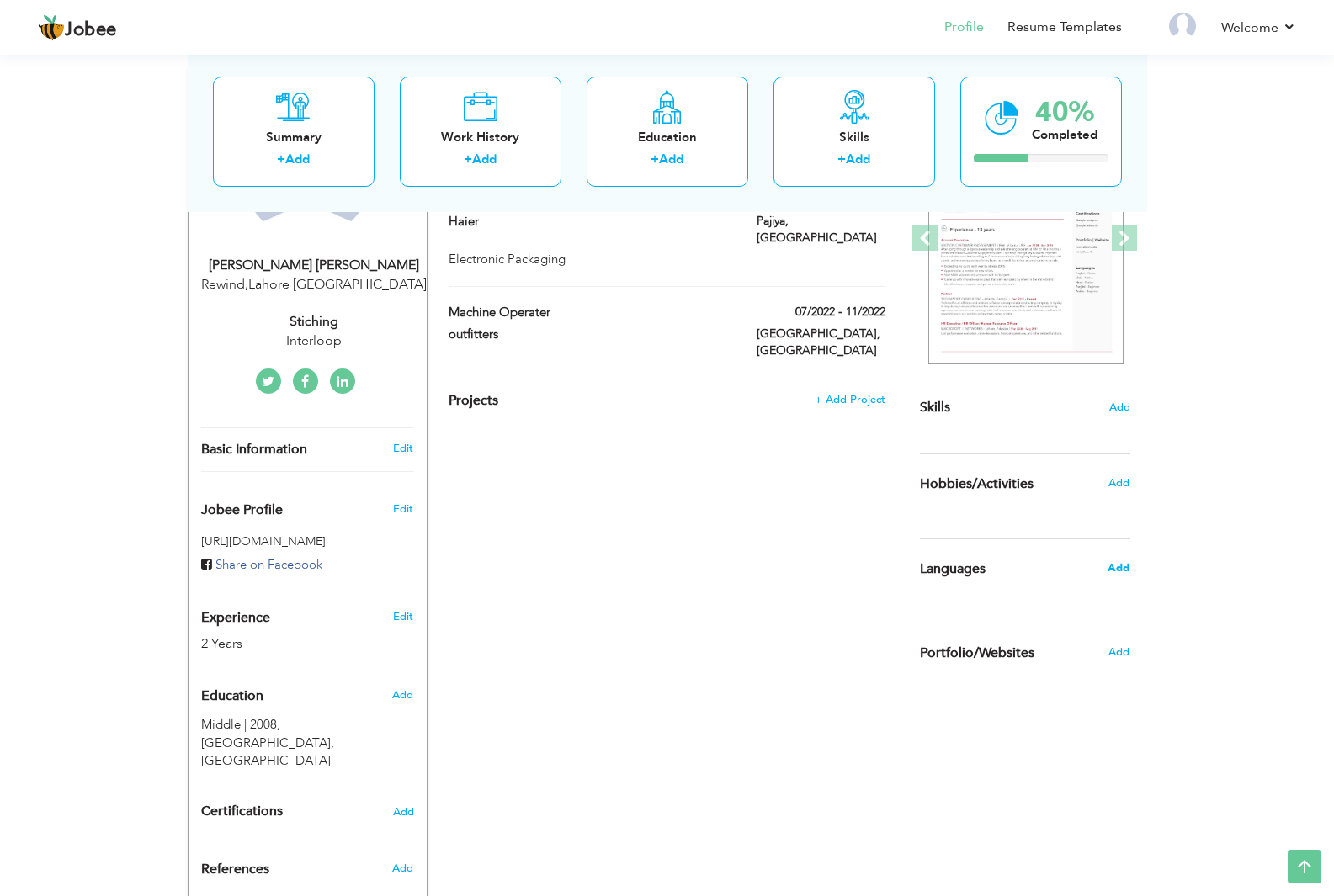
click at [1120, 571] on span "Add" at bounding box center [1118, 567] width 22 height 15
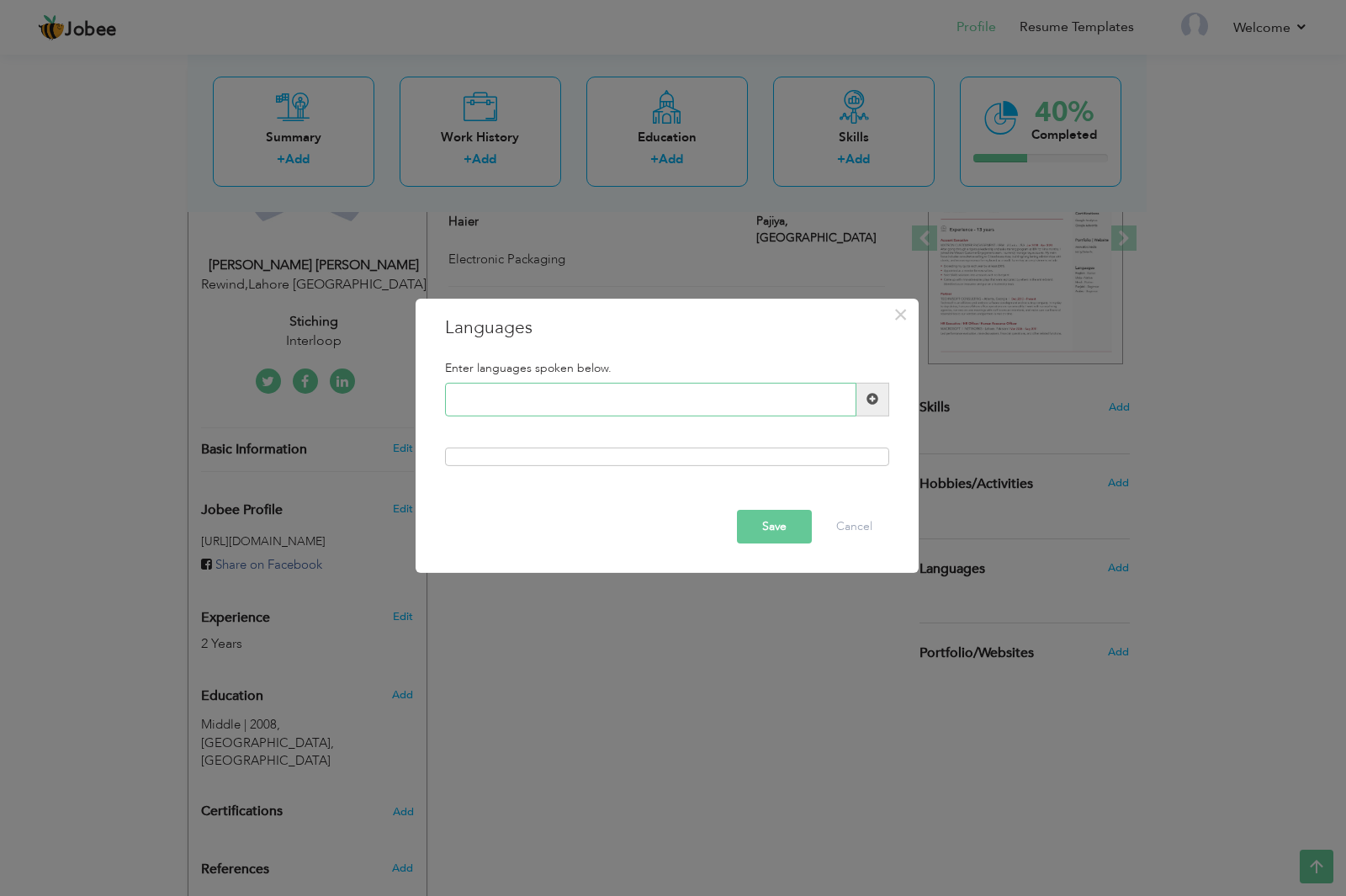
click at [464, 400] on input "text" at bounding box center [651, 399] width 412 height 34
click at [640, 399] on input "p" at bounding box center [651, 399] width 412 height 34
type input "p"
click at [901, 318] on span "×" at bounding box center [901, 314] width 14 height 30
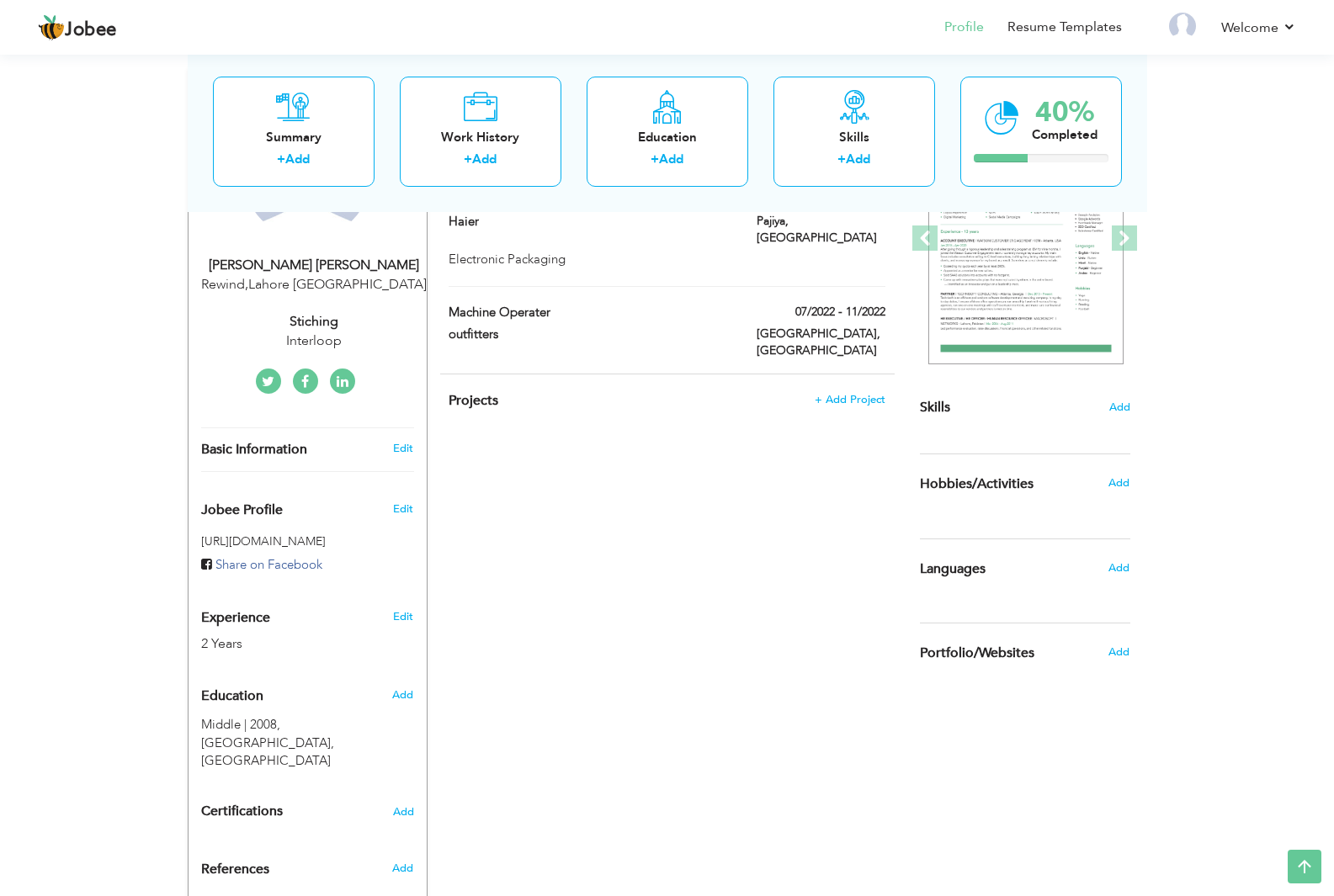
click at [1106, 566] on div "Add" at bounding box center [1123, 568] width 40 height 32
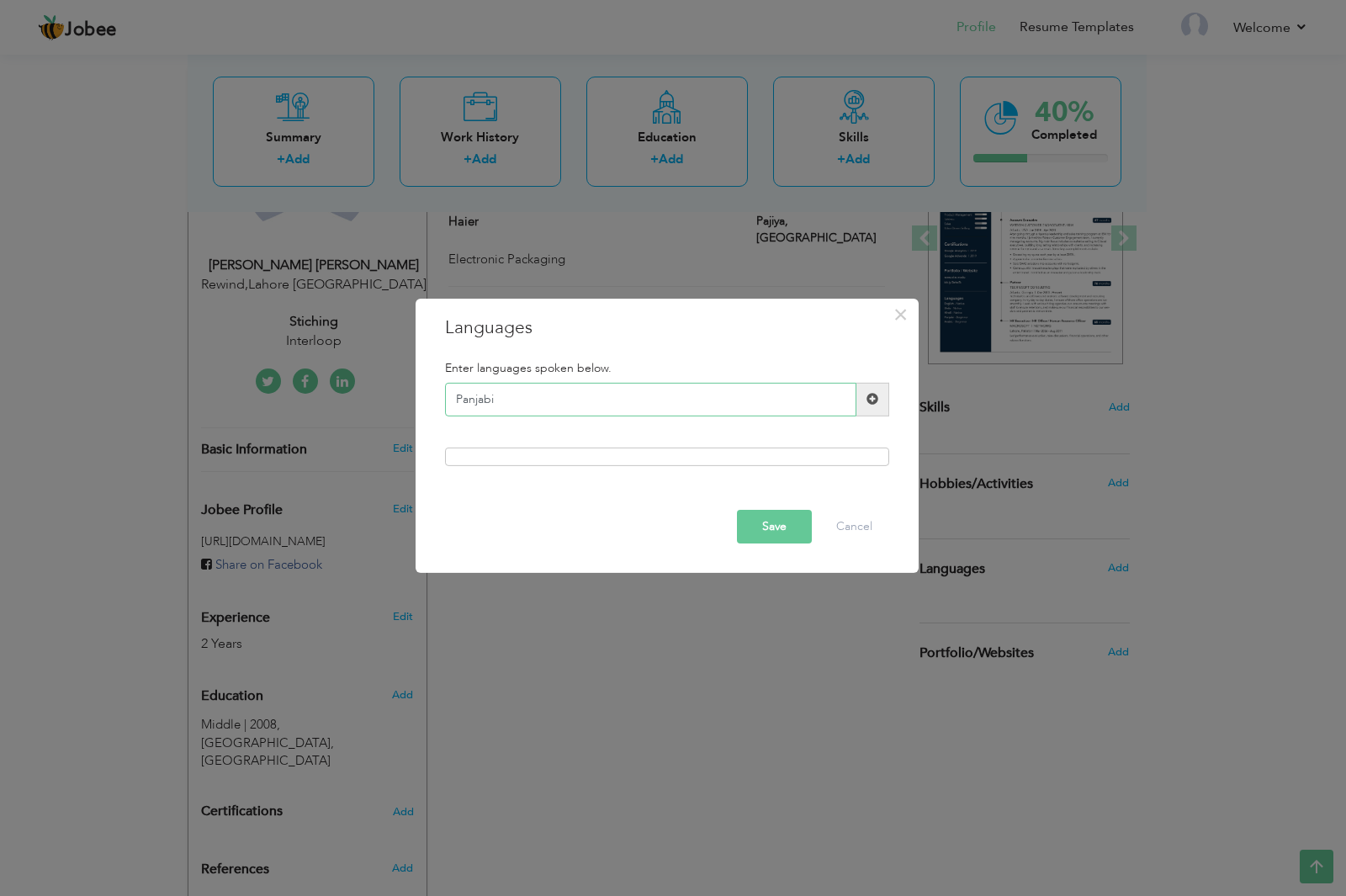
type input "Panjabi"
click at [779, 515] on button "Save" at bounding box center [775, 527] width 75 height 34
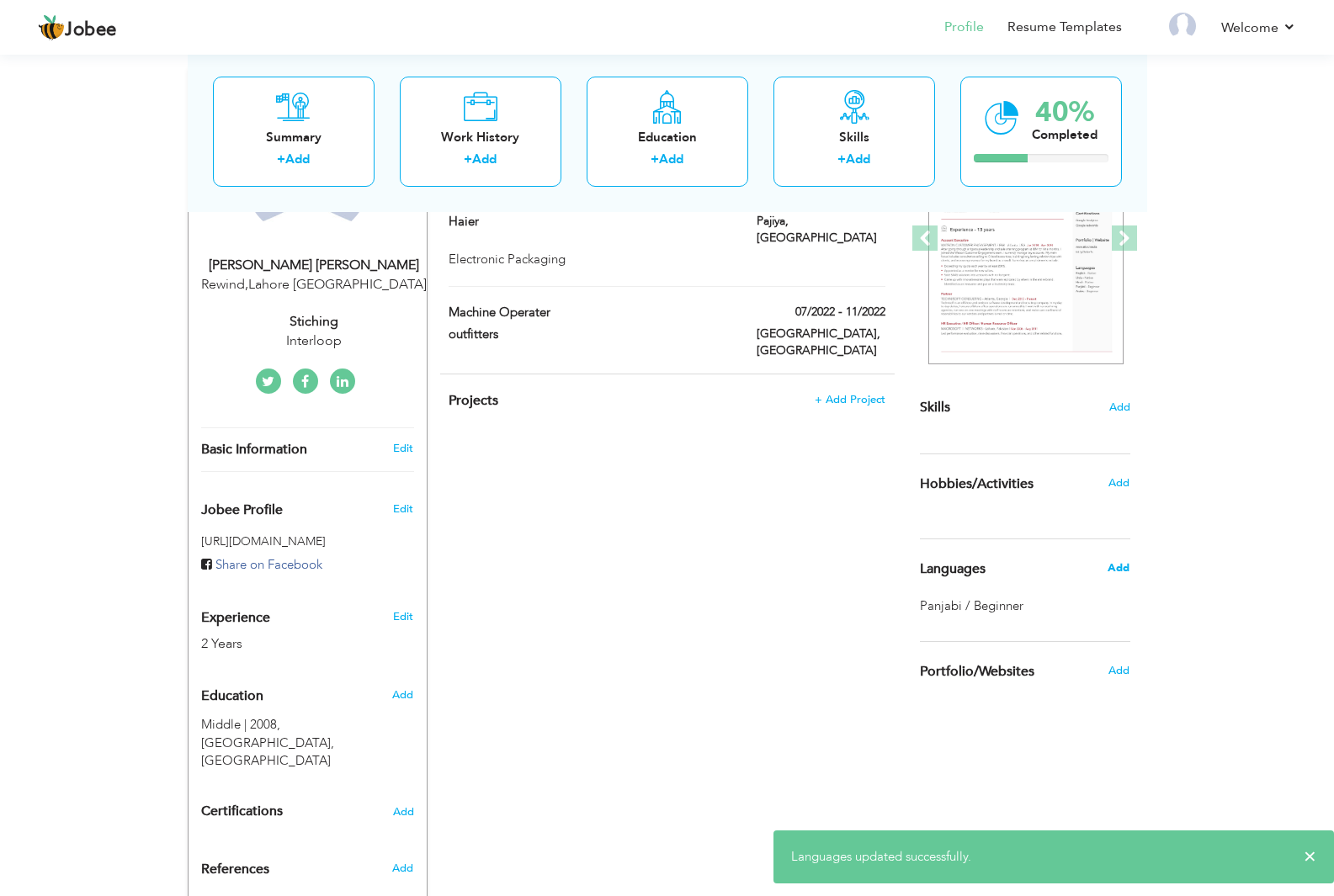
click at [1110, 564] on span "Add" at bounding box center [1118, 567] width 22 height 15
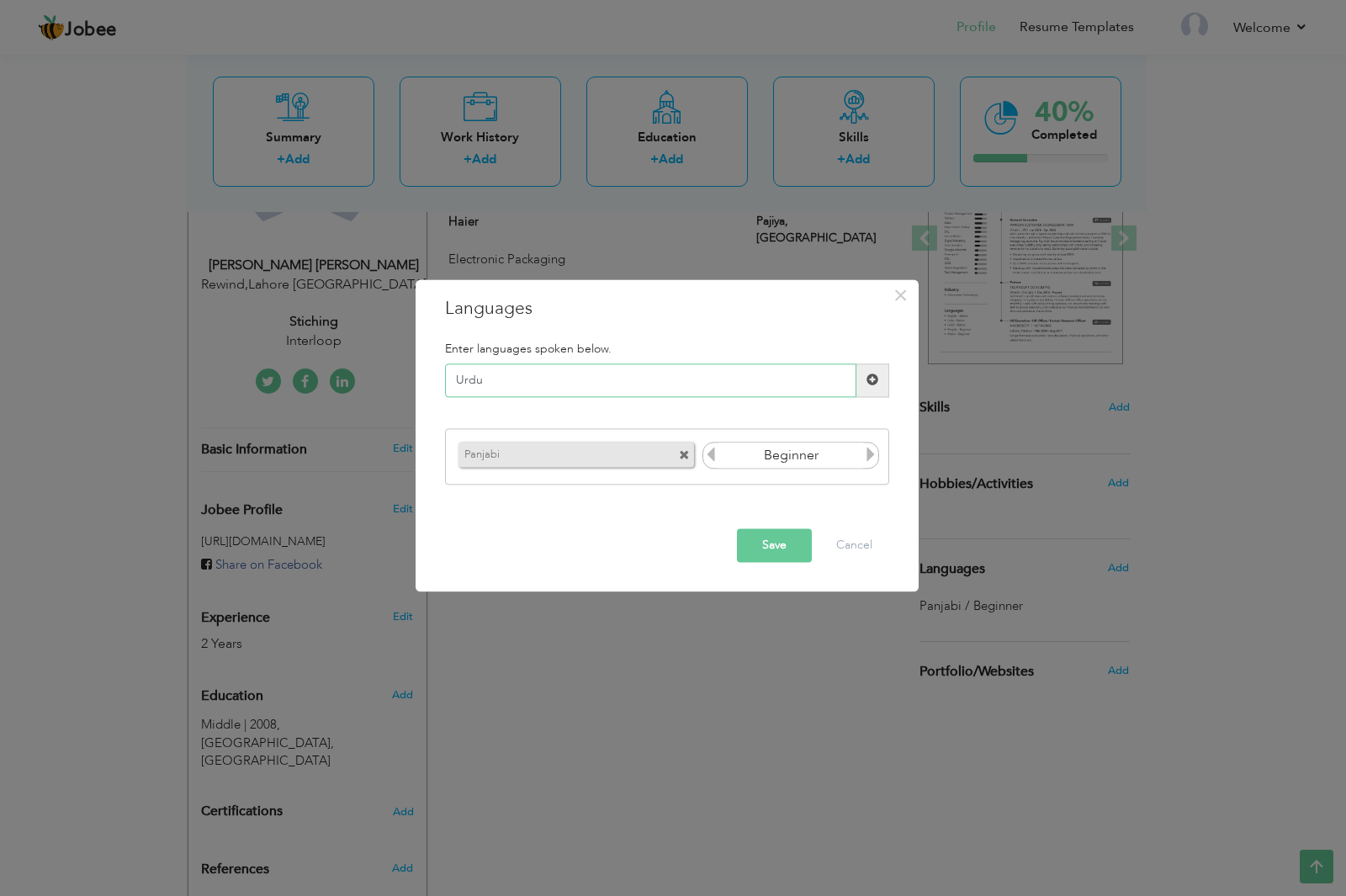
type input "Urdu"
click at [767, 535] on button "Save" at bounding box center [775, 545] width 75 height 34
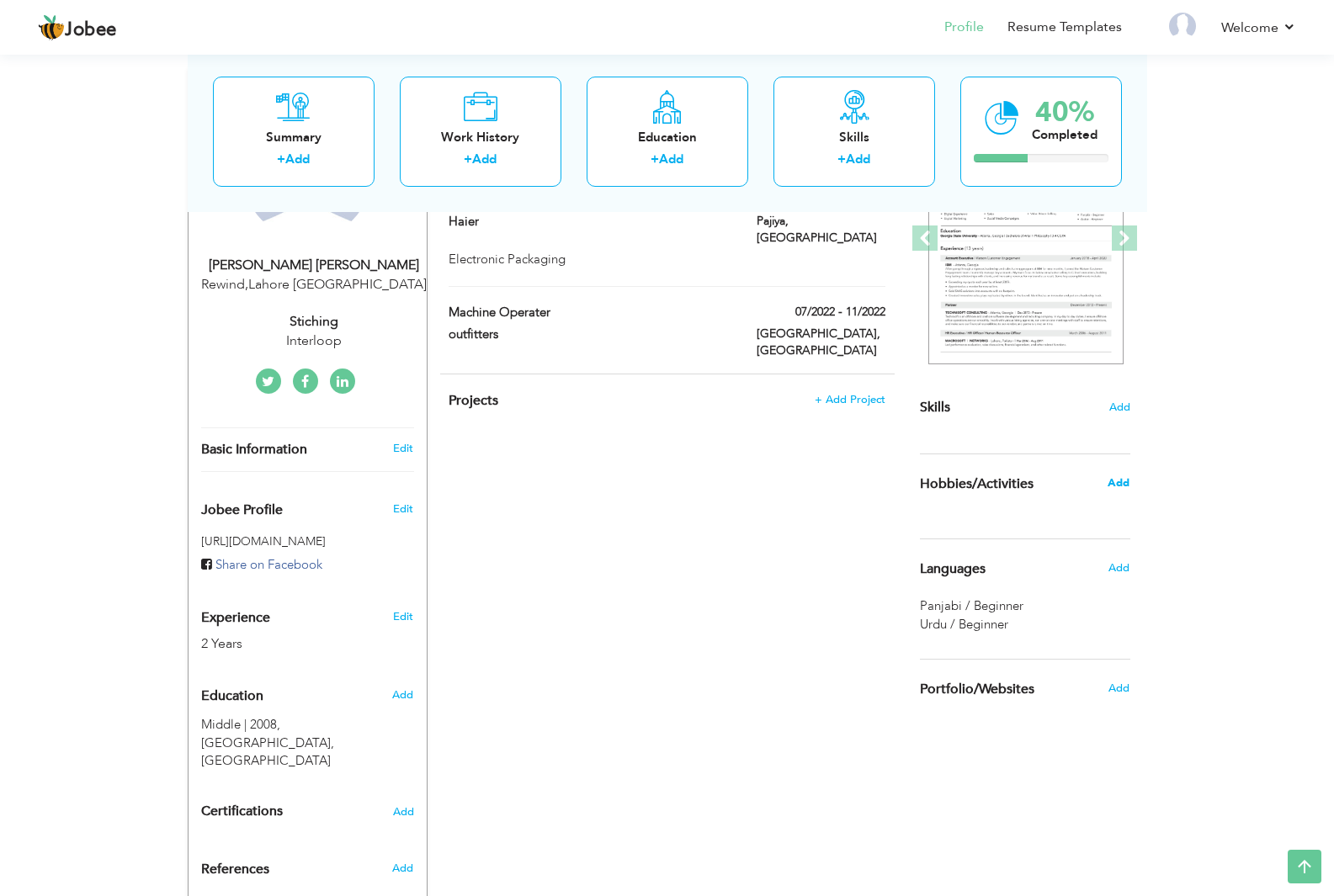
click at [1116, 487] on span "Add" at bounding box center [1118, 483] width 22 height 15
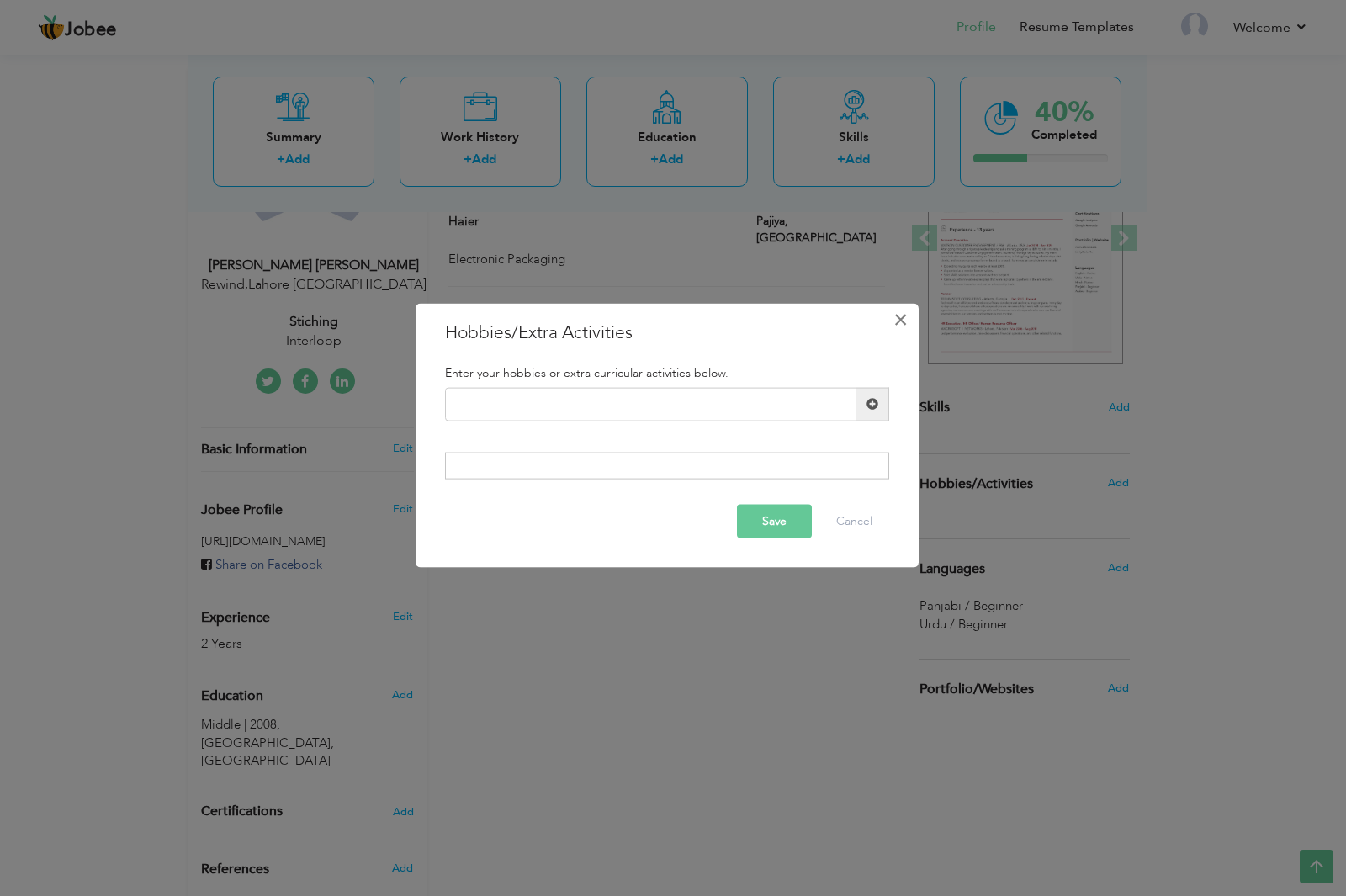
click at [906, 316] on span "×" at bounding box center [901, 318] width 14 height 30
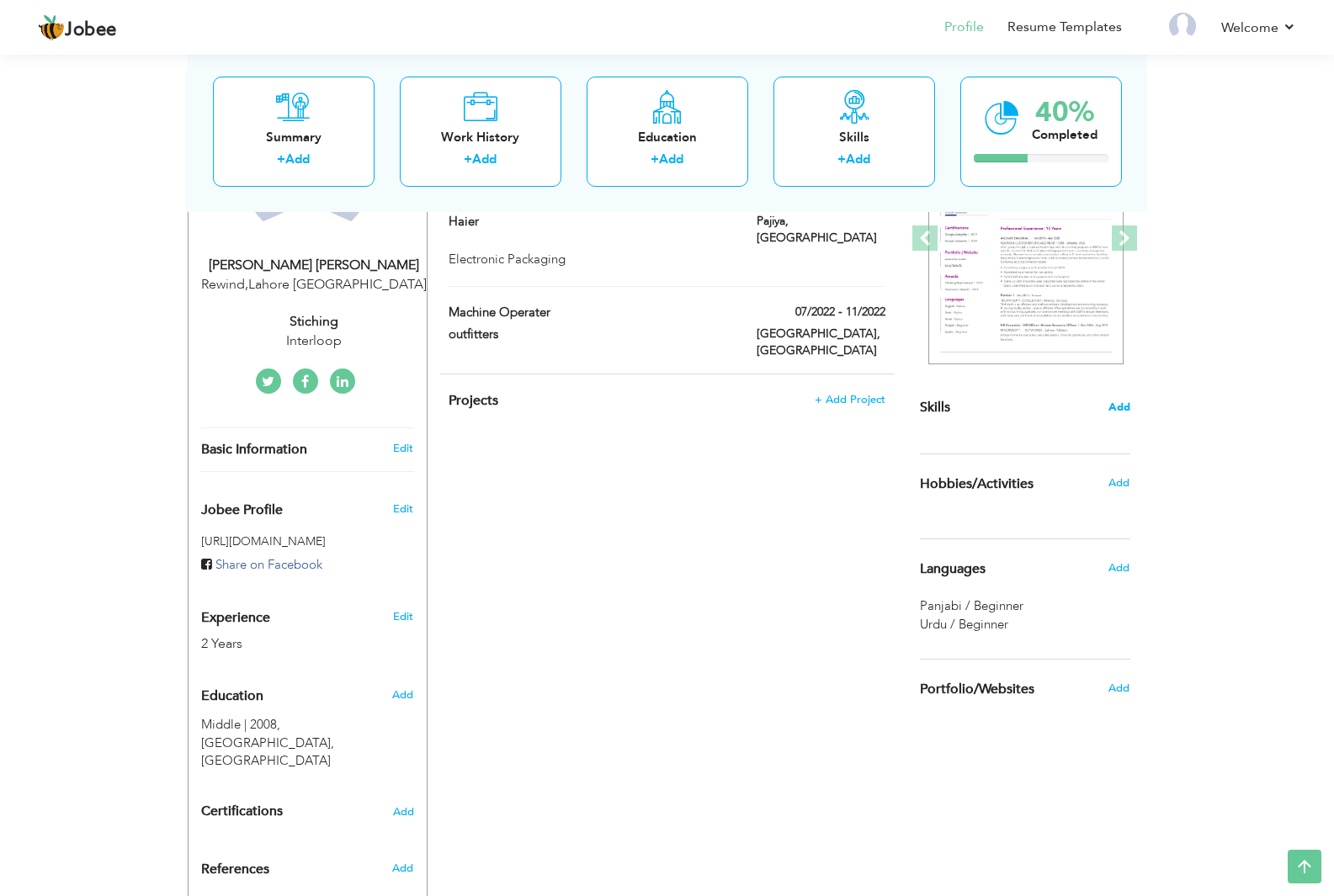
click at [1124, 408] on span "Add" at bounding box center [1119, 407] width 22 height 16
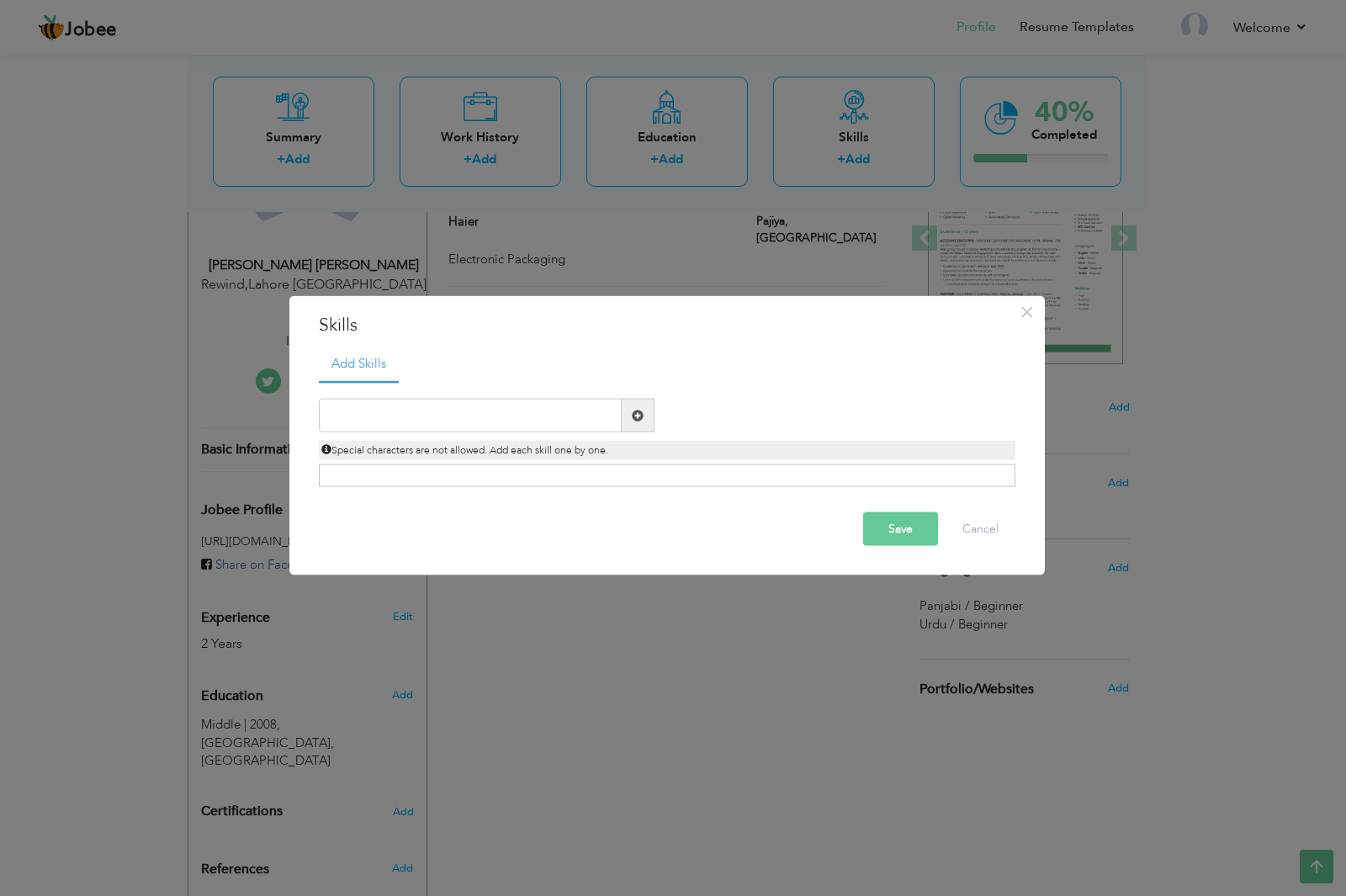
click at [626, 417] on span at bounding box center [638, 415] width 33 height 34
click at [1020, 310] on span "×" at bounding box center [1027, 311] width 14 height 30
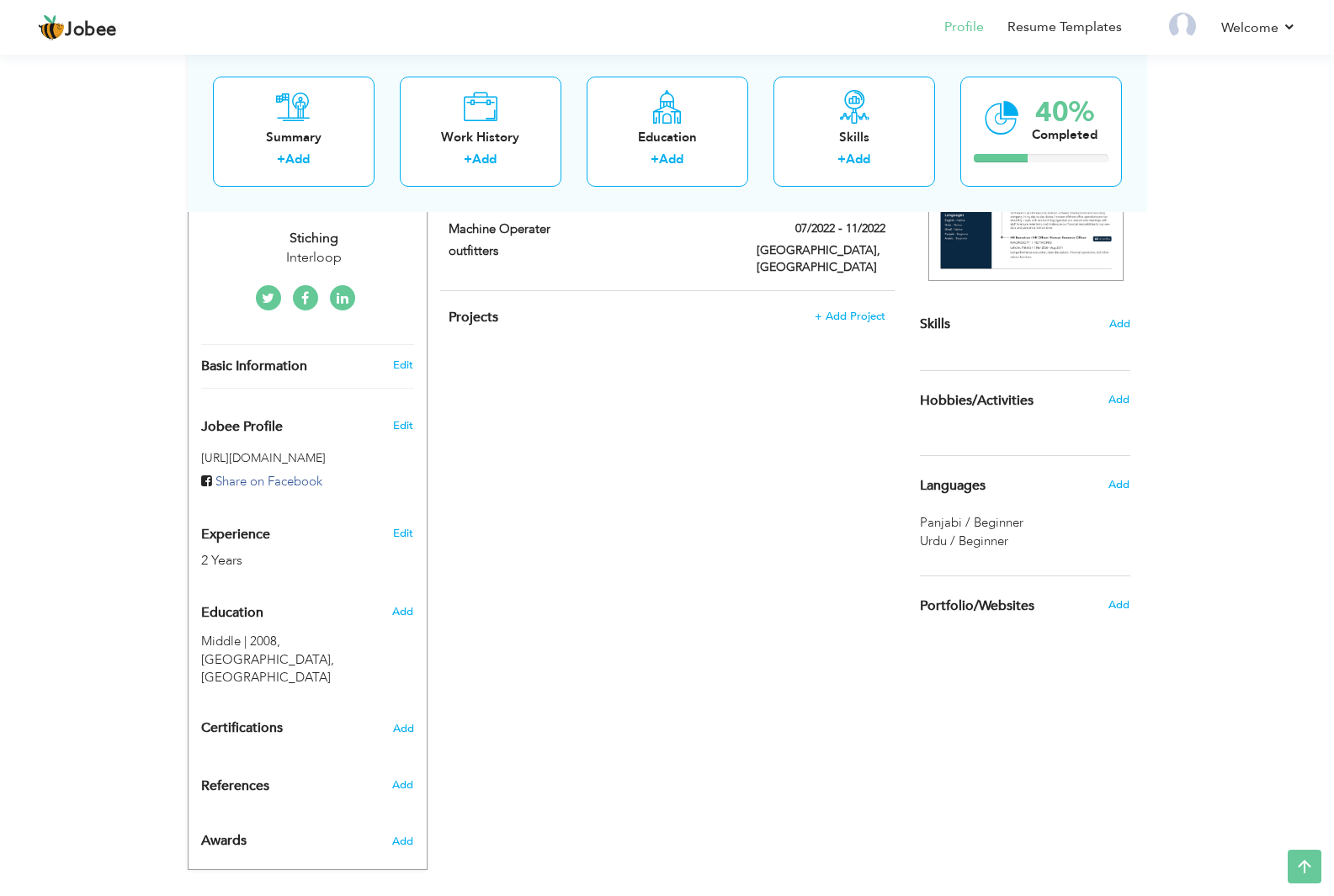
scroll to position [333, 0]
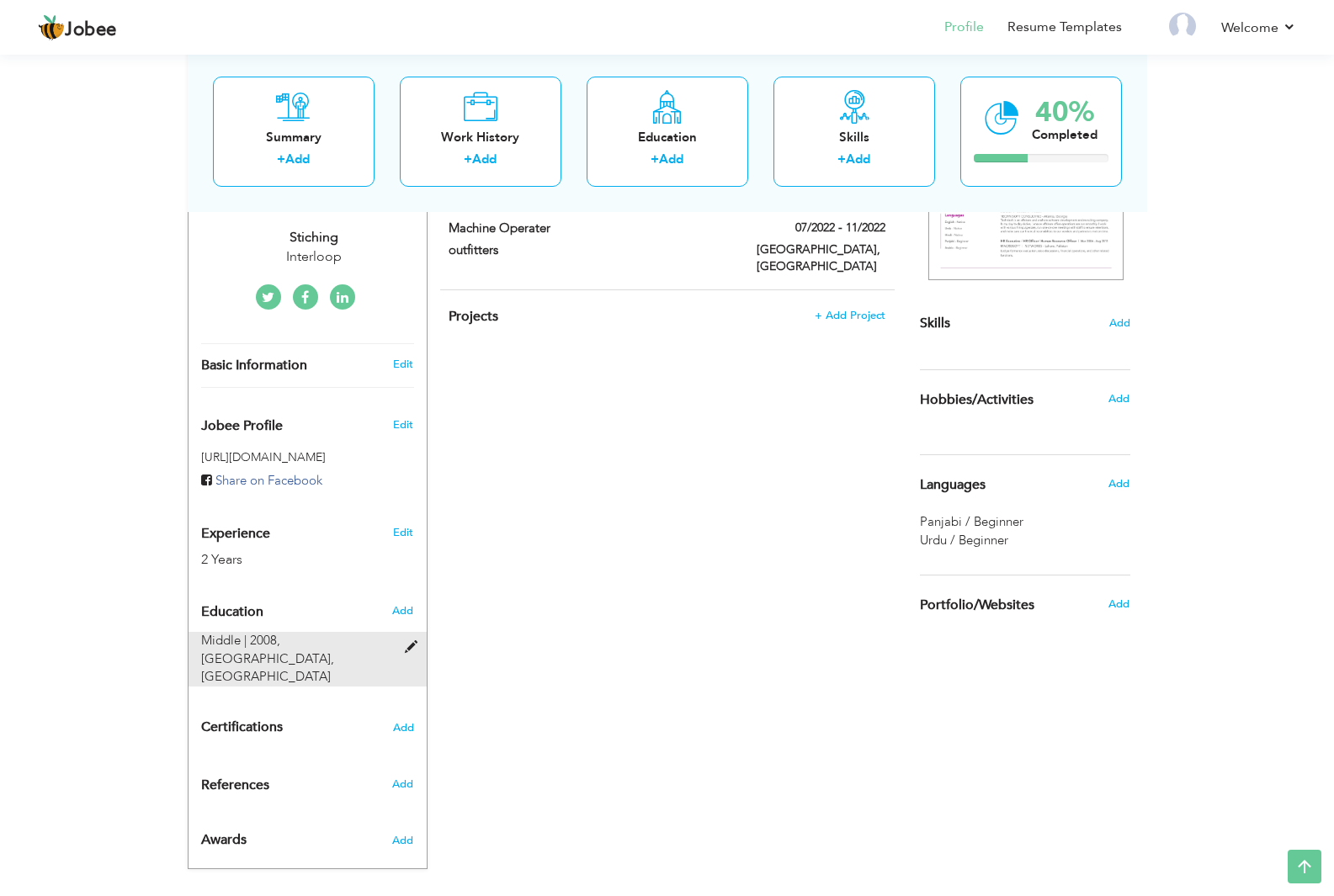
click at [410, 647] on span at bounding box center [415, 647] width 21 height 12
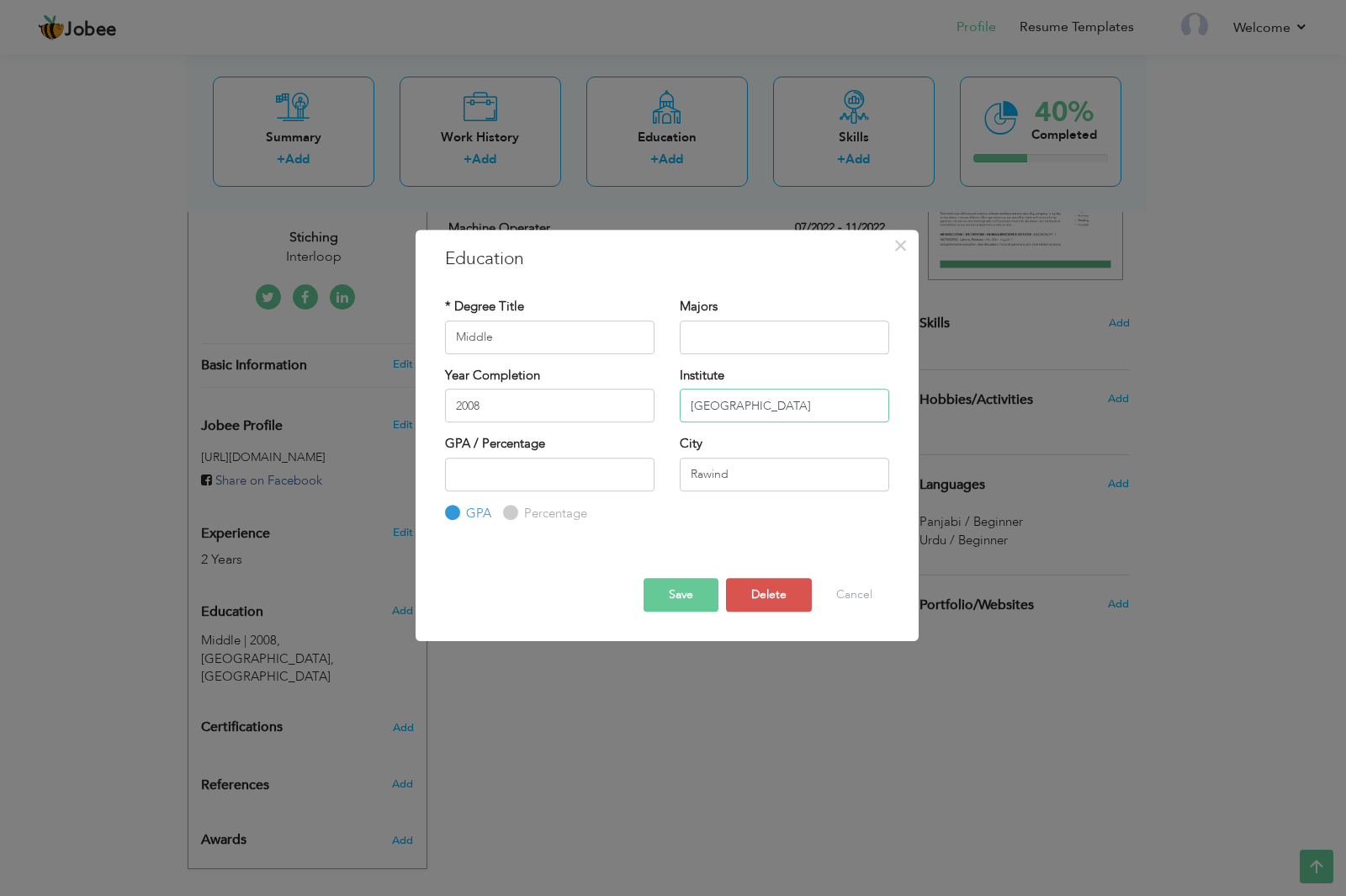
drag, startPoint x: 861, startPoint y: 404, endPoint x: 660, endPoint y: 431, distance: 202.8
click at [660, 431] on div "Year Completion 2008 Institute [GEOGRAPHIC_DATA]" at bounding box center [666, 400] width 469 height 68
type input "Uniscolar"
click at [906, 251] on span "×" at bounding box center [901, 246] width 14 height 30
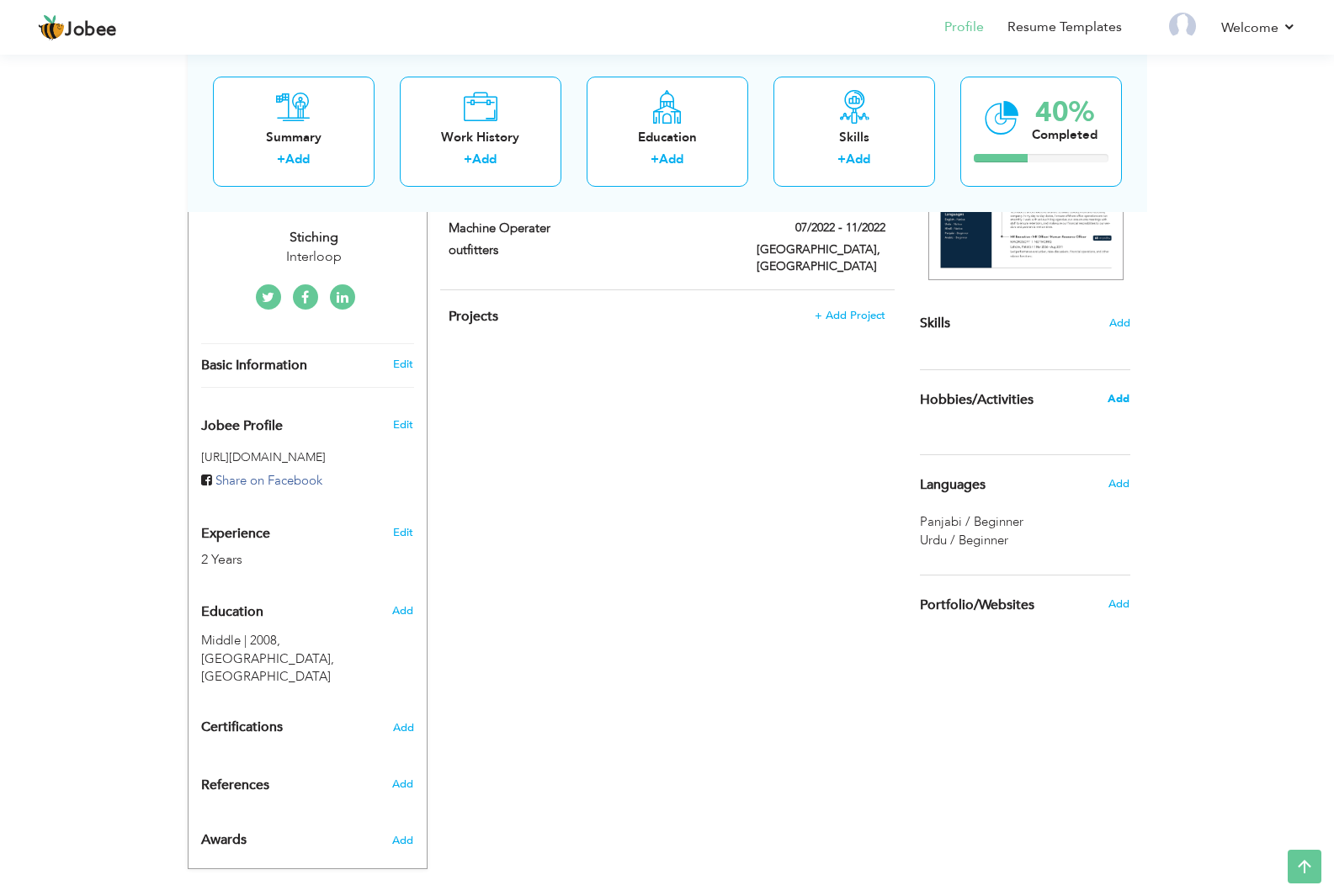
click at [1113, 401] on span "Add" at bounding box center [1118, 398] width 22 height 15
